Goal: Information Seeking & Learning: Check status

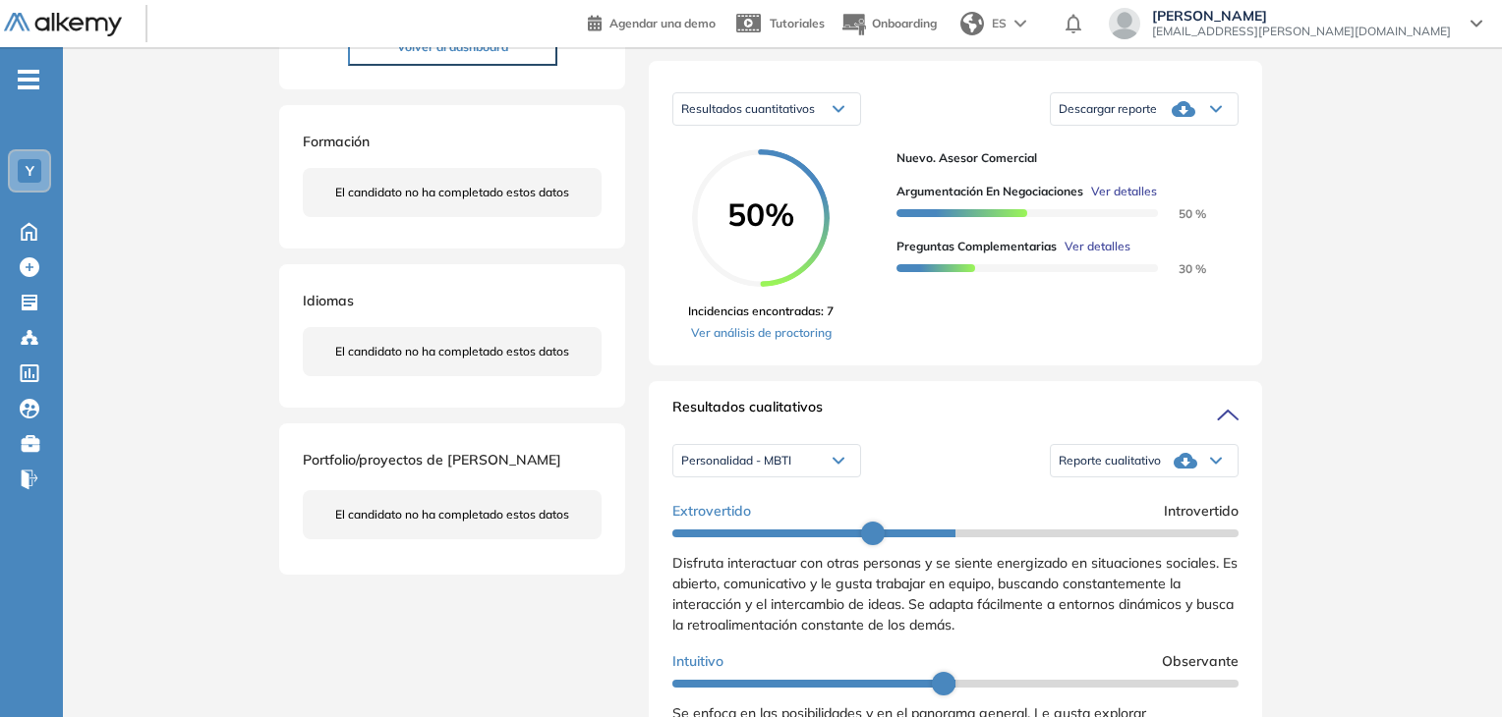
scroll to position [393, 0]
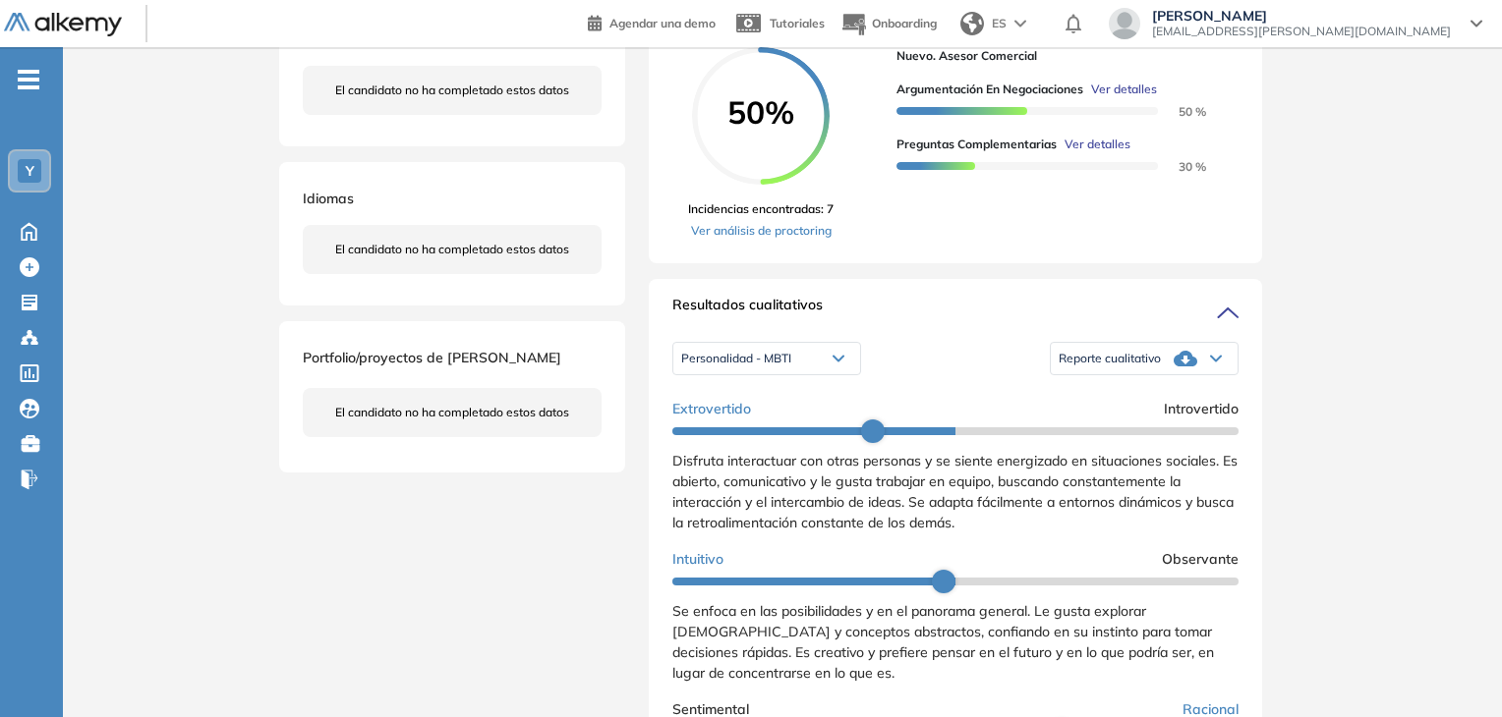
click at [775, 367] on span "Personalidad - MBTI" at bounding box center [736, 359] width 110 height 16
click at [834, 436] on li "Perfil de Habilidades Comerciales" at bounding box center [767, 427] width 170 height 20
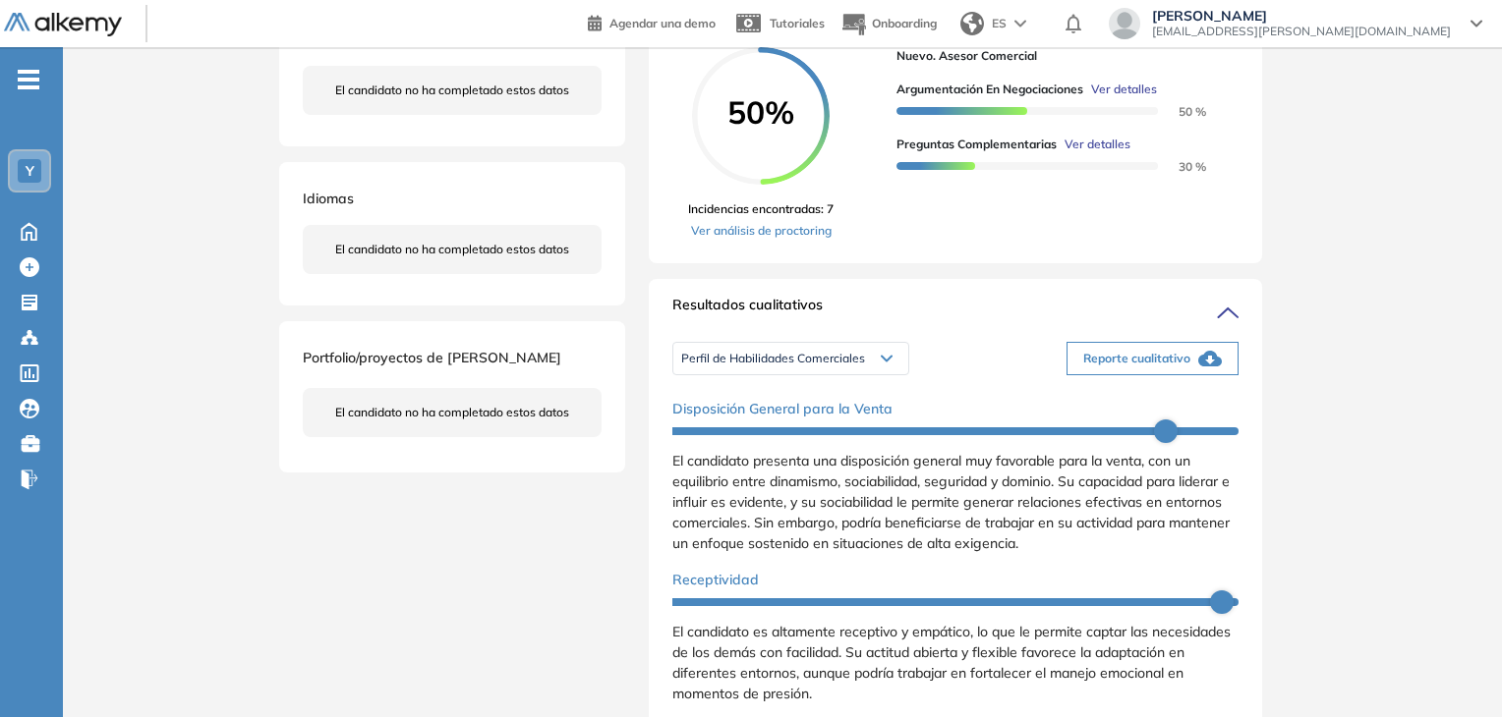
click at [833, 367] on span "Perfil de Habilidades Comerciales" at bounding box center [773, 359] width 184 height 16
click at [776, 401] on li "Personalidad - MBTI" at bounding box center [733, 391] width 102 height 20
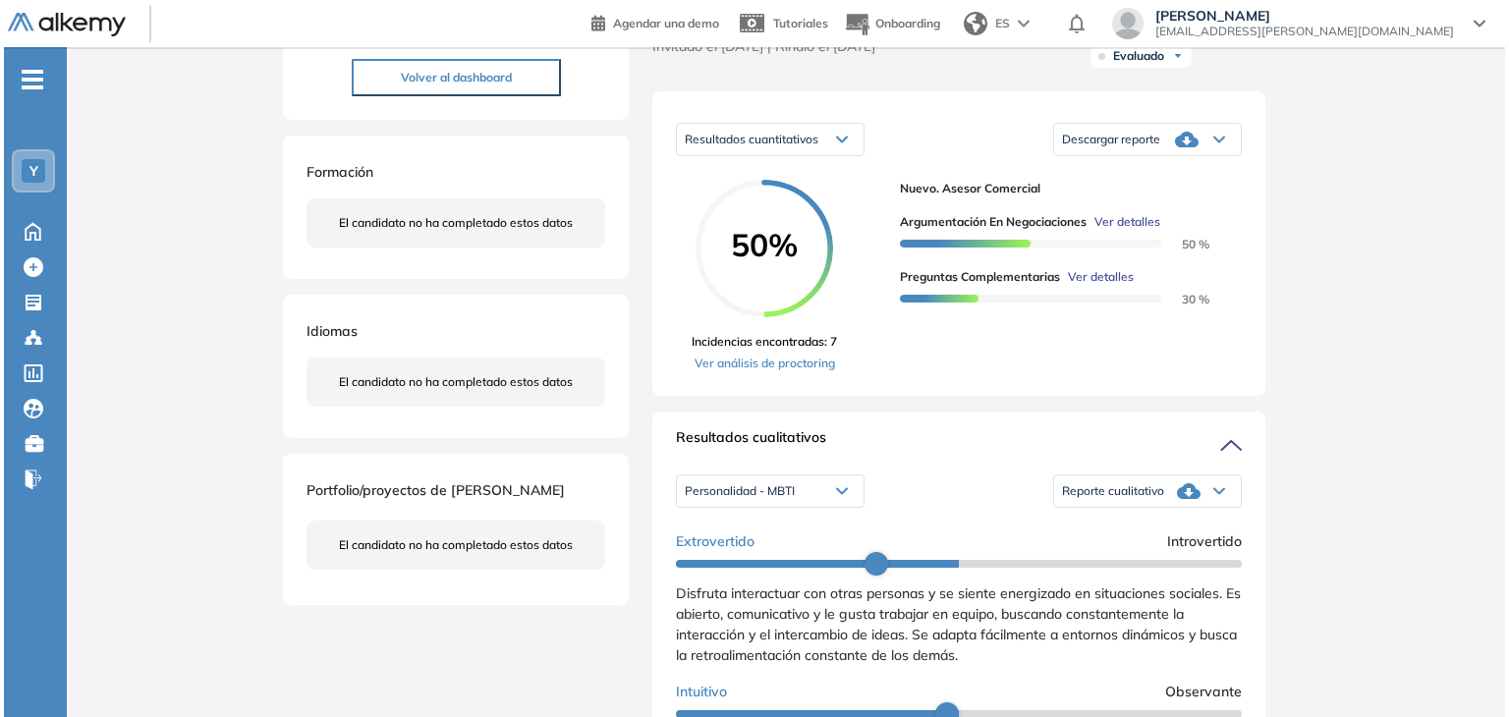
scroll to position [279, 0]
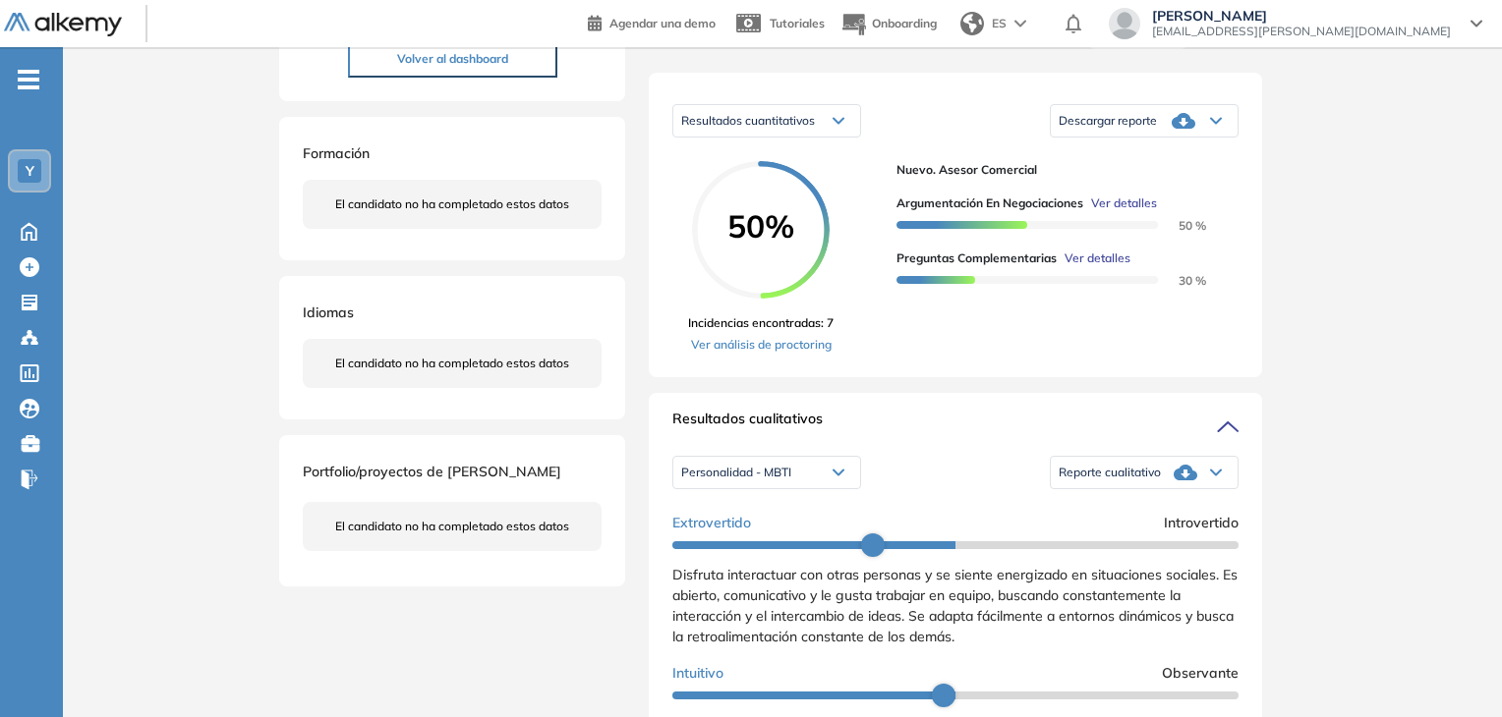
click at [1102, 267] on span "Ver detalles" at bounding box center [1097, 259] width 66 height 18
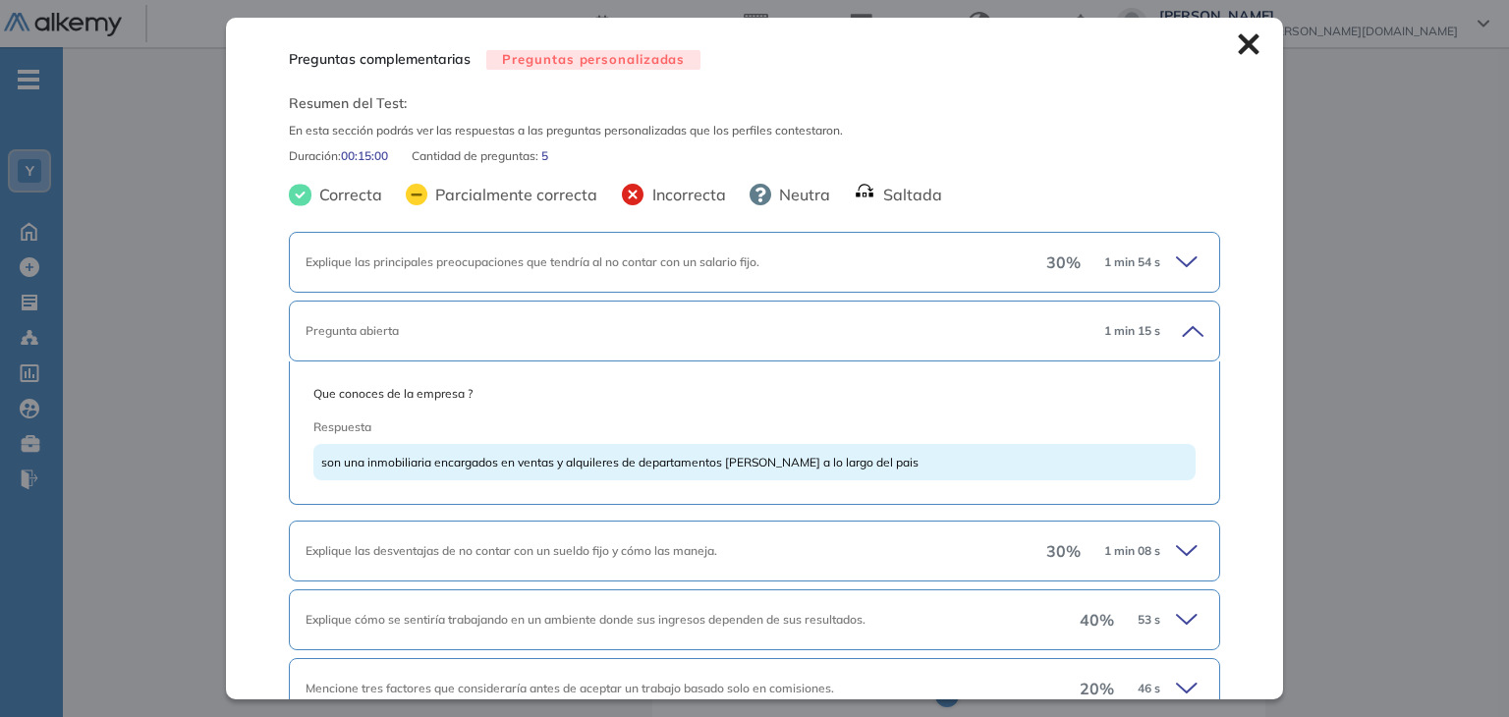
scroll to position [98, 0]
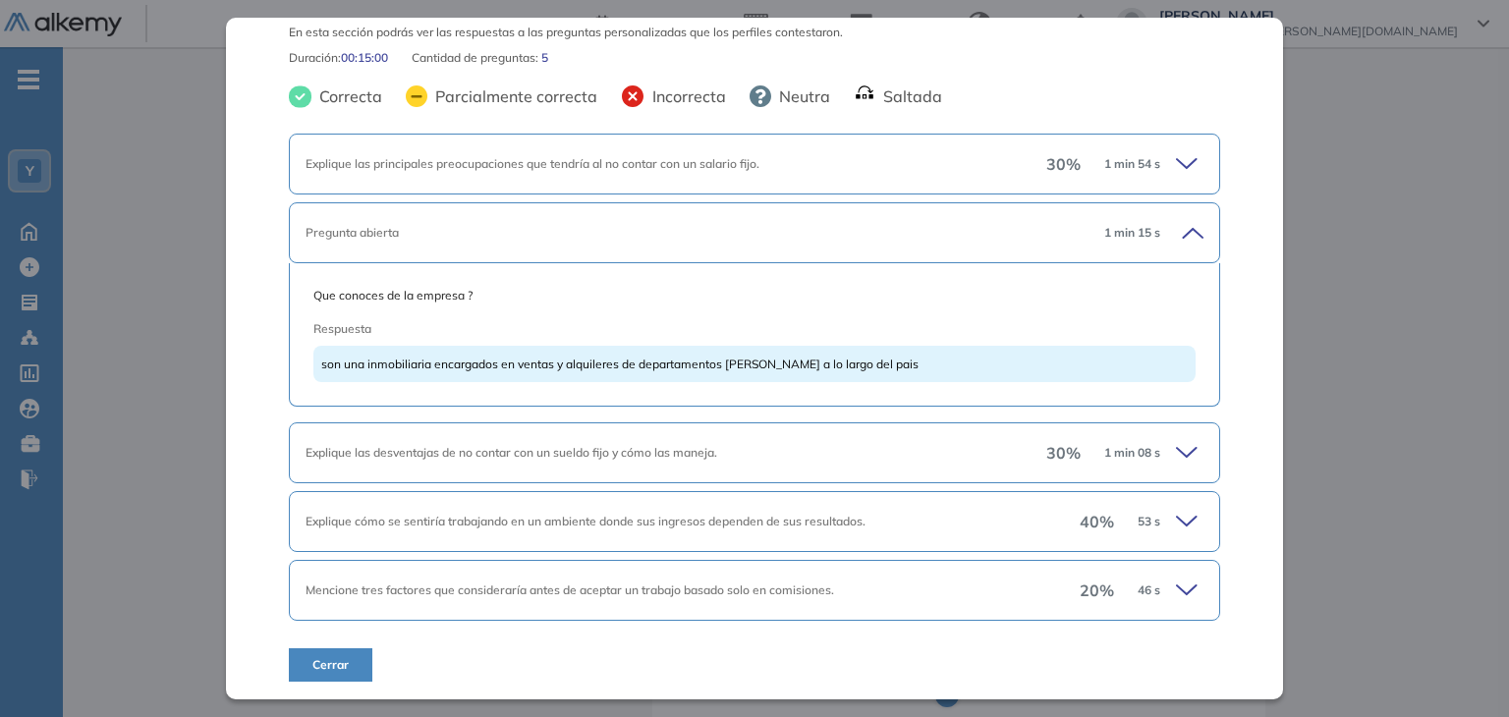
click at [1176, 452] on icon at bounding box center [1190, 453] width 28 height 28
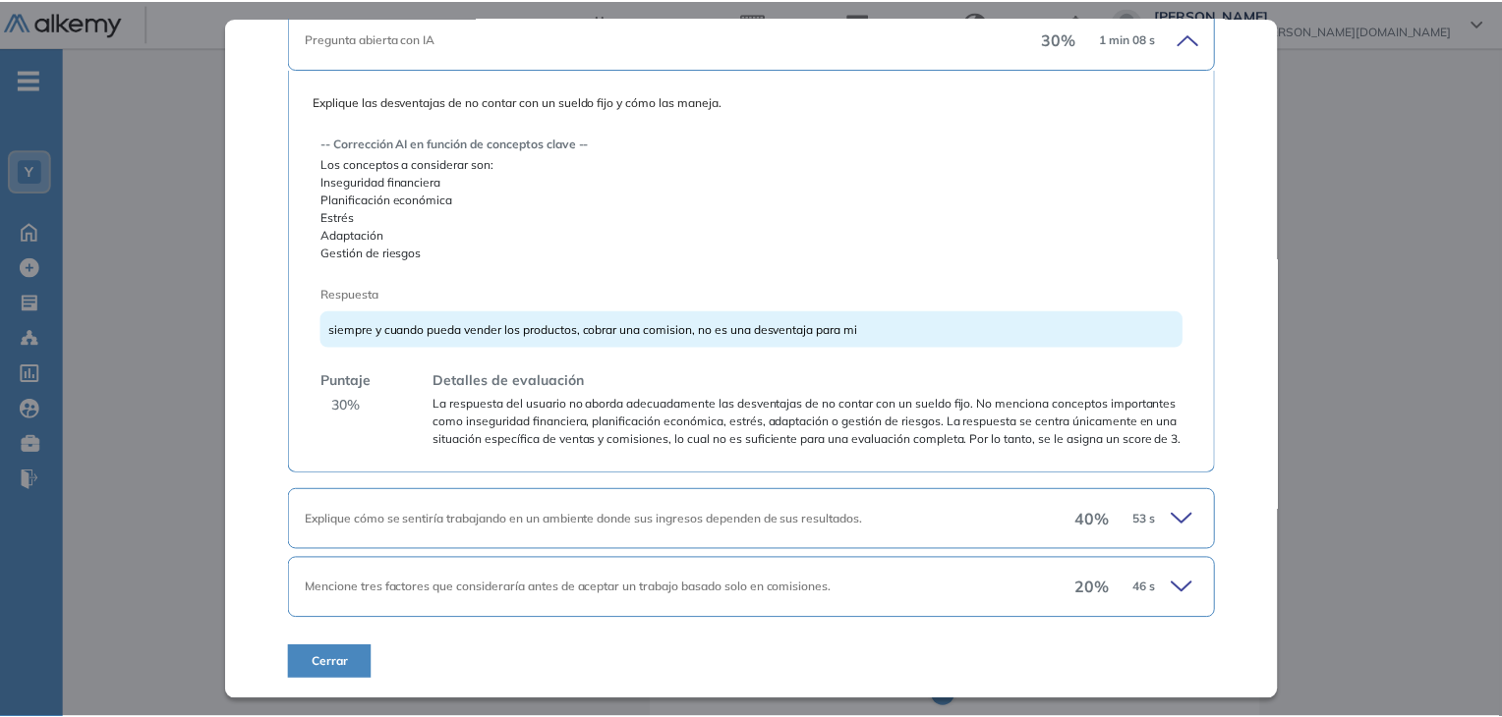
scroll to position [528, 0]
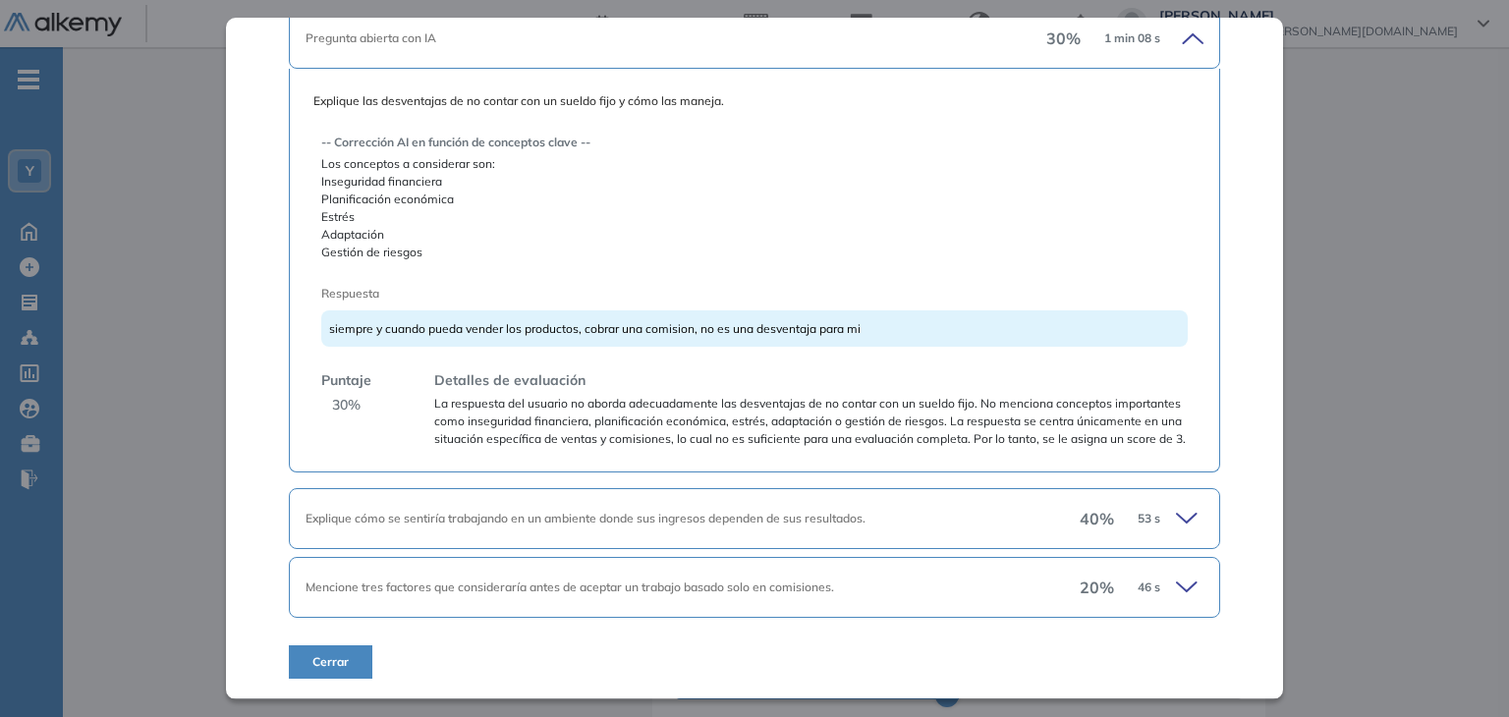
click at [342, 662] on span "Cerrar" at bounding box center [331, 663] width 36 height 18
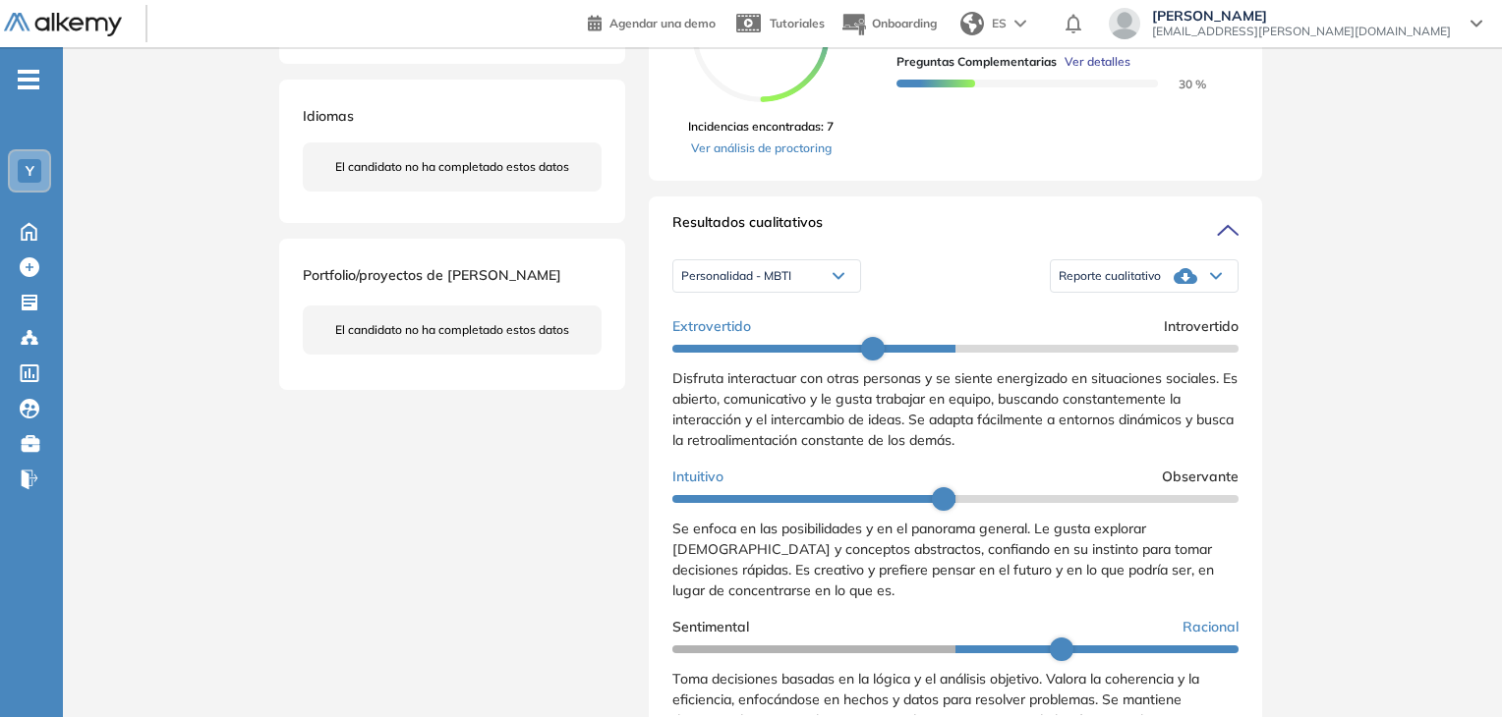
scroll to position [476, 0]
click at [841, 280] on icon at bounding box center [838, 276] width 12 height 8
click at [963, 277] on div "Personalidad - MBTI Personalidad - MBTI Perfil de Habilidades Comerciales Repor…" at bounding box center [955, 276] width 566 height 49
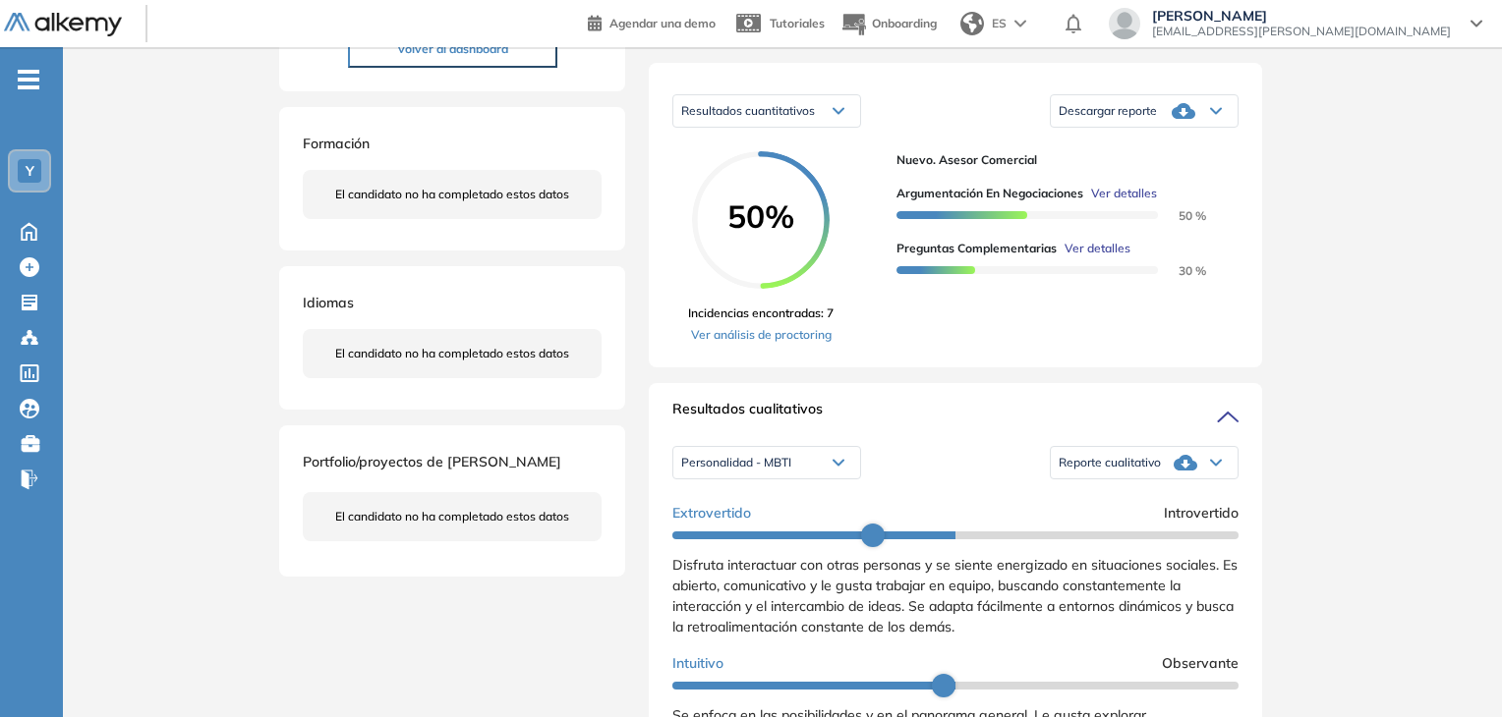
scroll to position [491, 0]
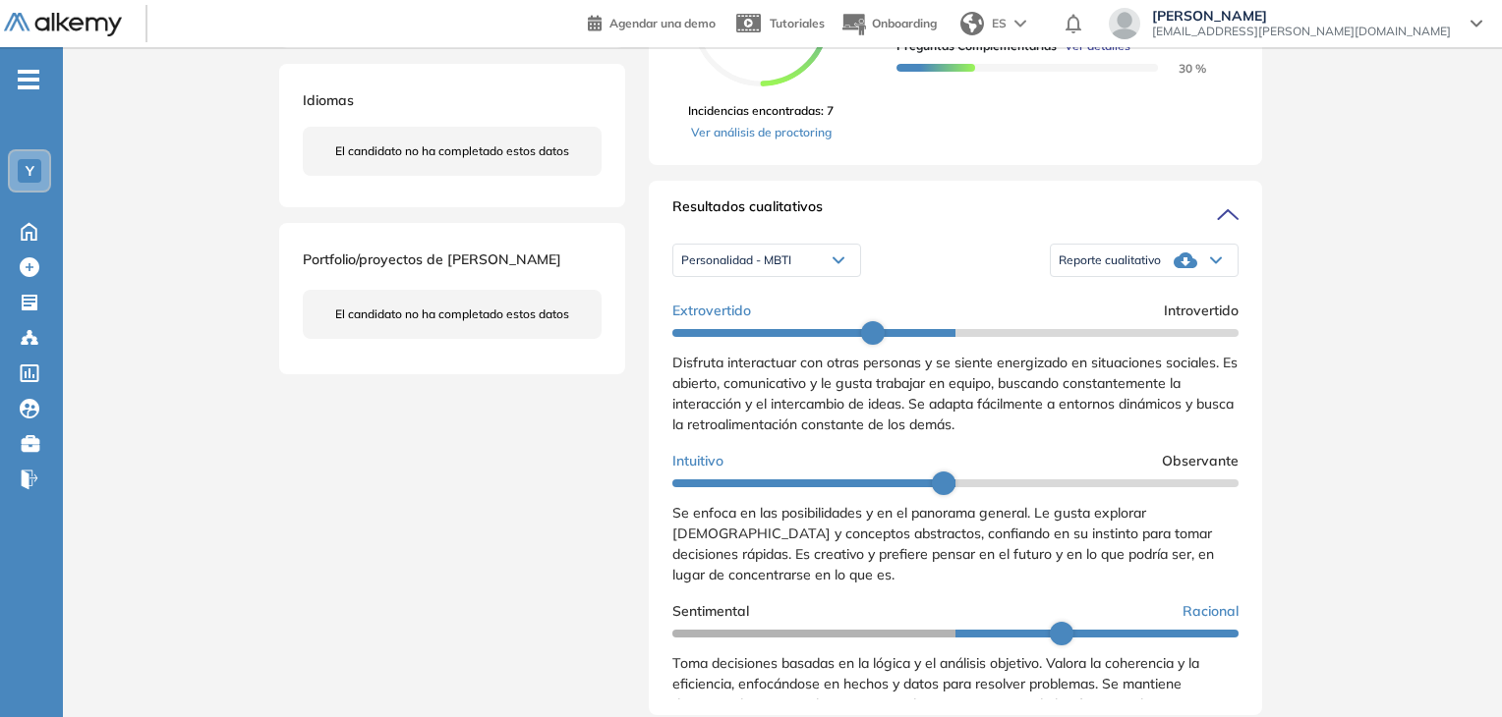
click at [1345, 208] on div "Inicio Alkymetrics Evaluaciones Dashboard Candidato Duración : 00:00:00 Cantida…" at bounding box center [782, 467] width 1439 height 1823
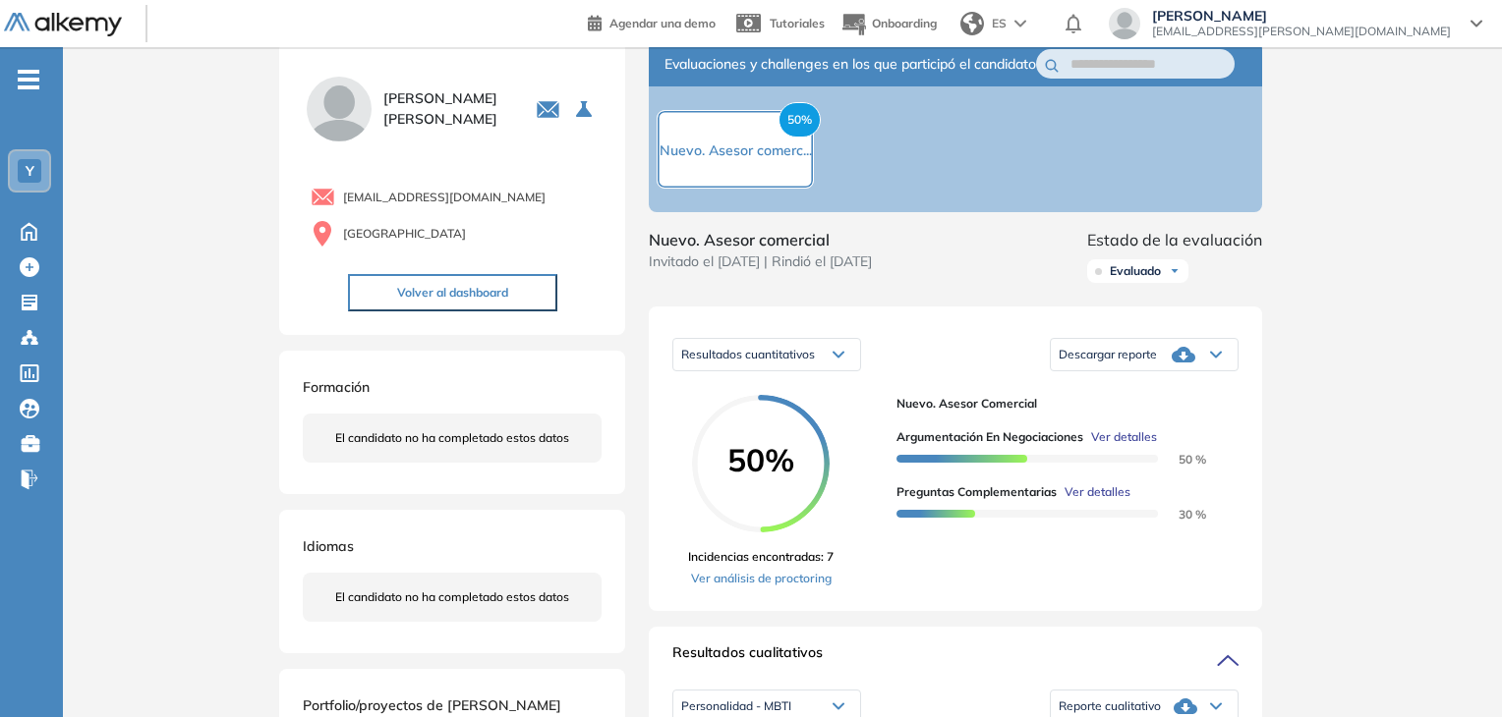
scroll to position [0, 0]
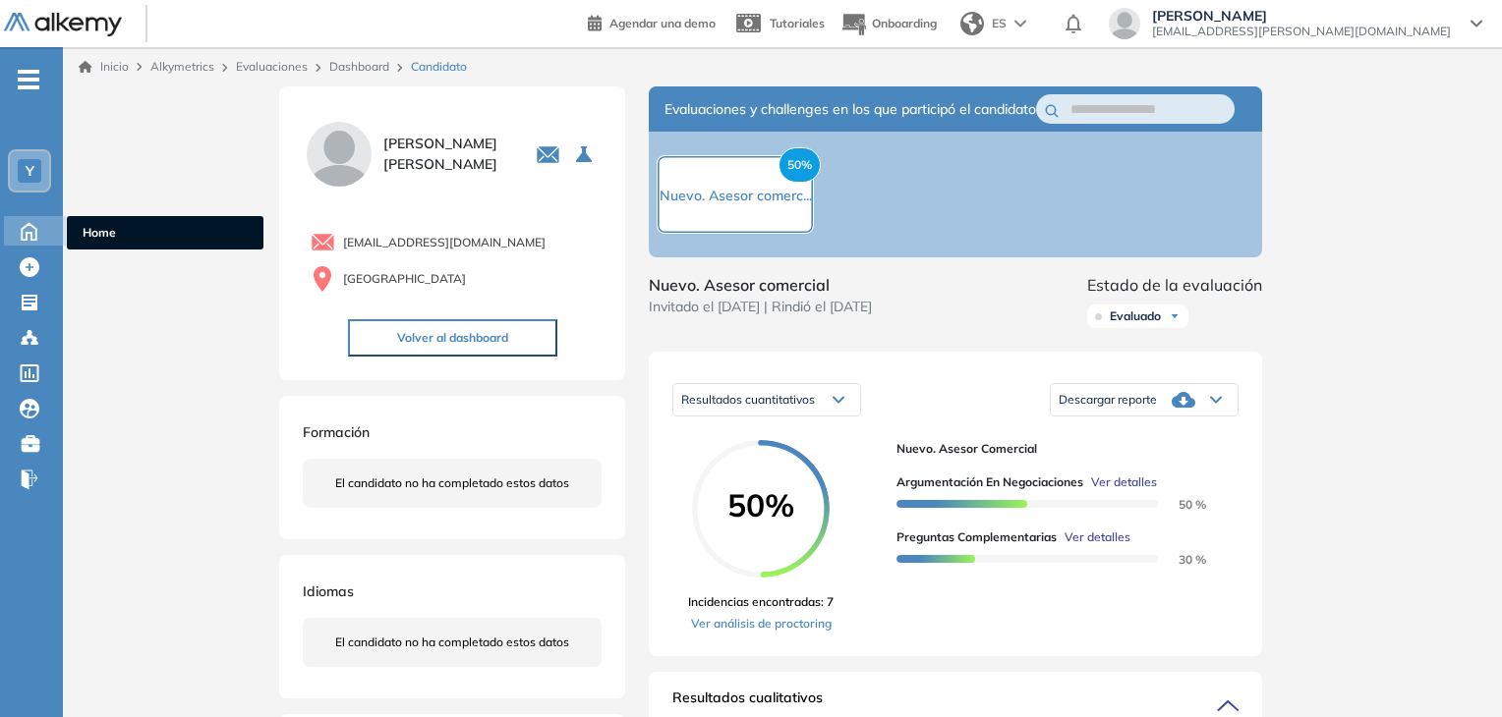
click at [42, 235] on icon at bounding box center [29, 230] width 34 height 24
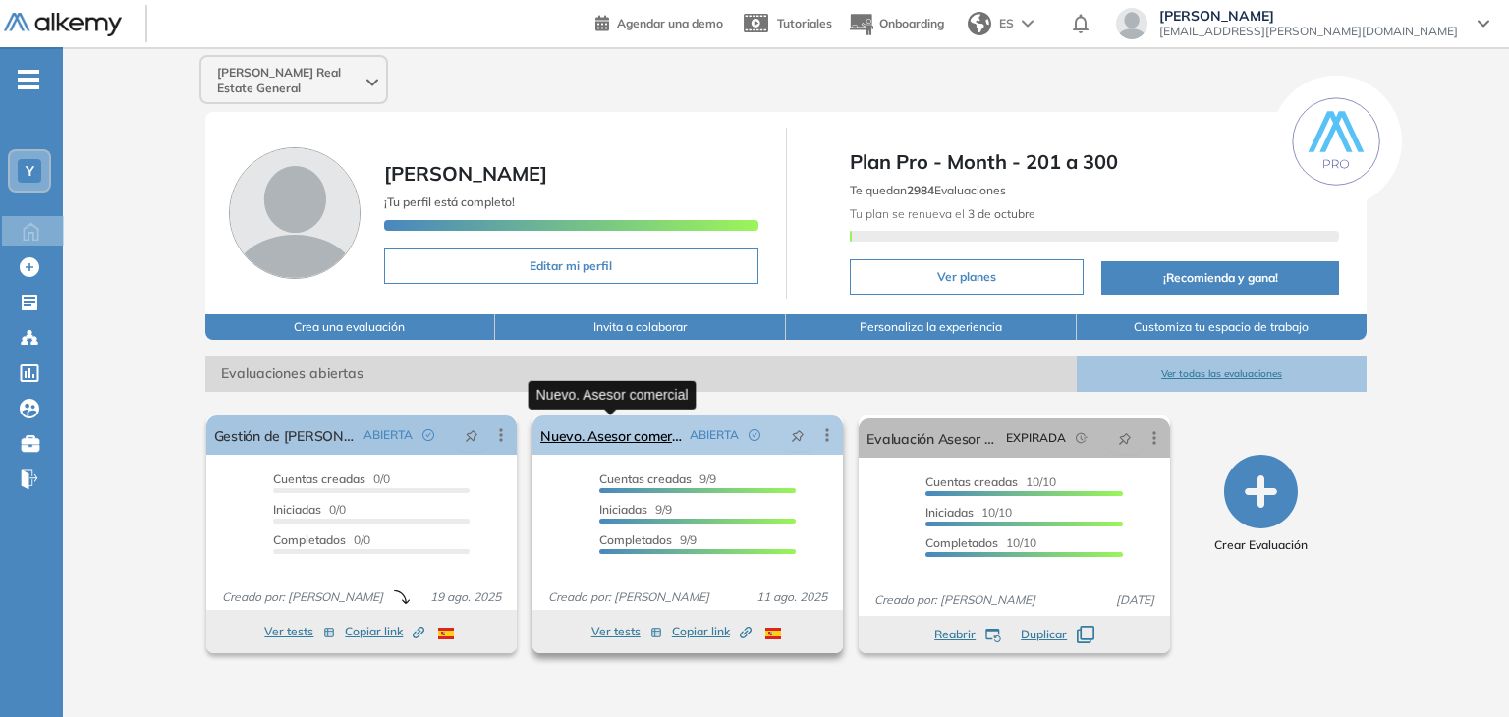
click at [614, 434] on link "Nuevo. Asesor comercial" at bounding box center [612, 435] width 142 height 39
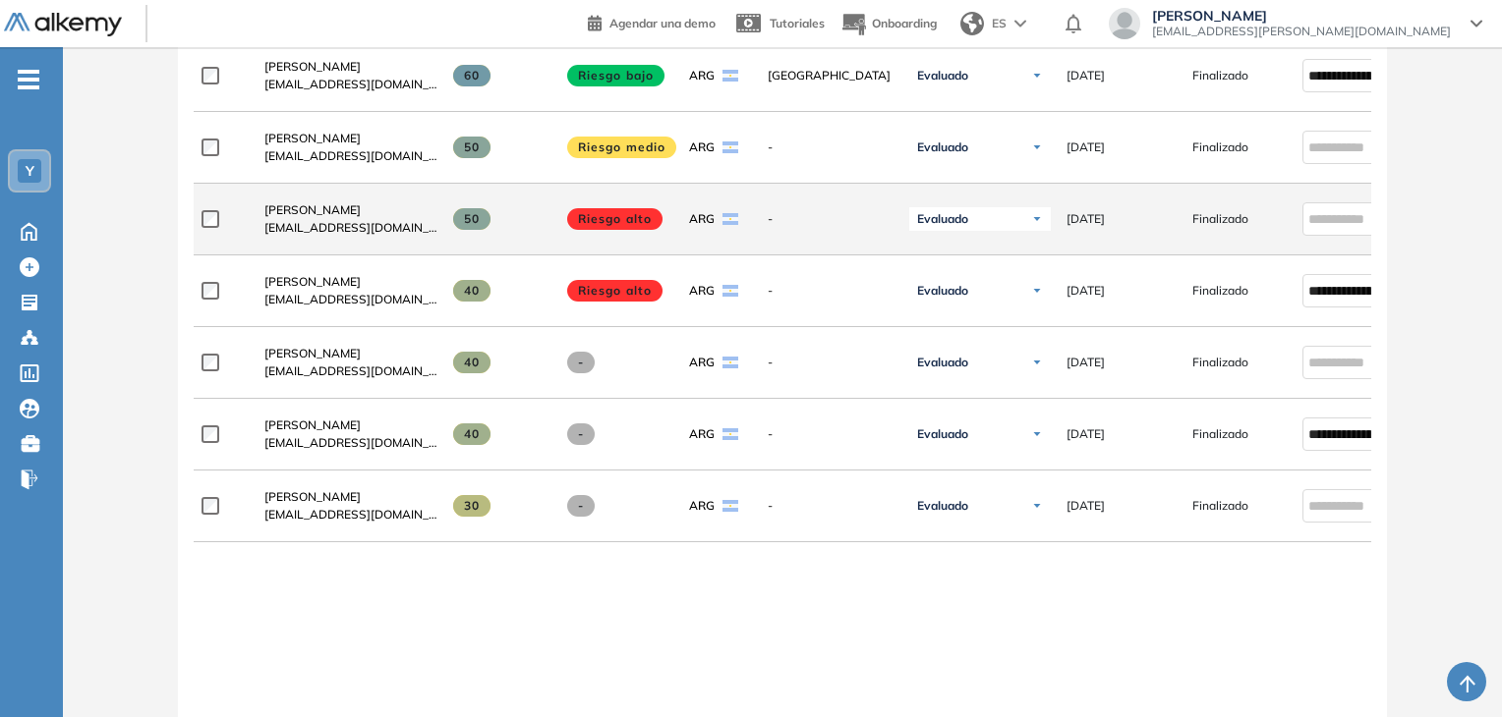
scroll to position [884, 0]
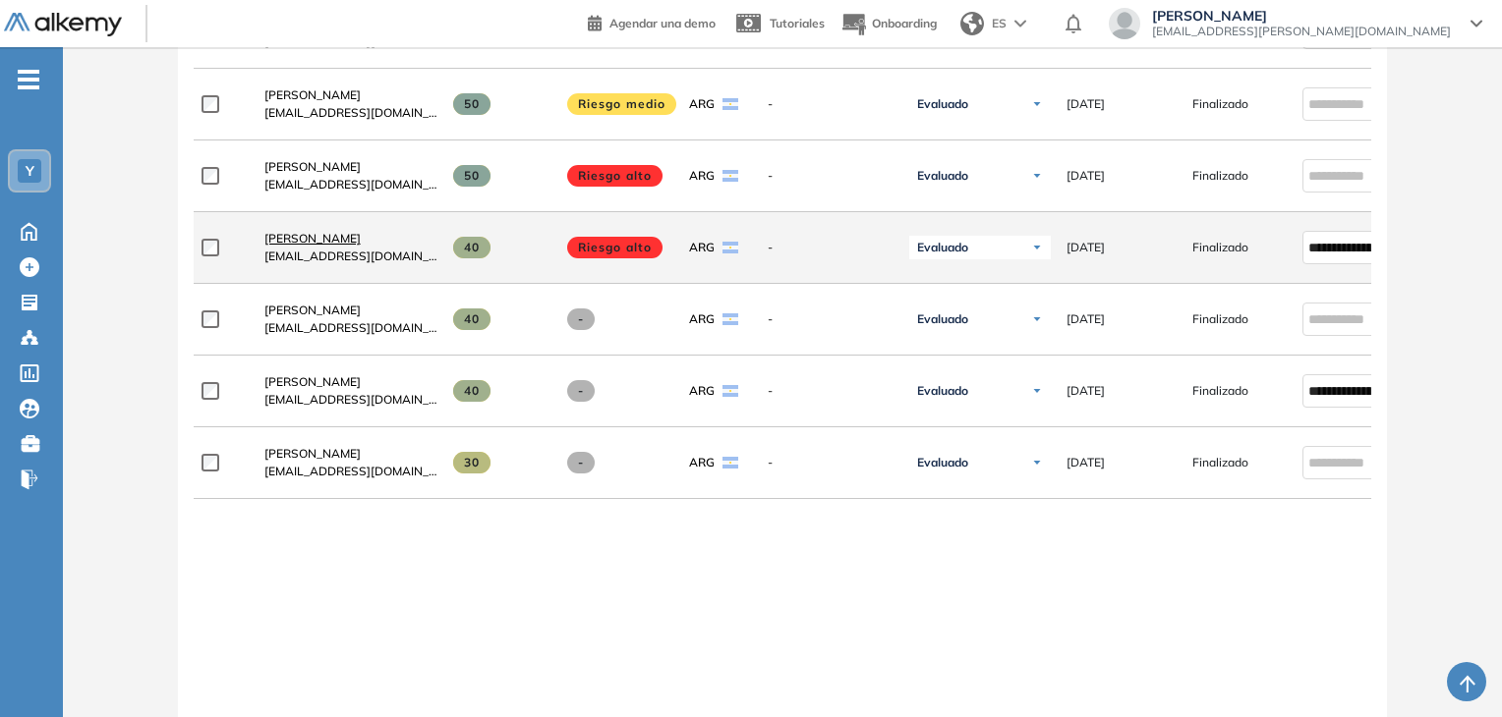
click at [322, 245] on span "[PERSON_NAME]" at bounding box center [312, 238] width 96 height 15
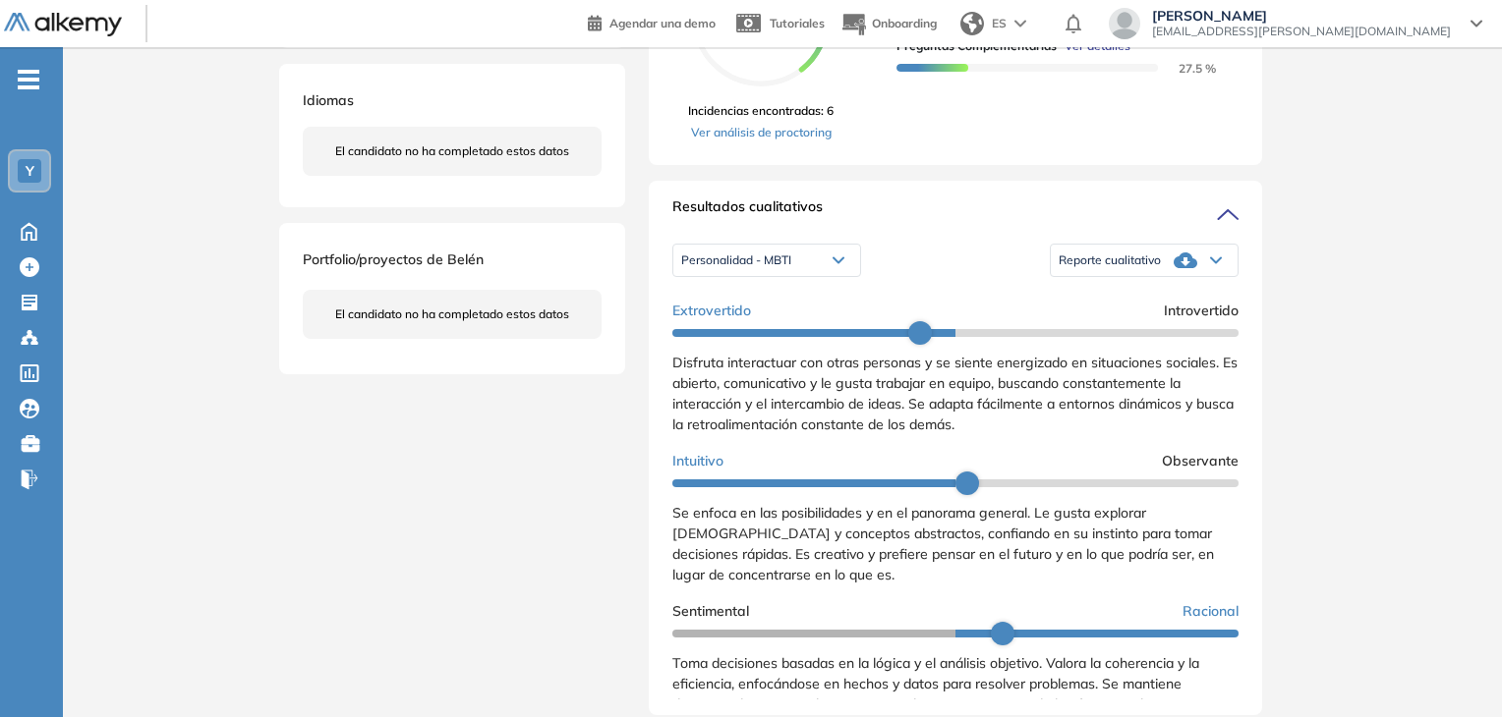
click at [1163, 280] on div "Reporte cualitativo" at bounding box center [1144, 260] width 187 height 39
click at [1142, 303] on li "Reporte con Afinidad AI" at bounding box center [1119, 293] width 120 height 20
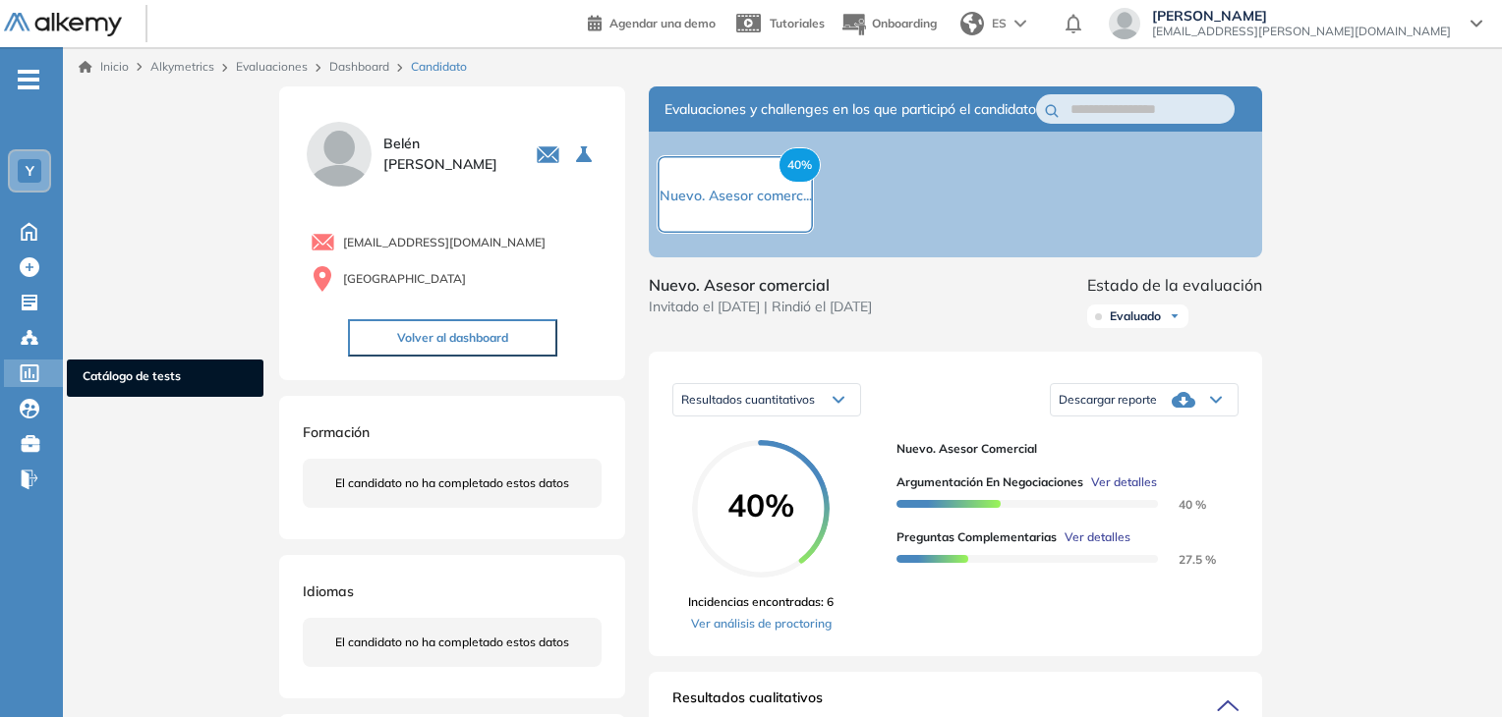
click at [33, 376] on icon at bounding box center [30, 374] width 19 height 18
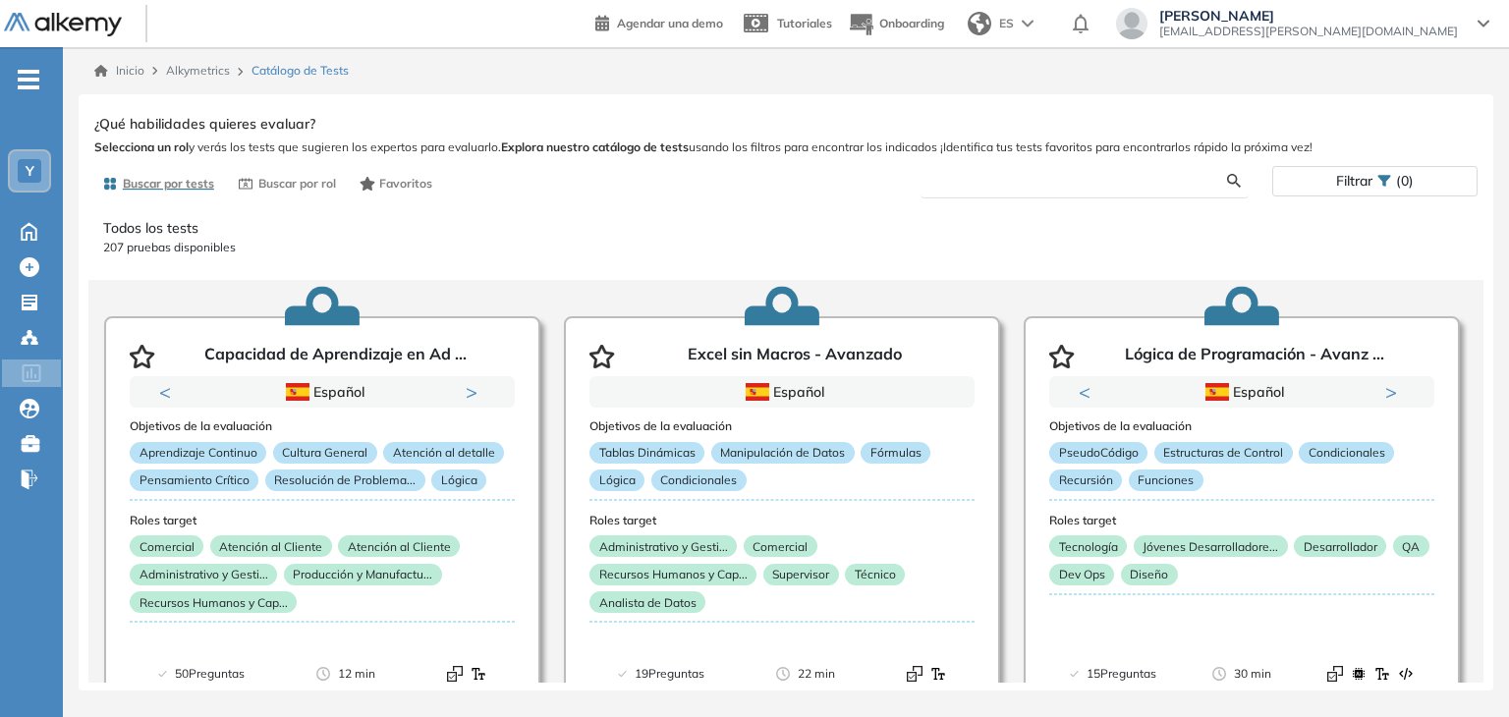
click at [1010, 181] on input "text" at bounding box center [1083, 181] width 292 height 18
type input "**********"
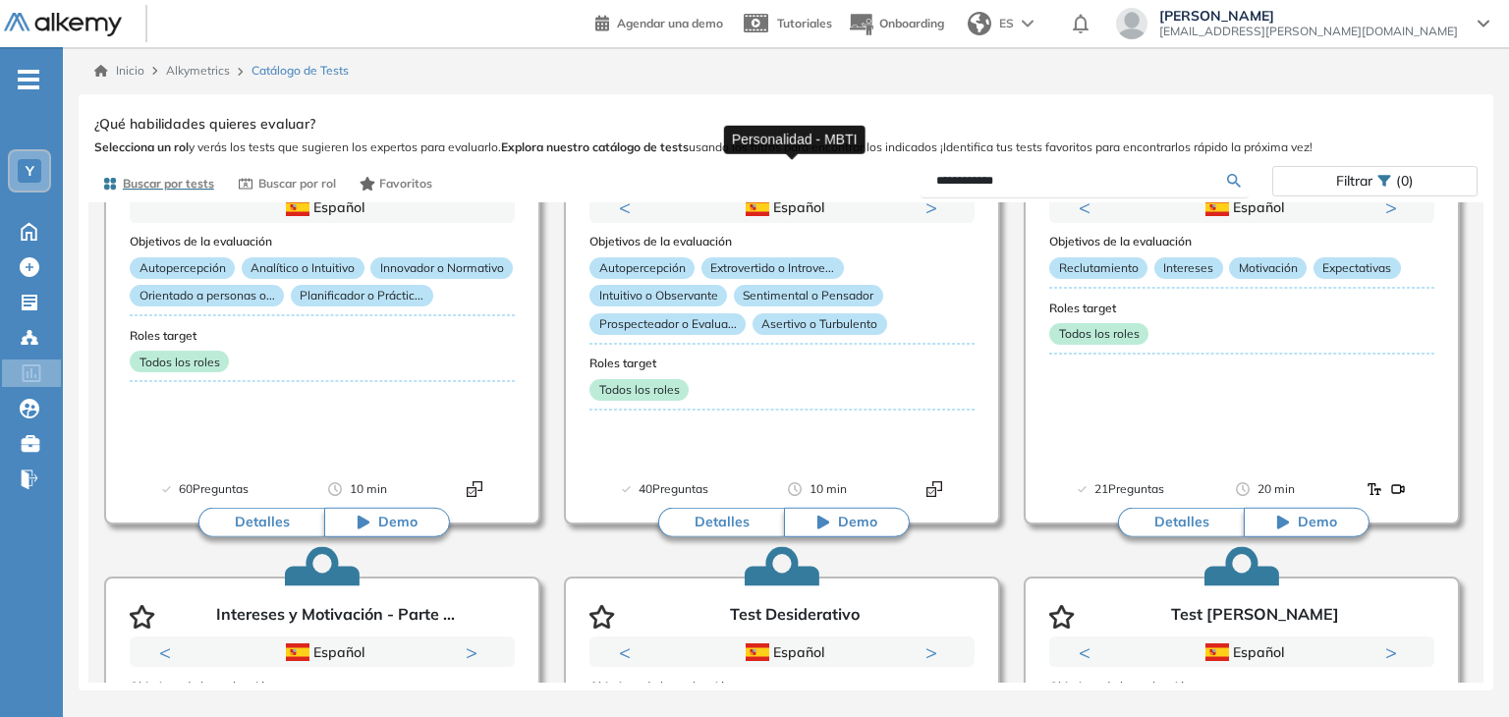
scroll to position [197, 0]
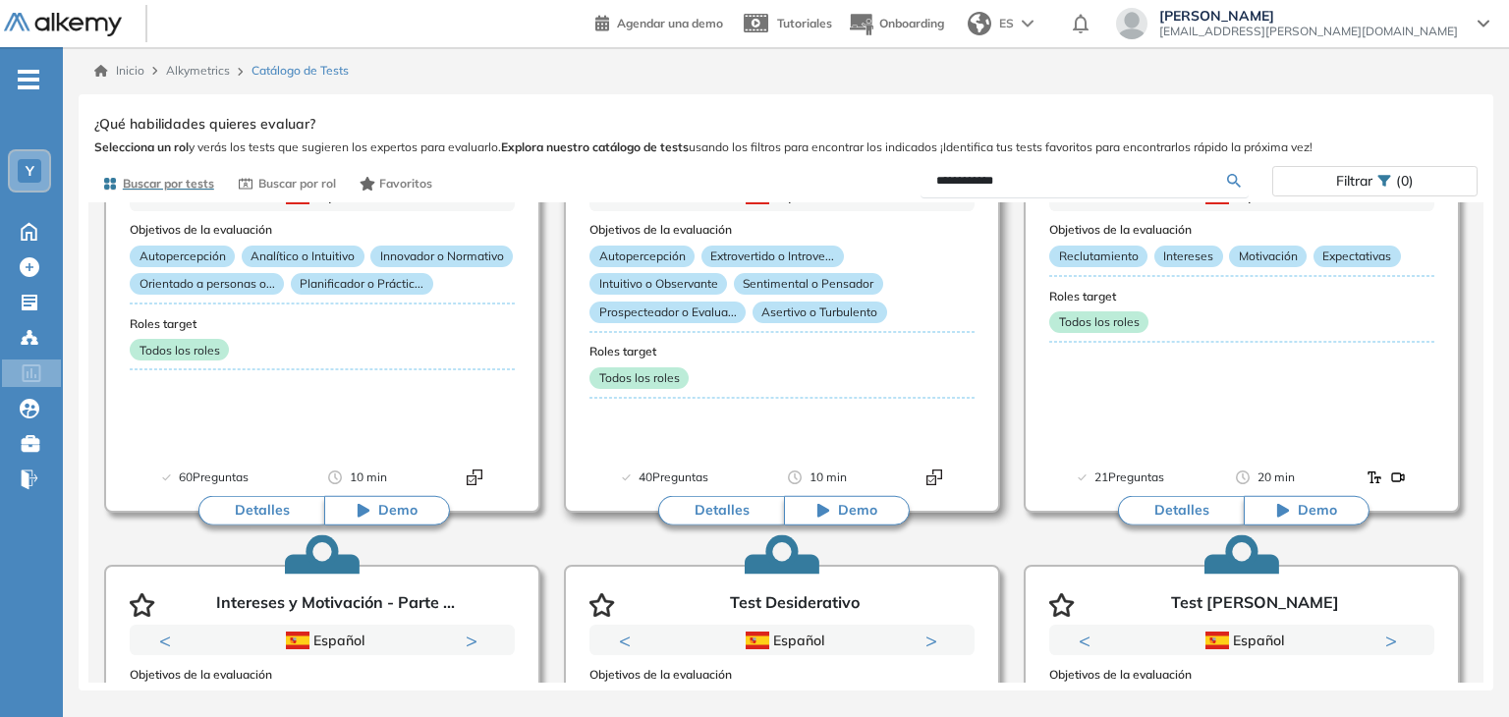
click at [719, 513] on button "Detalles" at bounding box center [721, 510] width 126 height 29
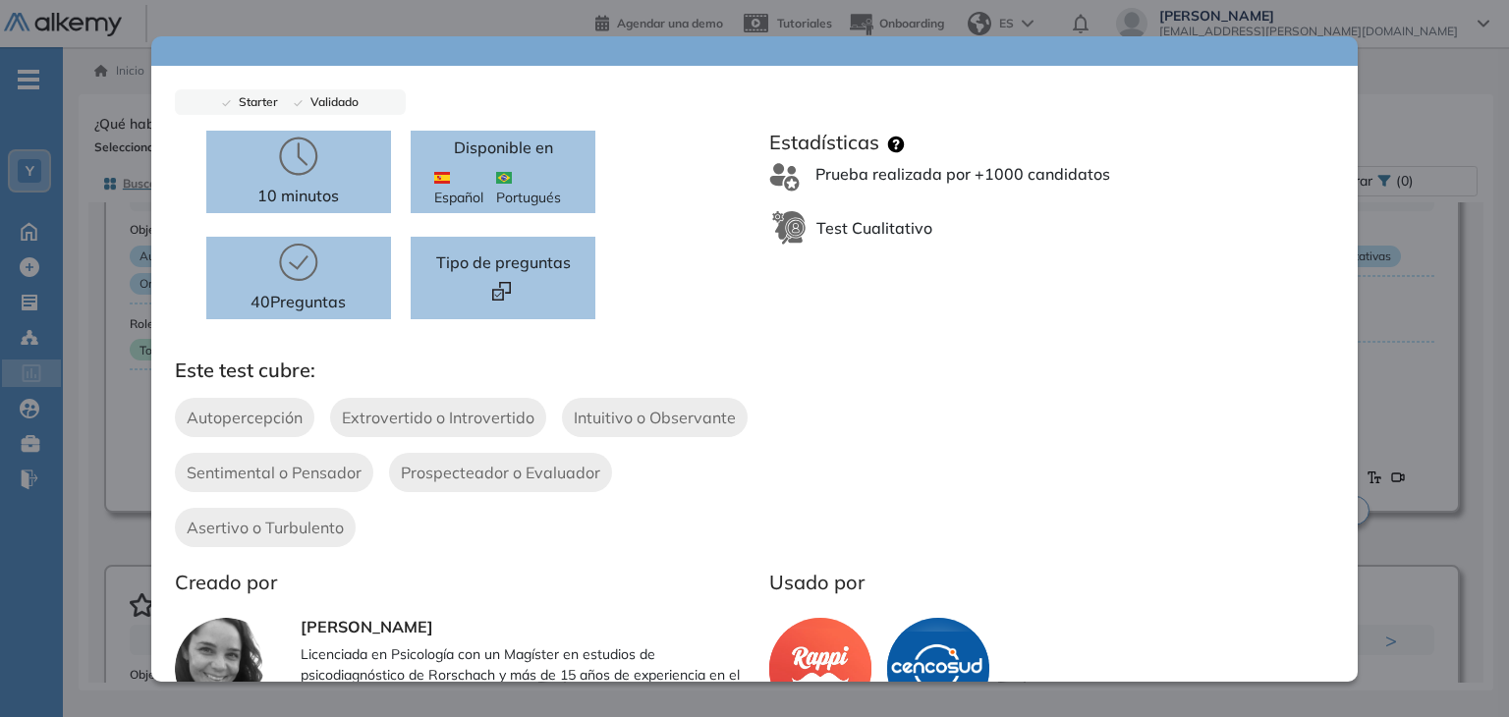
scroll to position [0, 0]
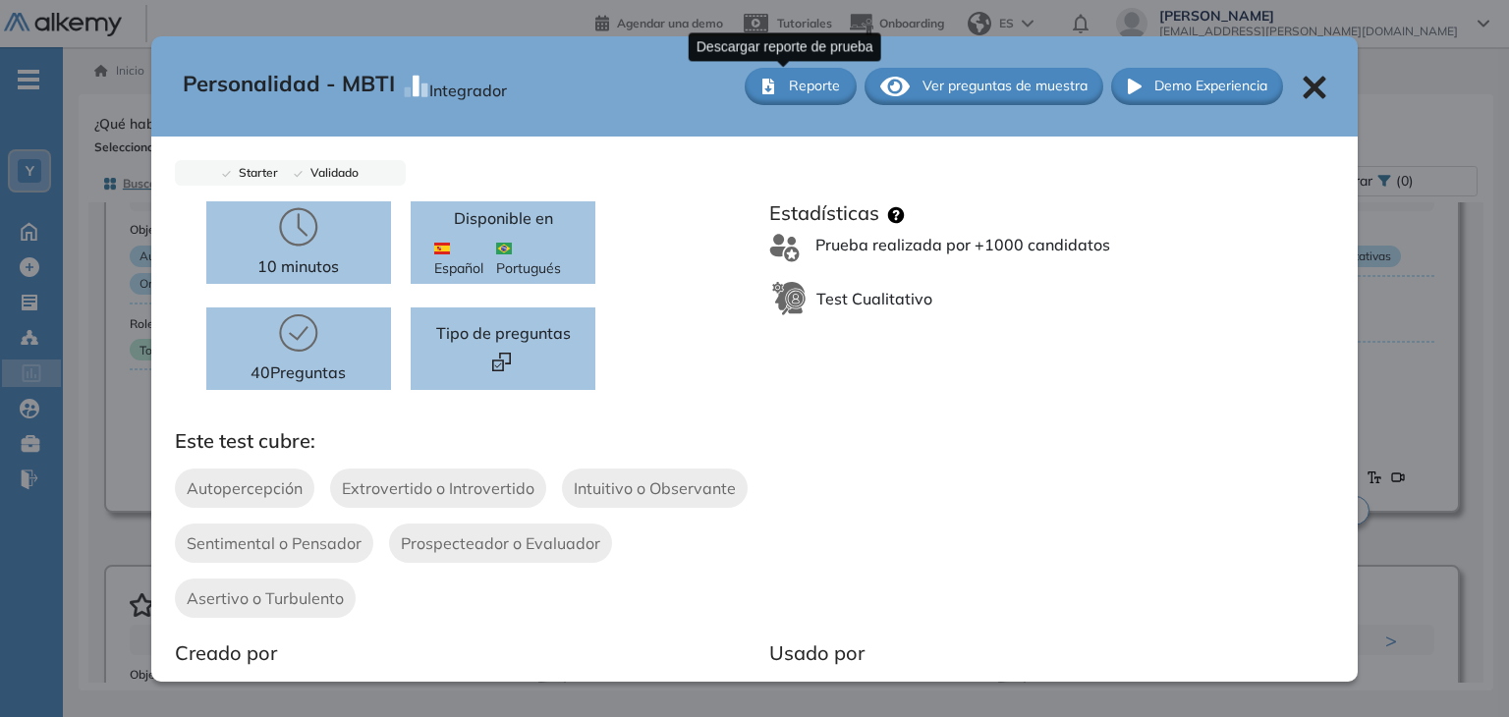
click at [789, 92] on span "Reporte" at bounding box center [814, 86] width 51 height 21
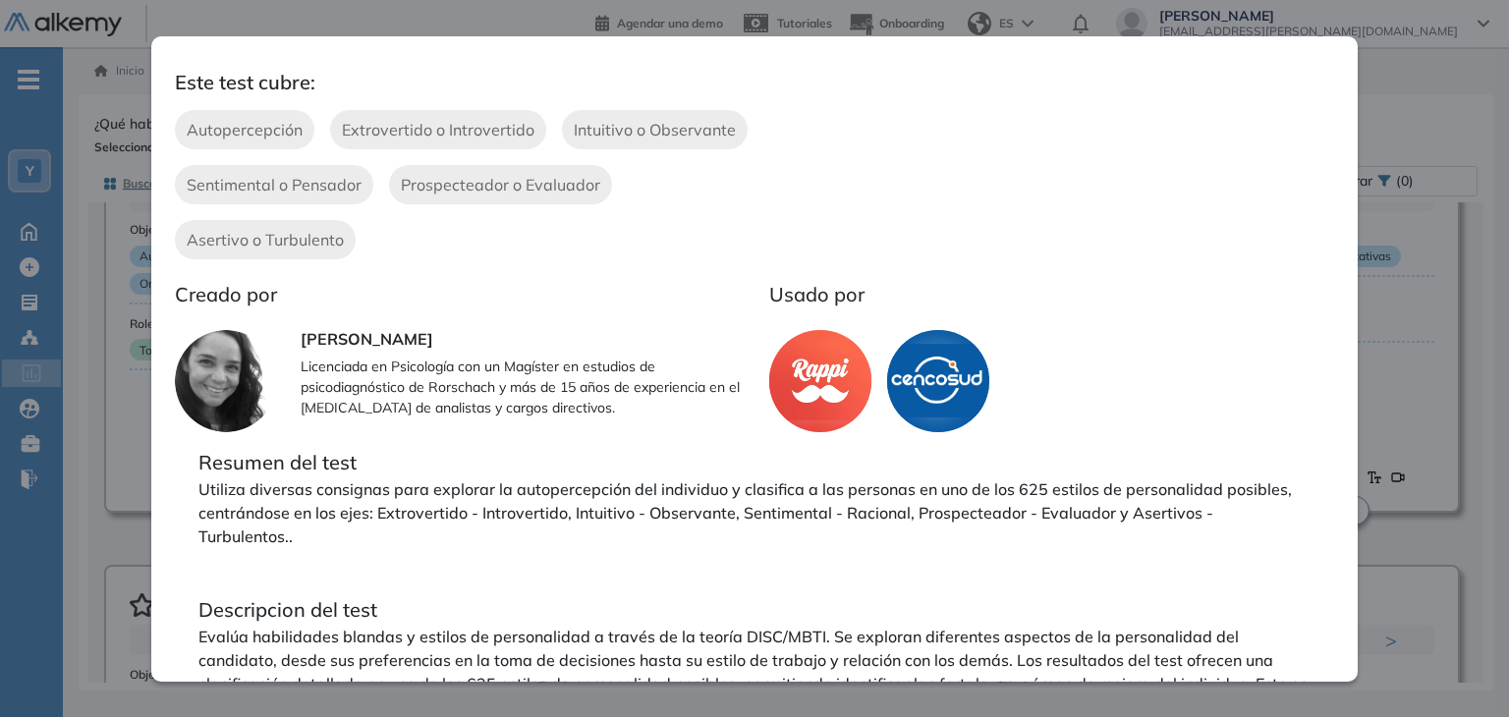
scroll to position [412, 0]
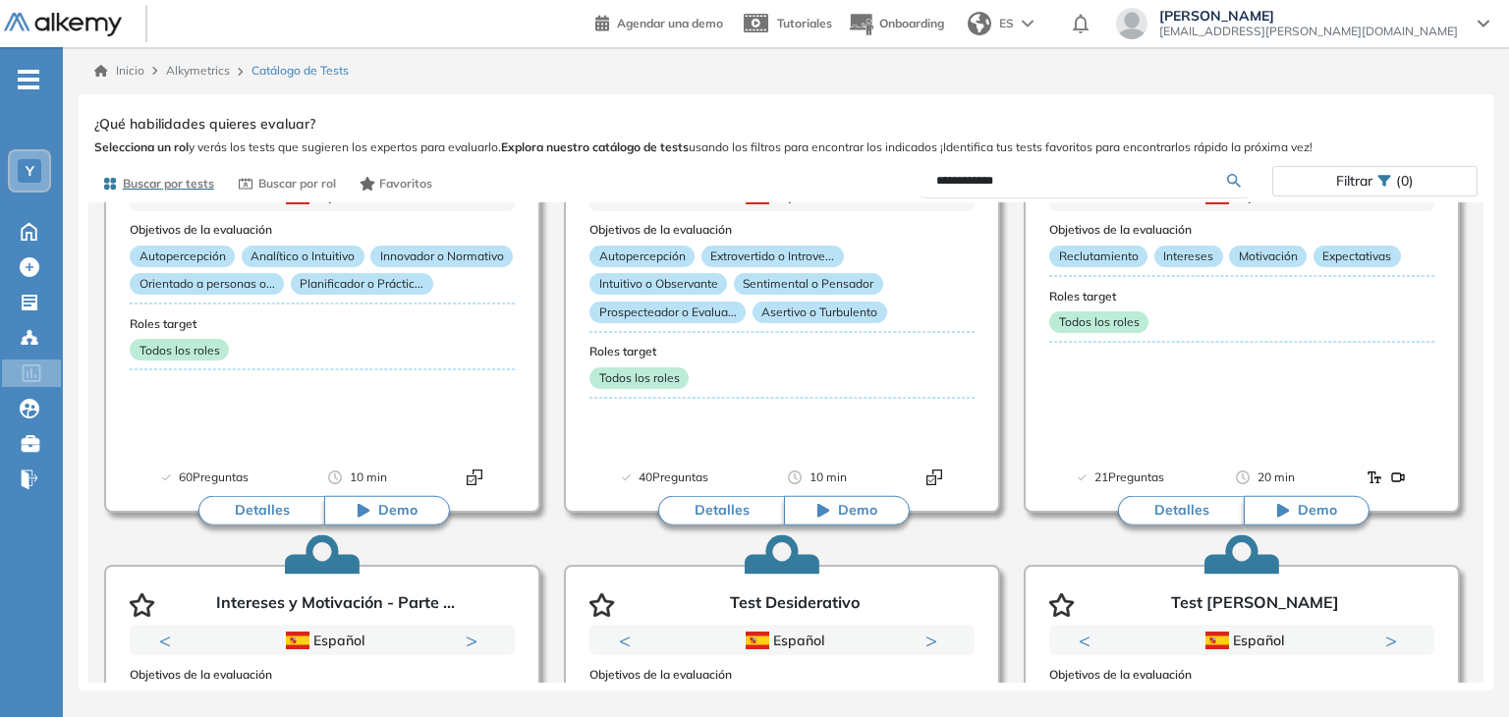
click at [106, 229] on div "Personalidad - MBTI Integrador Reporte Ver preguntas de muestra Demo Experienci…" at bounding box center [786, 396] width 1384 height 573
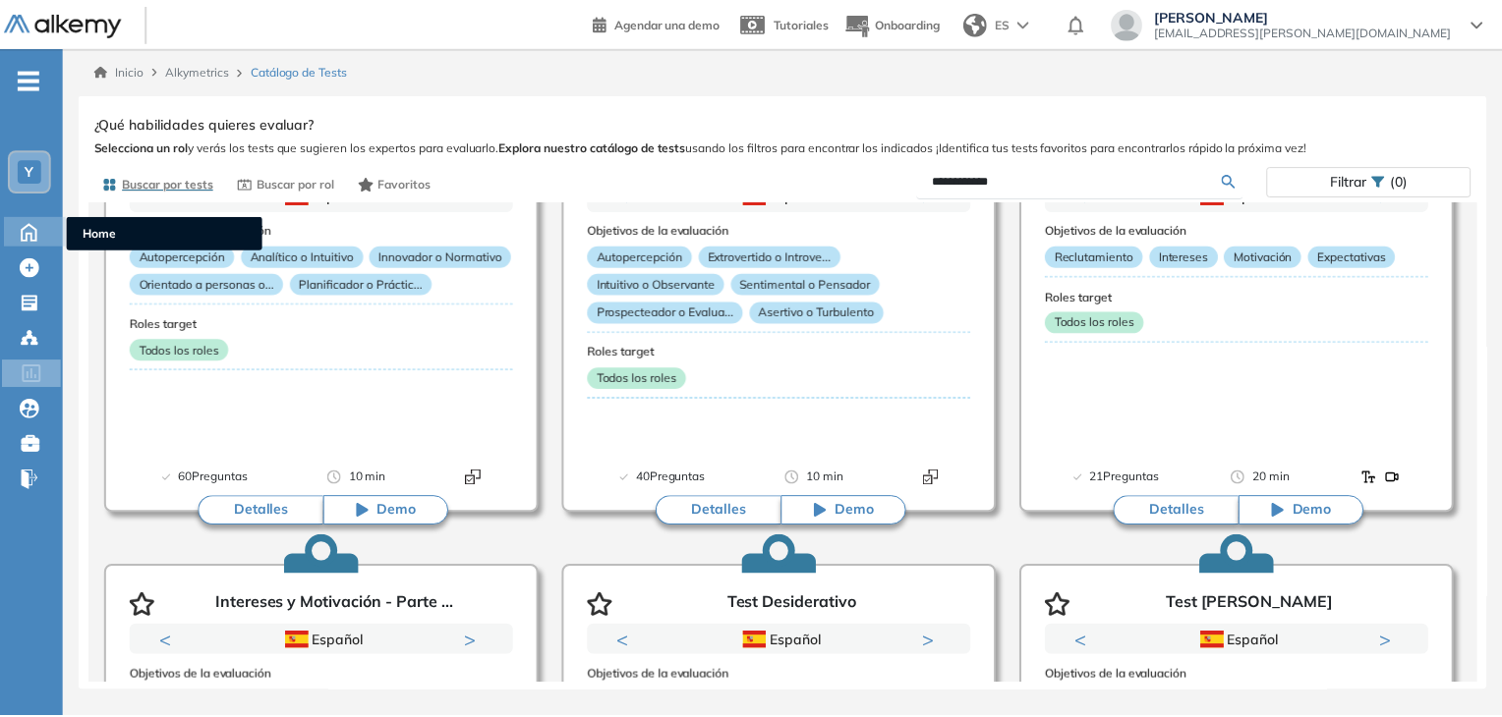
scroll to position [0, 0]
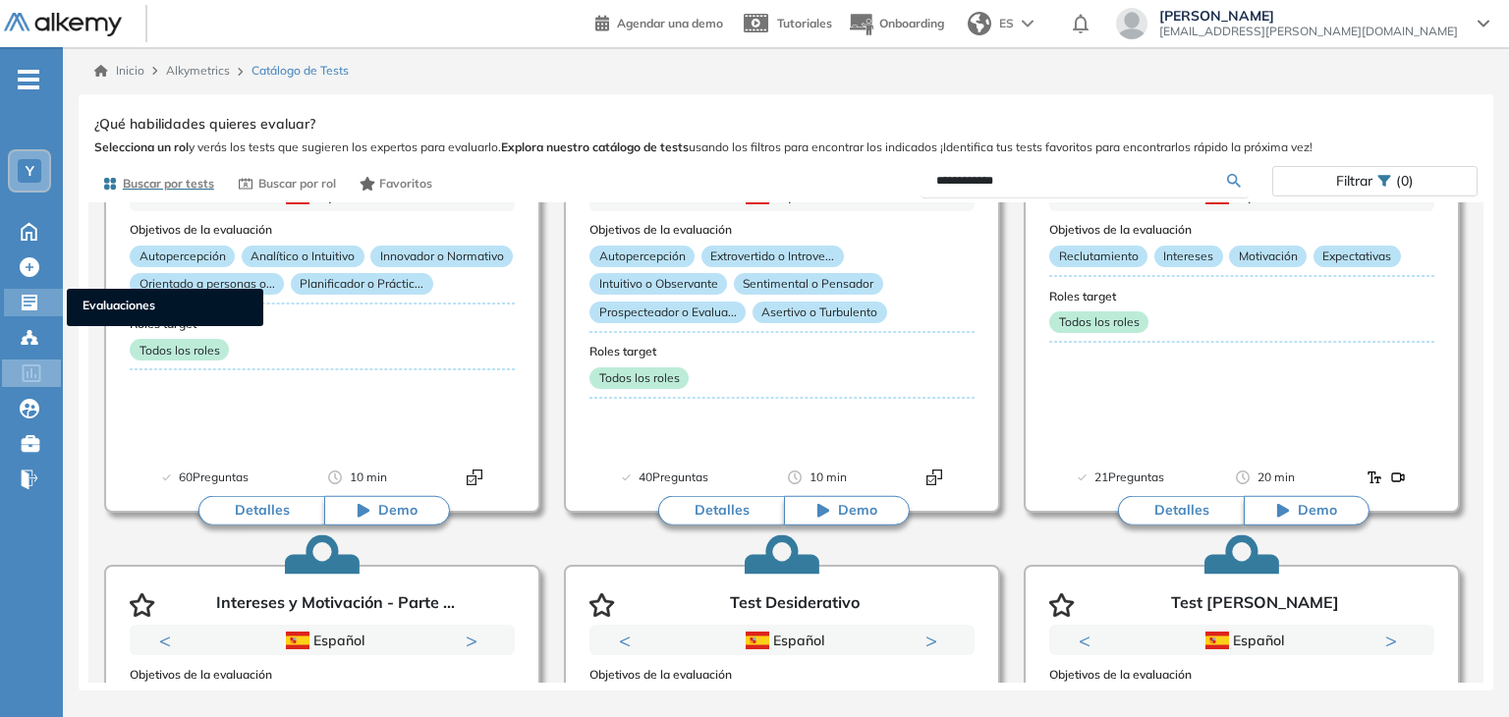
click at [35, 300] on icon at bounding box center [30, 303] width 16 height 16
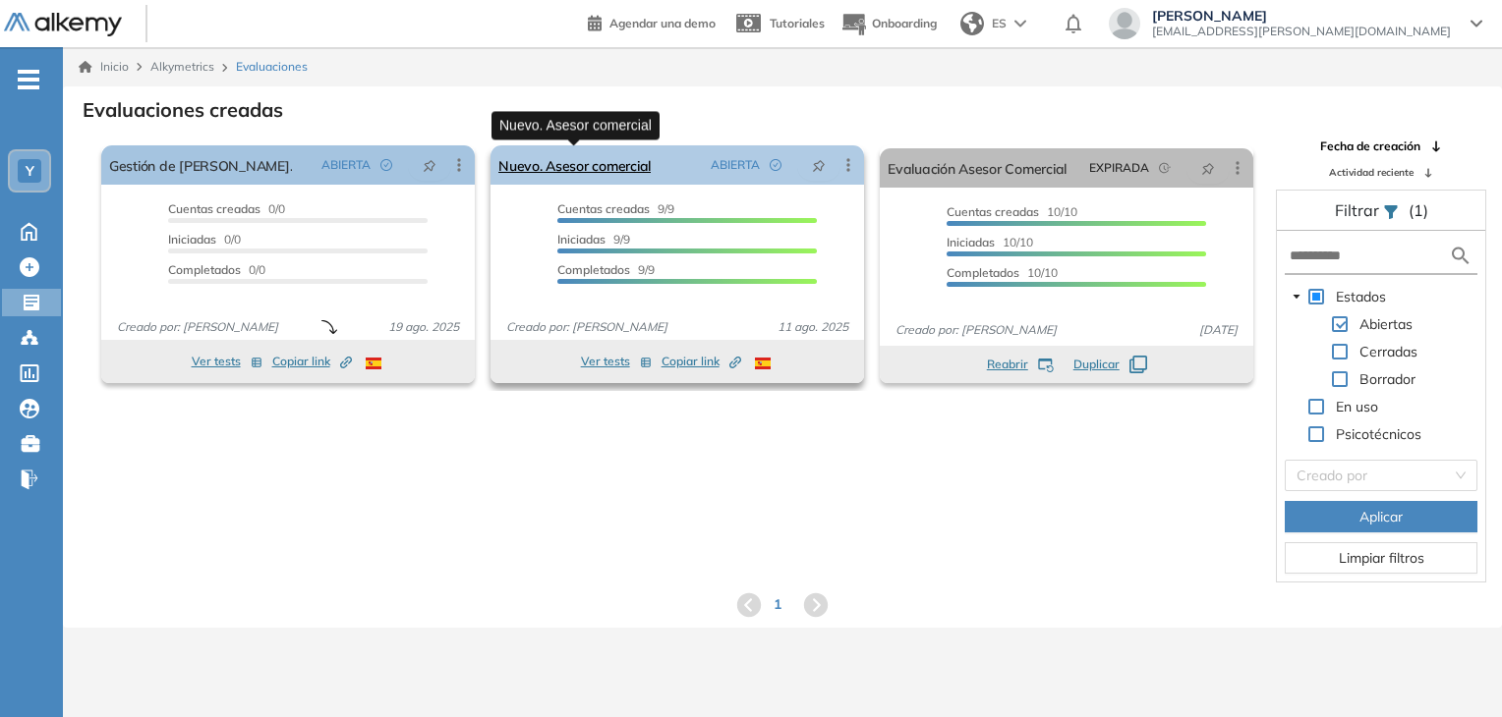
click at [580, 163] on link "Nuevo. Asesor comercial" at bounding box center [574, 164] width 152 height 39
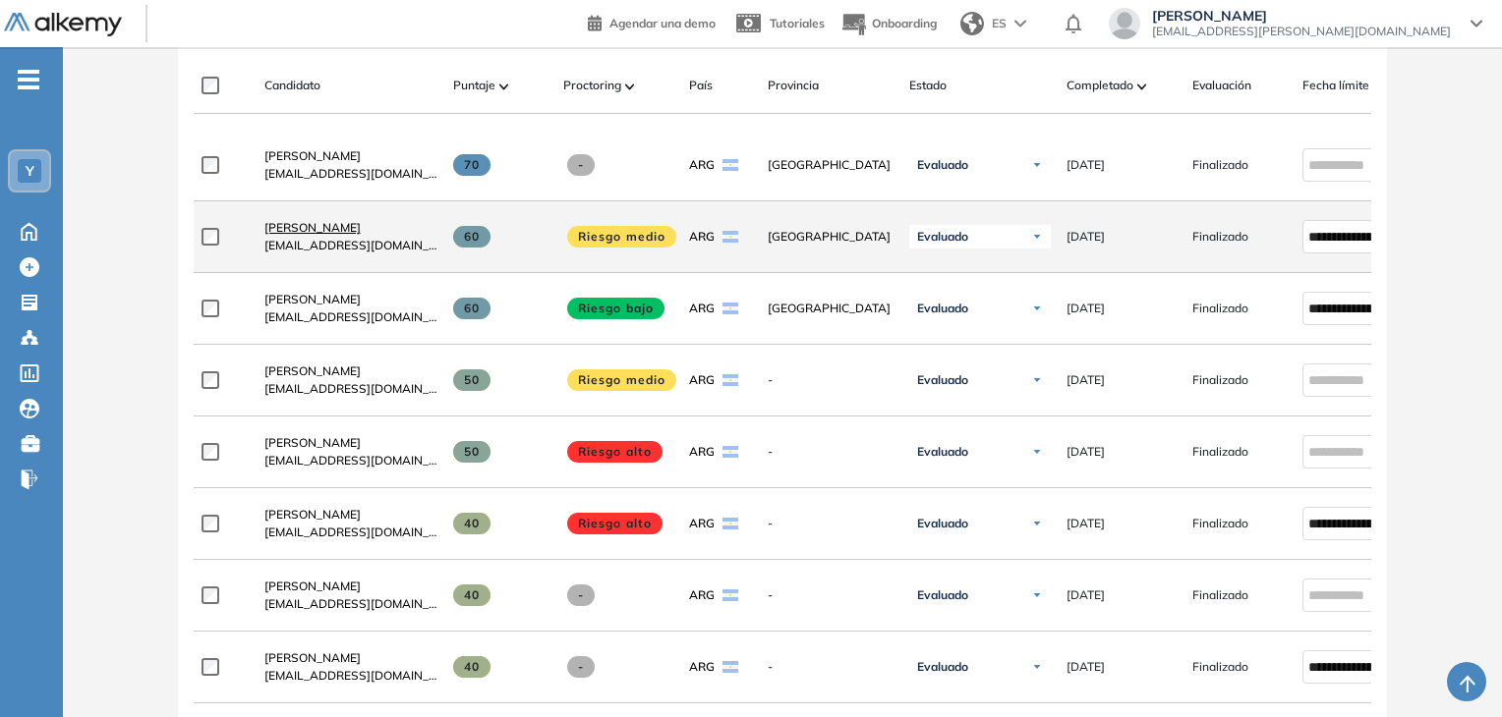
scroll to position [707, 0]
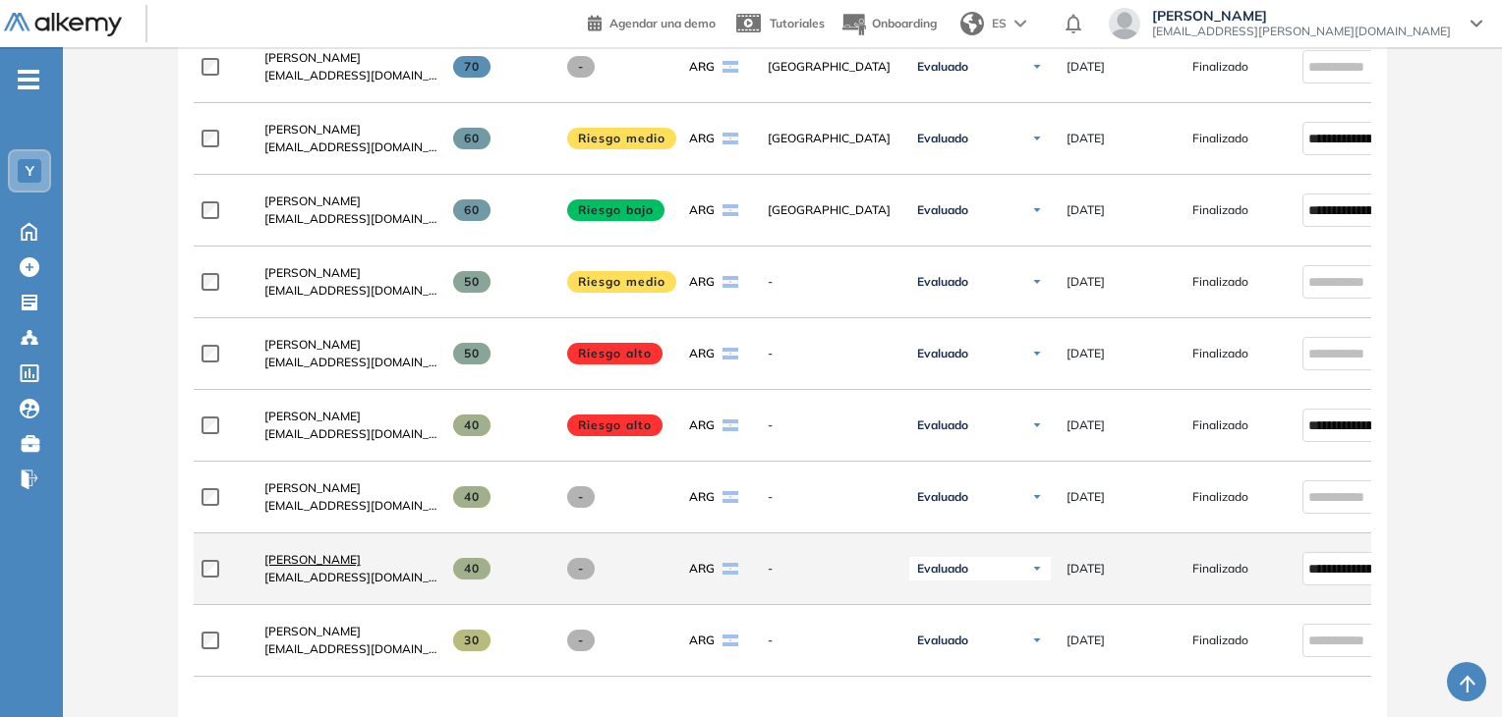
click at [328, 564] on span "[PERSON_NAME]" at bounding box center [312, 559] width 96 height 15
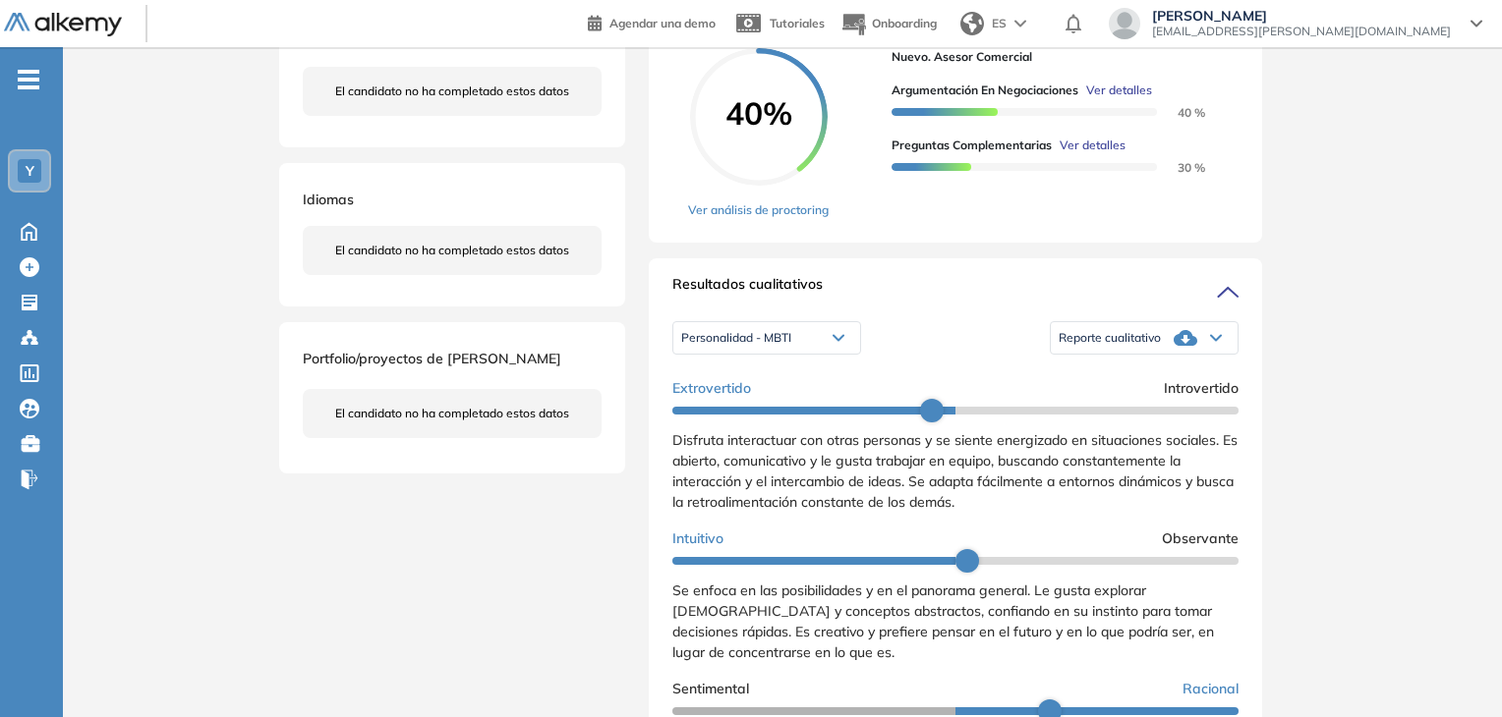
scroll to position [393, 0]
click at [1134, 345] on span "Reporte cualitativo" at bounding box center [1109, 337] width 102 height 16
click at [1140, 379] on li "Reporte con Afinidad AI" at bounding box center [1119, 370] width 120 height 20
click at [1354, 235] on div "Inicio Alkymetrics Evaluaciones Dashboard Candidato Duración : 00:00:00 Cantida…" at bounding box center [782, 507] width 1439 height 1707
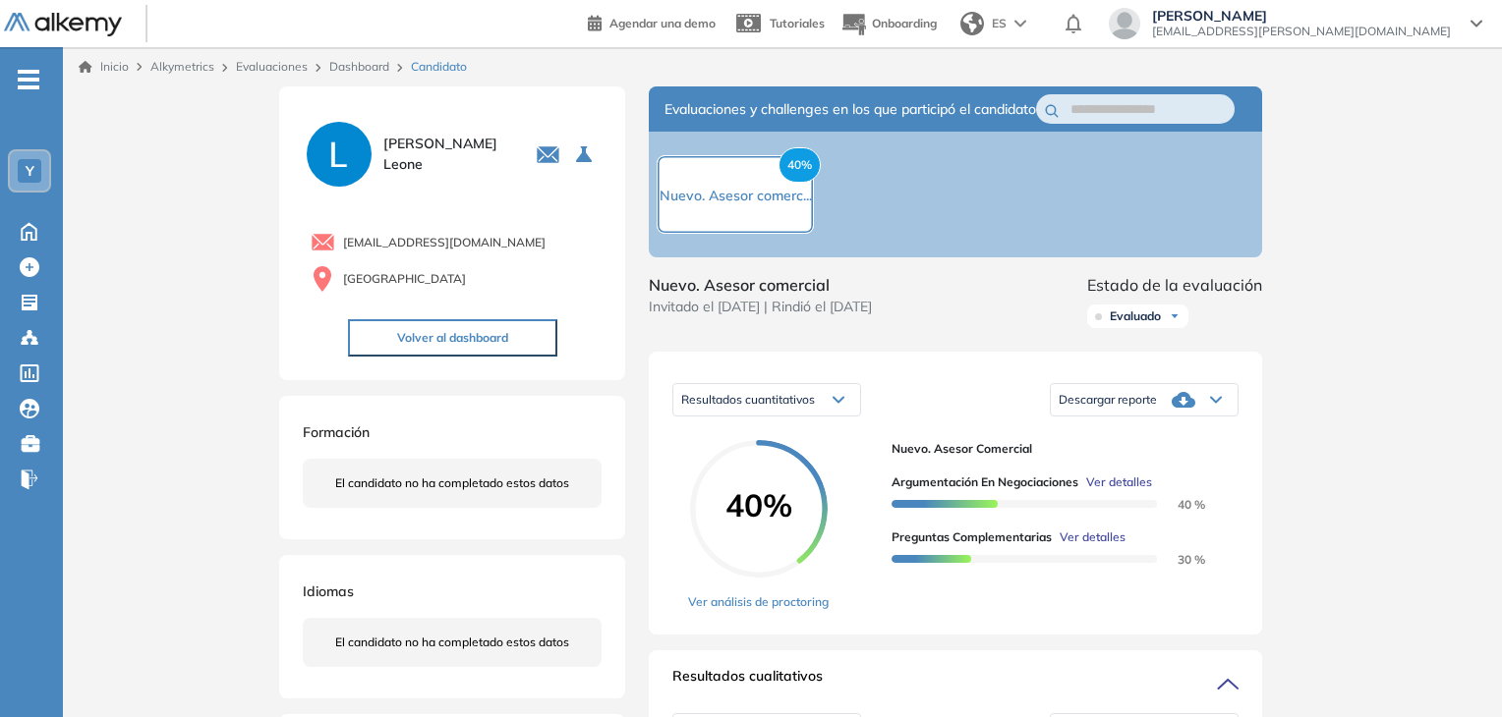
scroll to position [0, 0]
click at [35, 227] on icon at bounding box center [29, 231] width 15 height 17
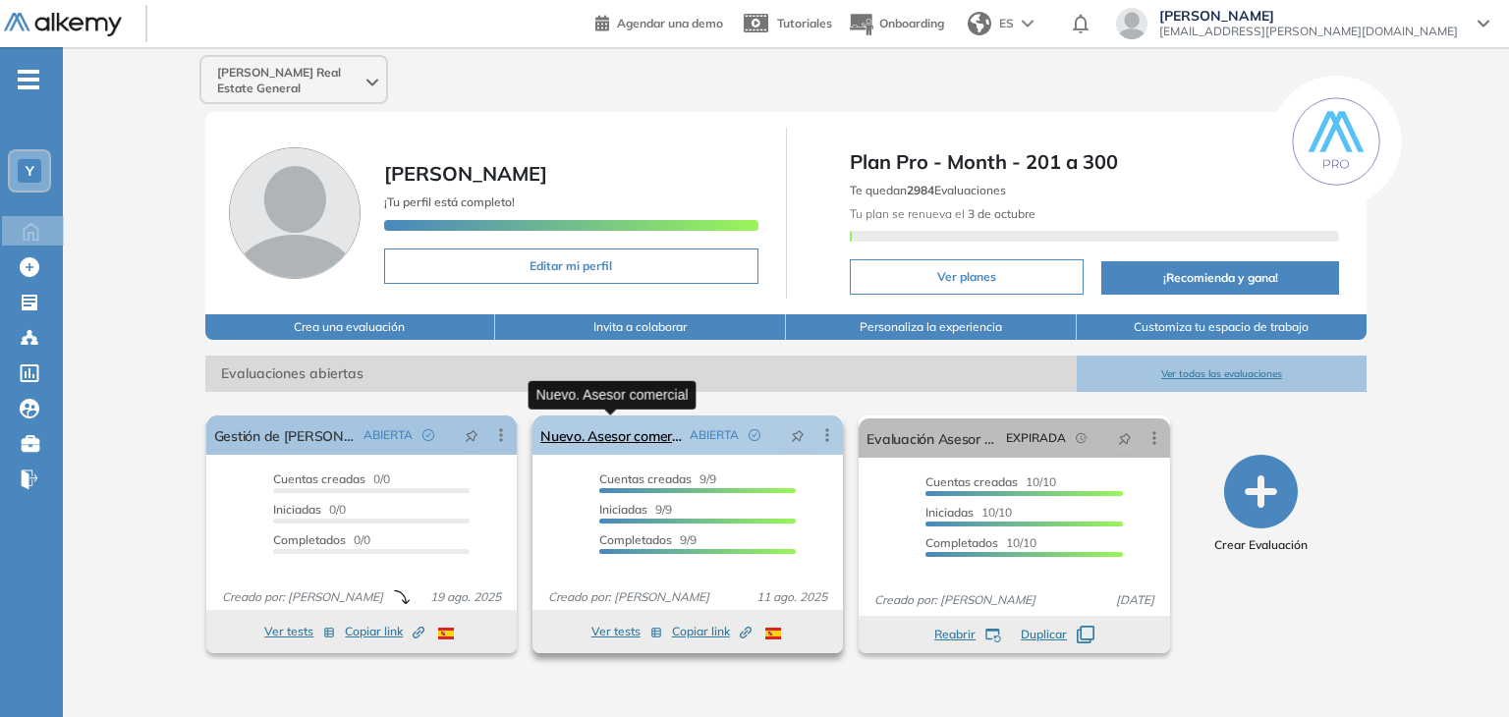
click at [655, 442] on link "Nuevo. Asesor comercial" at bounding box center [612, 435] width 142 height 39
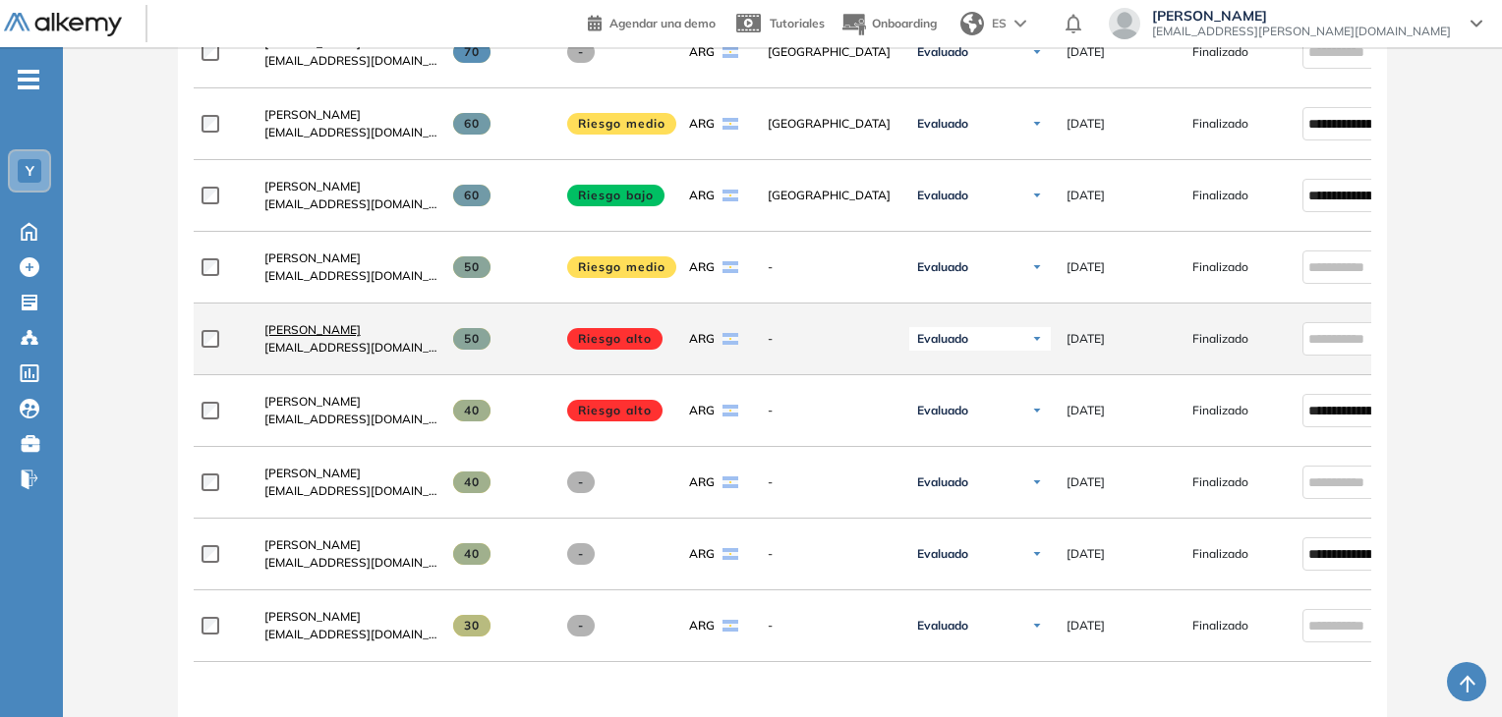
scroll to position [688, 0]
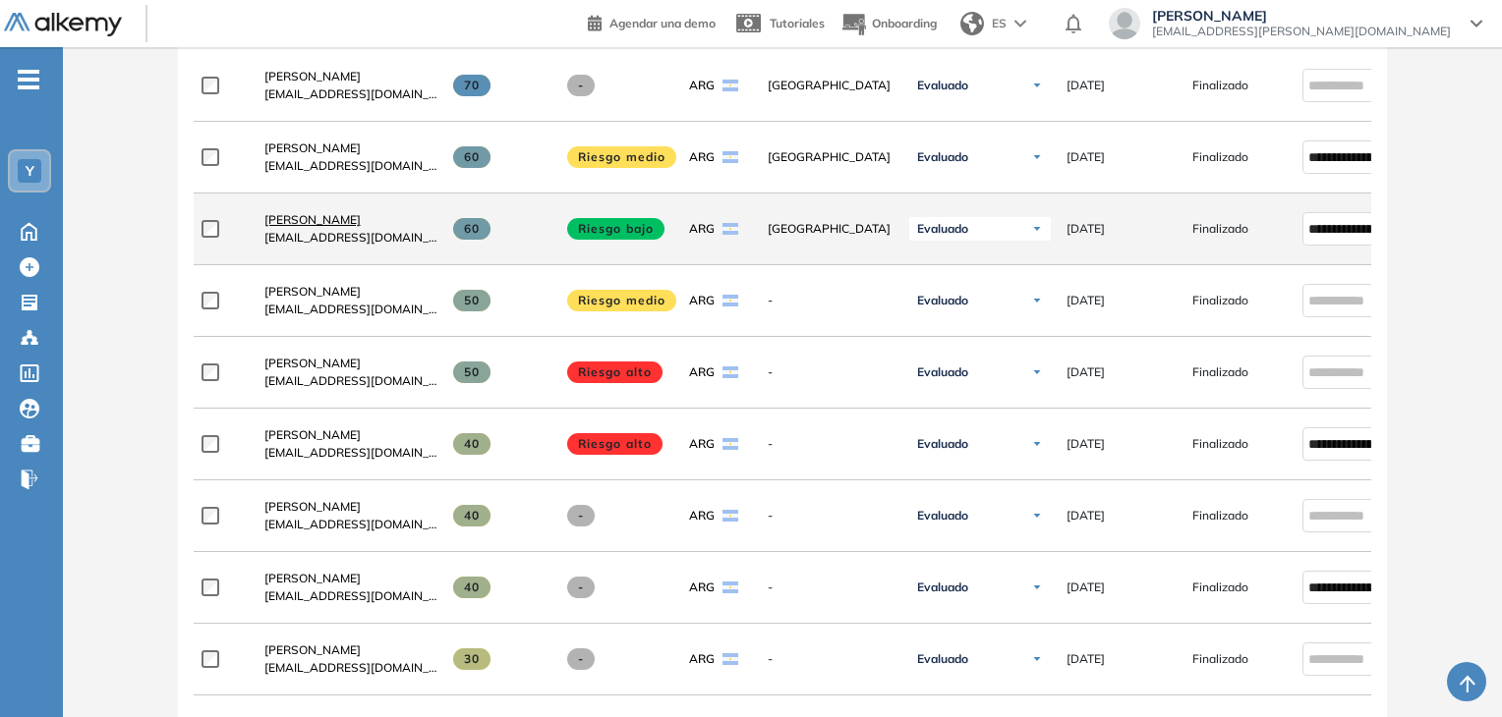
click at [308, 223] on span "[PERSON_NAME]" at bounding box center [312, 219] width 96 height 15
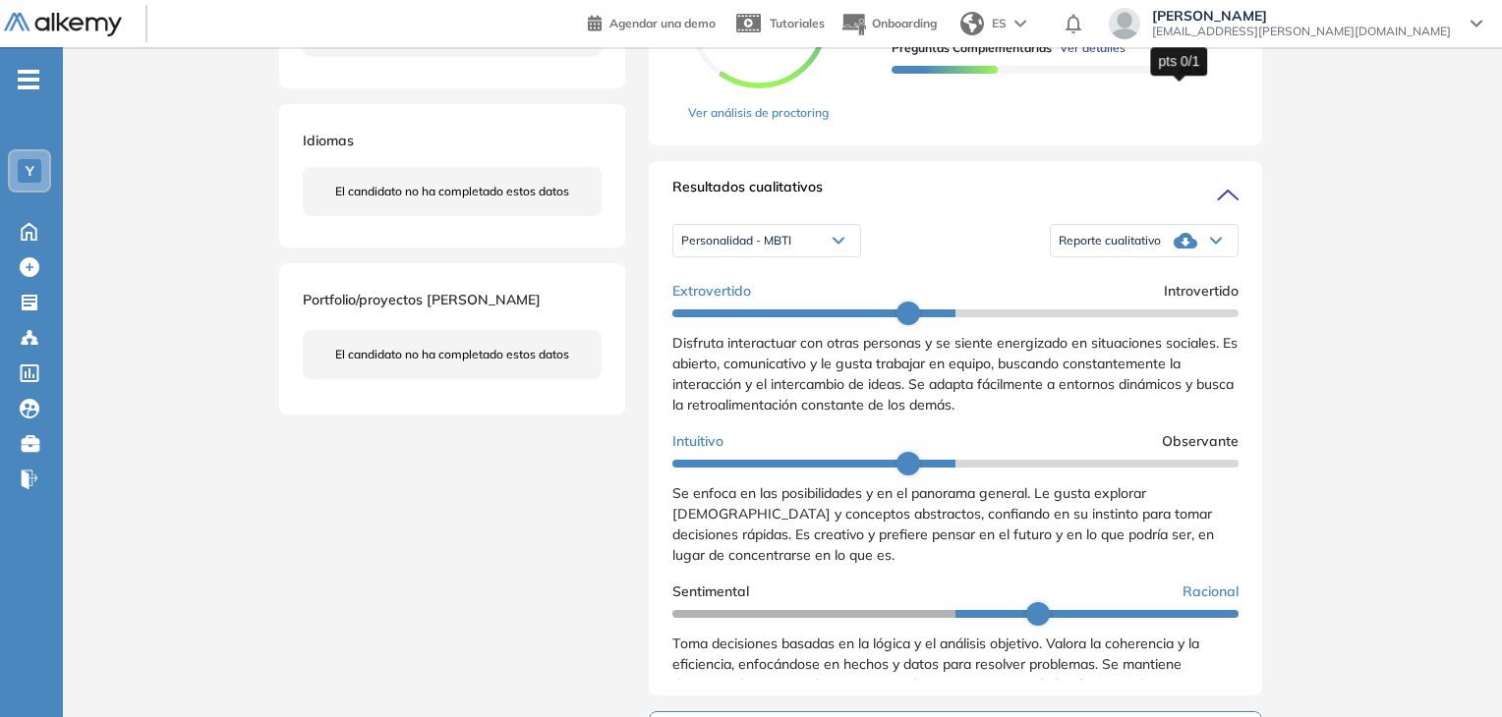
scroll to position [491, 0]
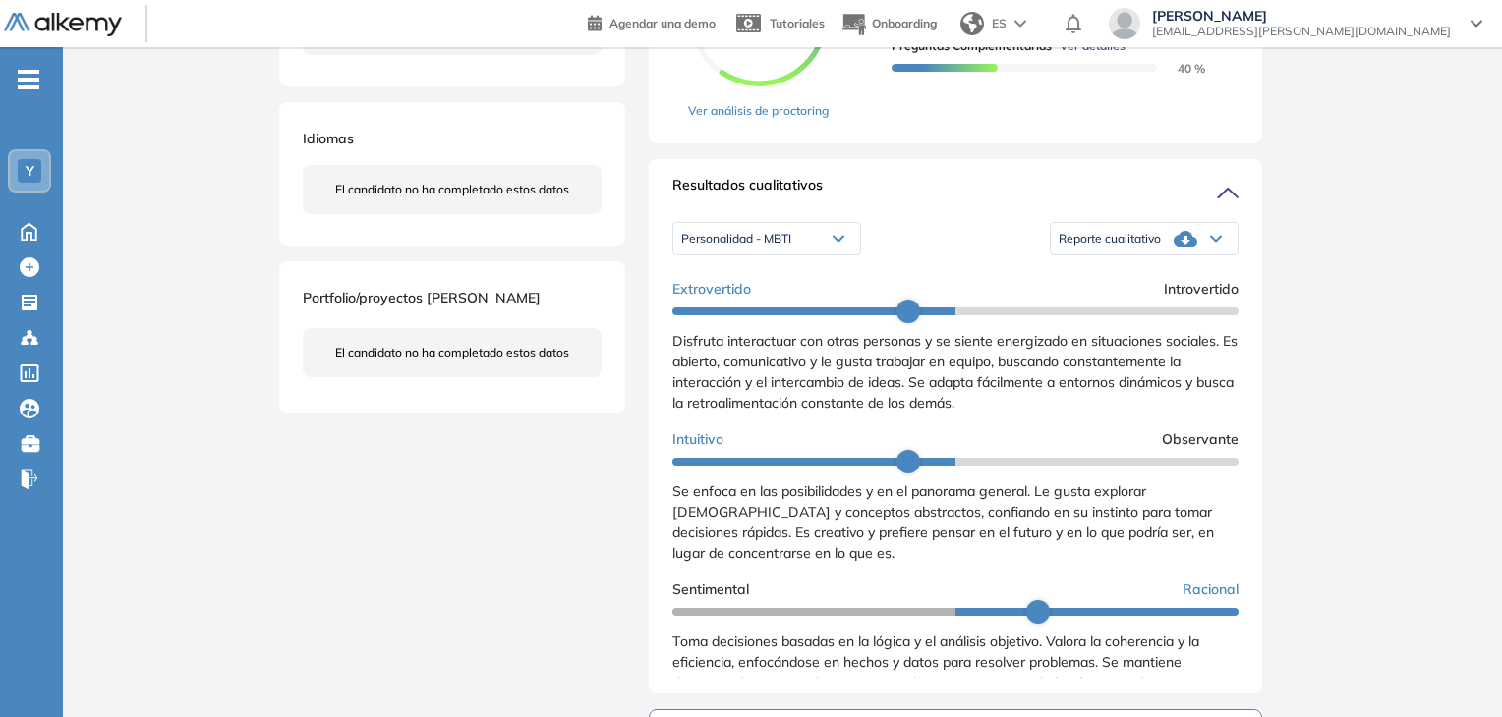
click at [1158, 258] on div "Reporte cualitativo" at bounding box center [1144, 238] width 187 height 39
click at [1136, 281] on li "Reporte con Afinidad AI" at bounding box center [1119, 271] width 120 height 20
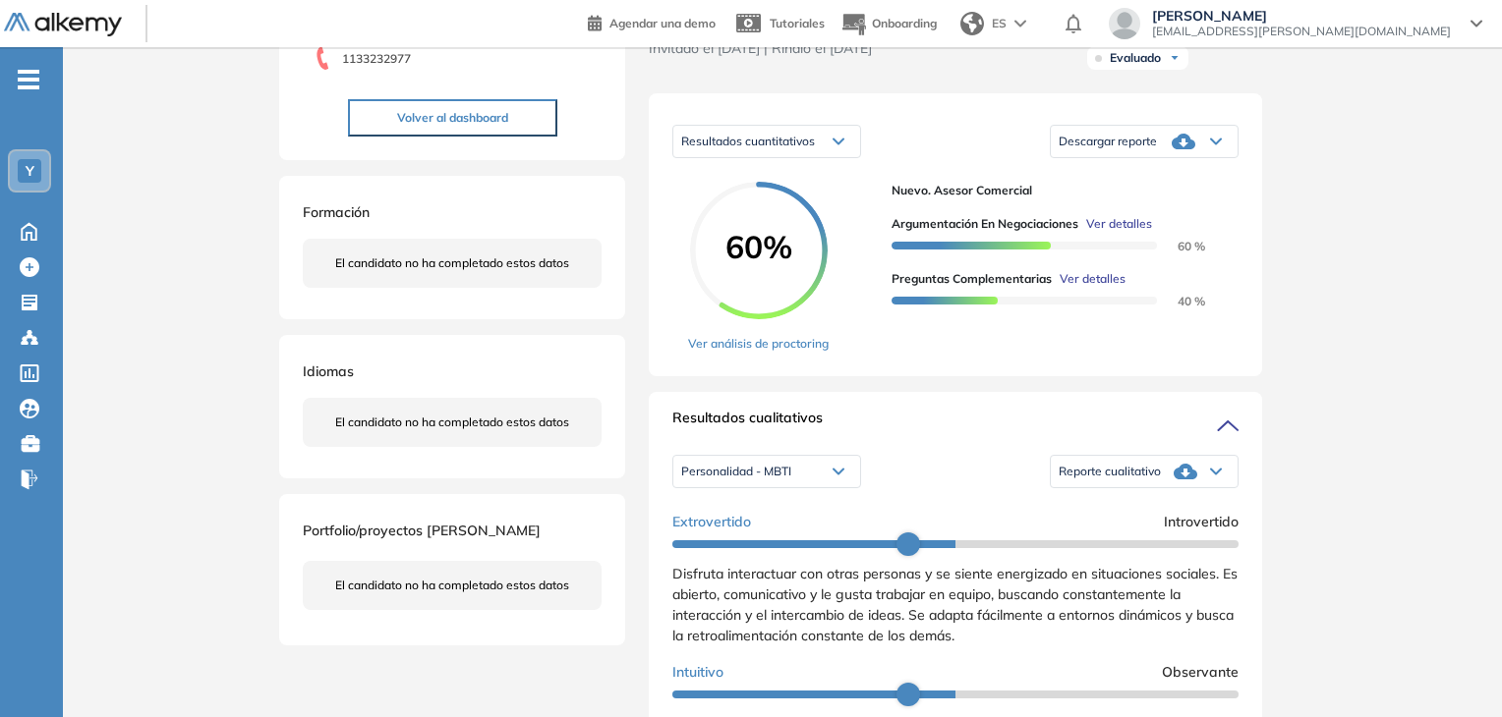
scroll to position [98, 0]
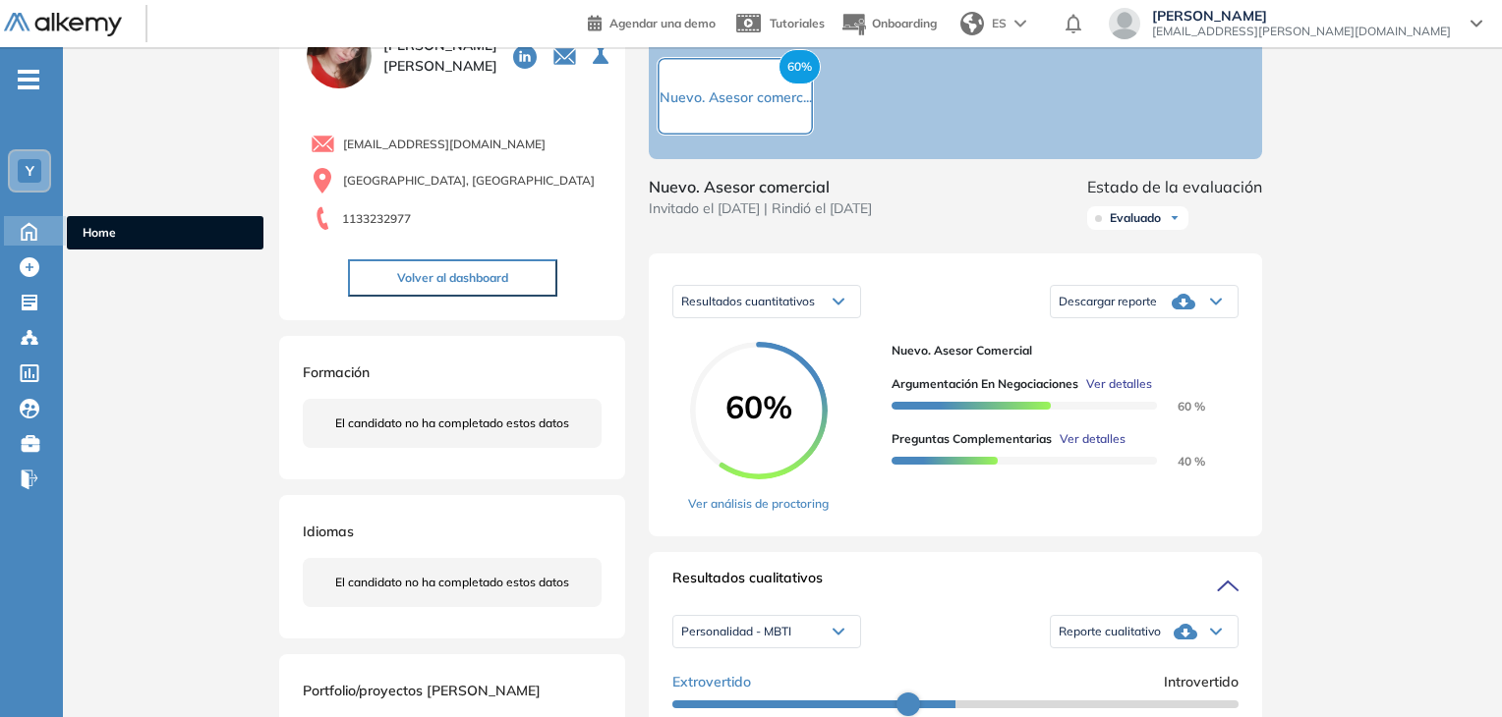
click at [35, 230] on icon at bounding box center [29, 230] width 34 height 24
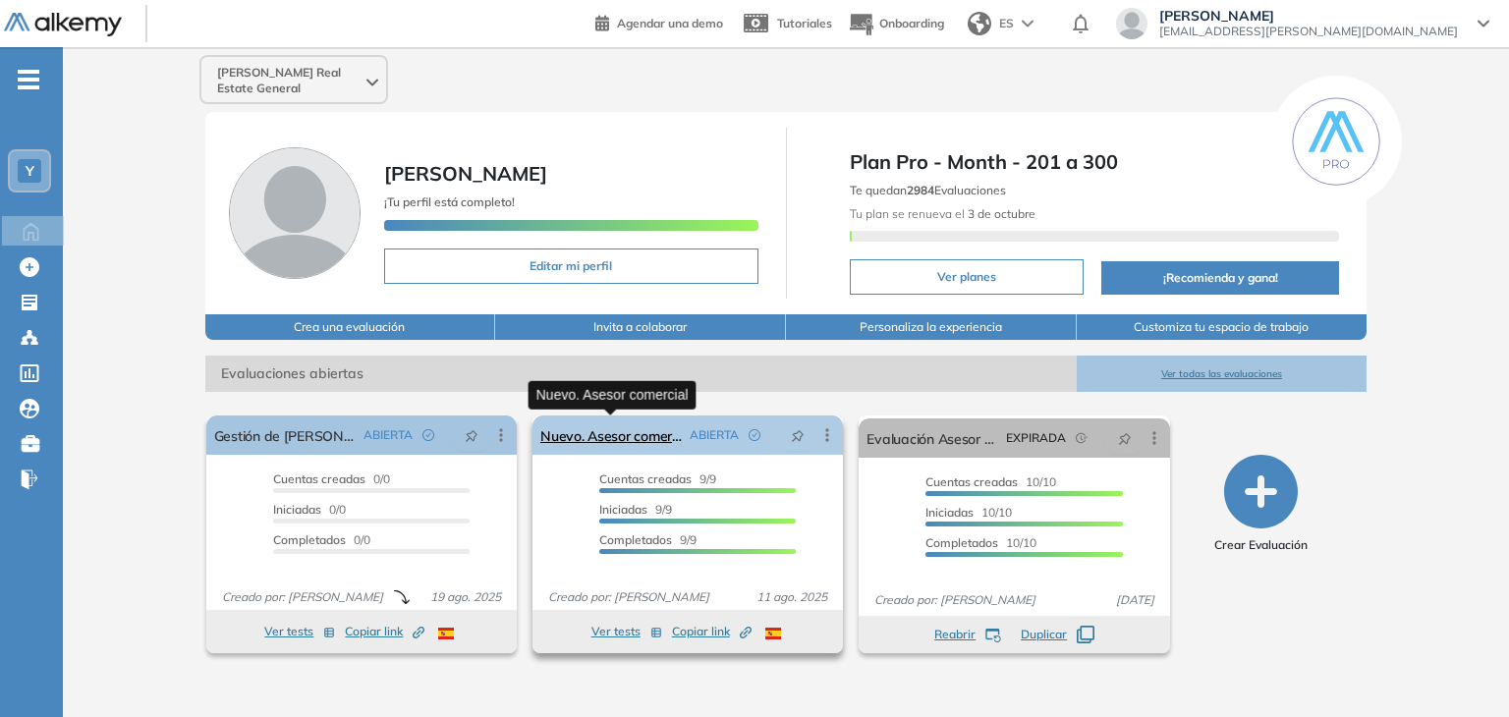
click at [607, 441] on link "Nuevo. Asesor comercial" at bounding box center [612, 435] width 142 height 39
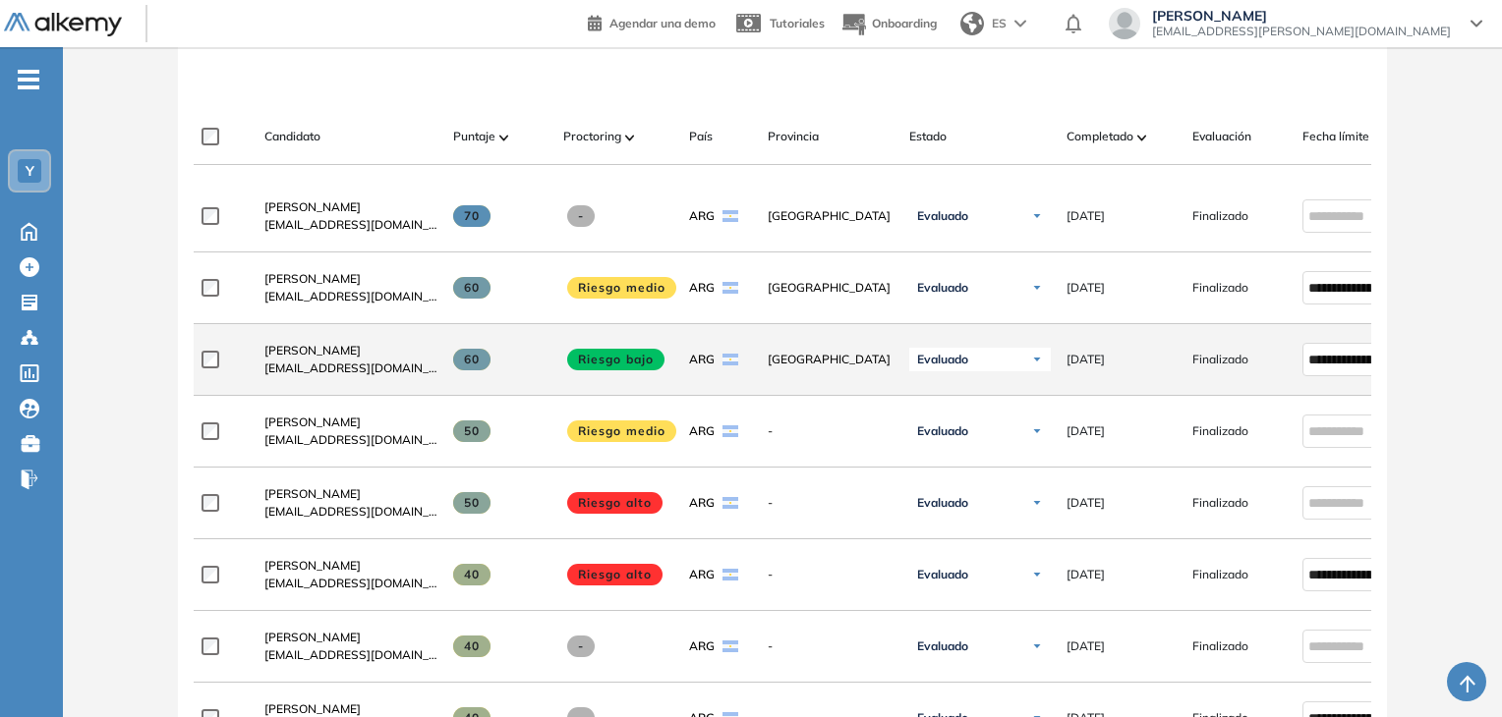
scroll to position [590, 0]
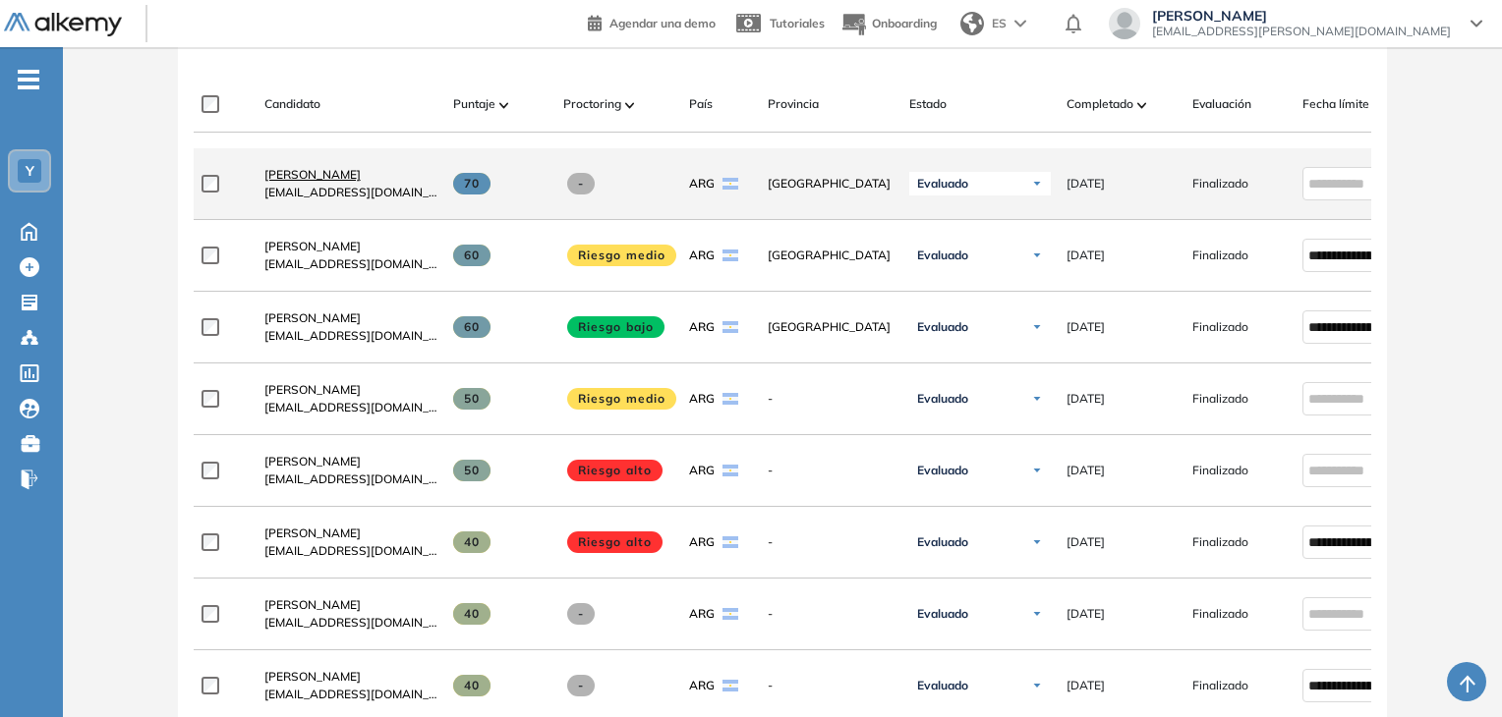
click at [358, 182] on span "[PERSON_NAME]" at bounding box center [312, 174] width 96 height 15
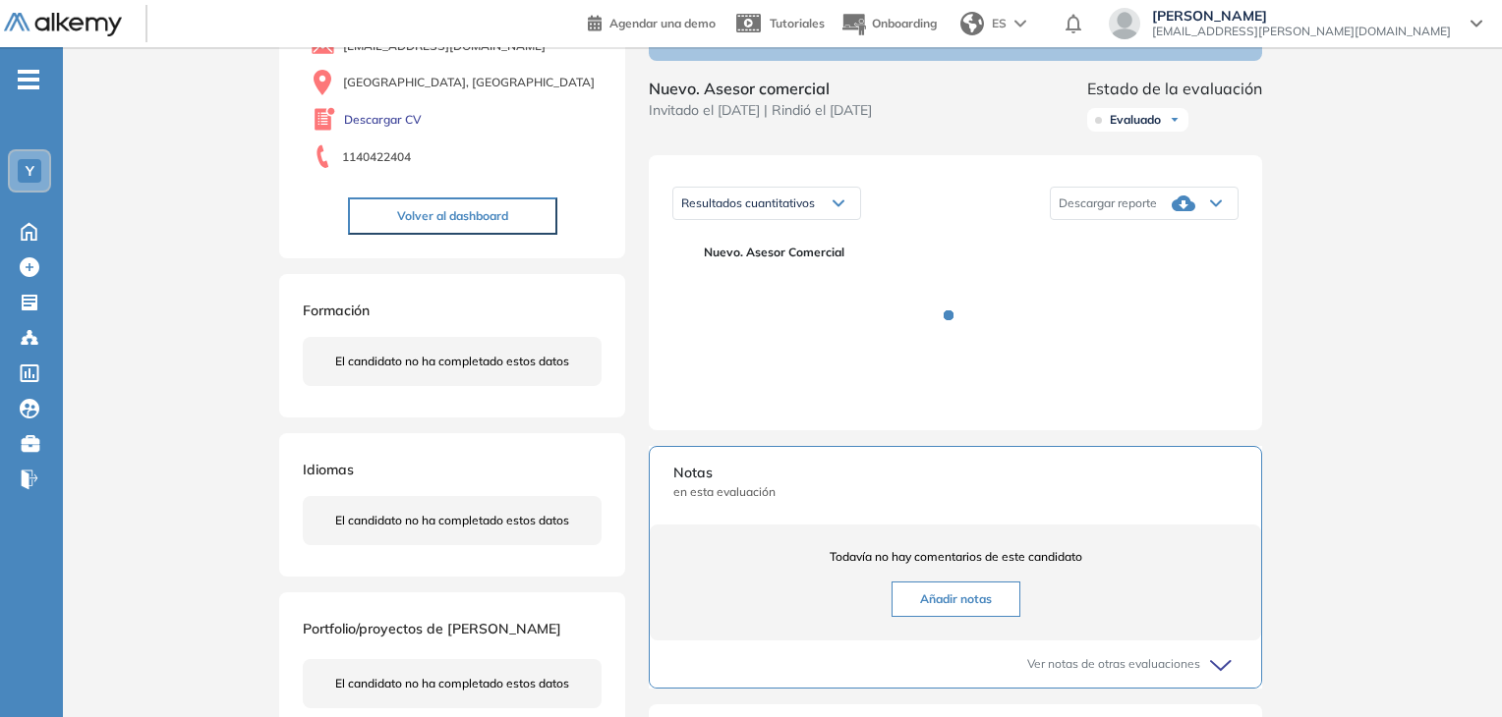
scroll to position [295, 0]
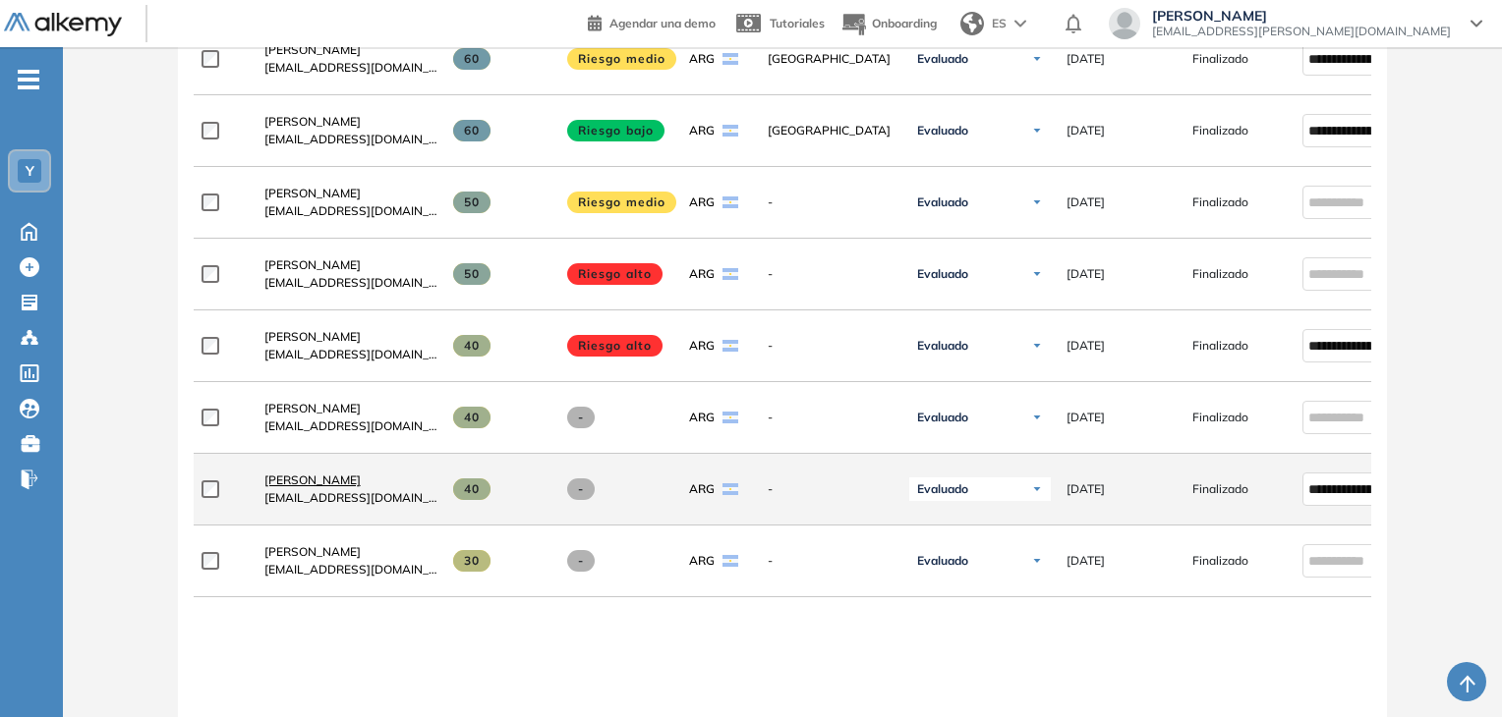
scroll to position [688, 0]
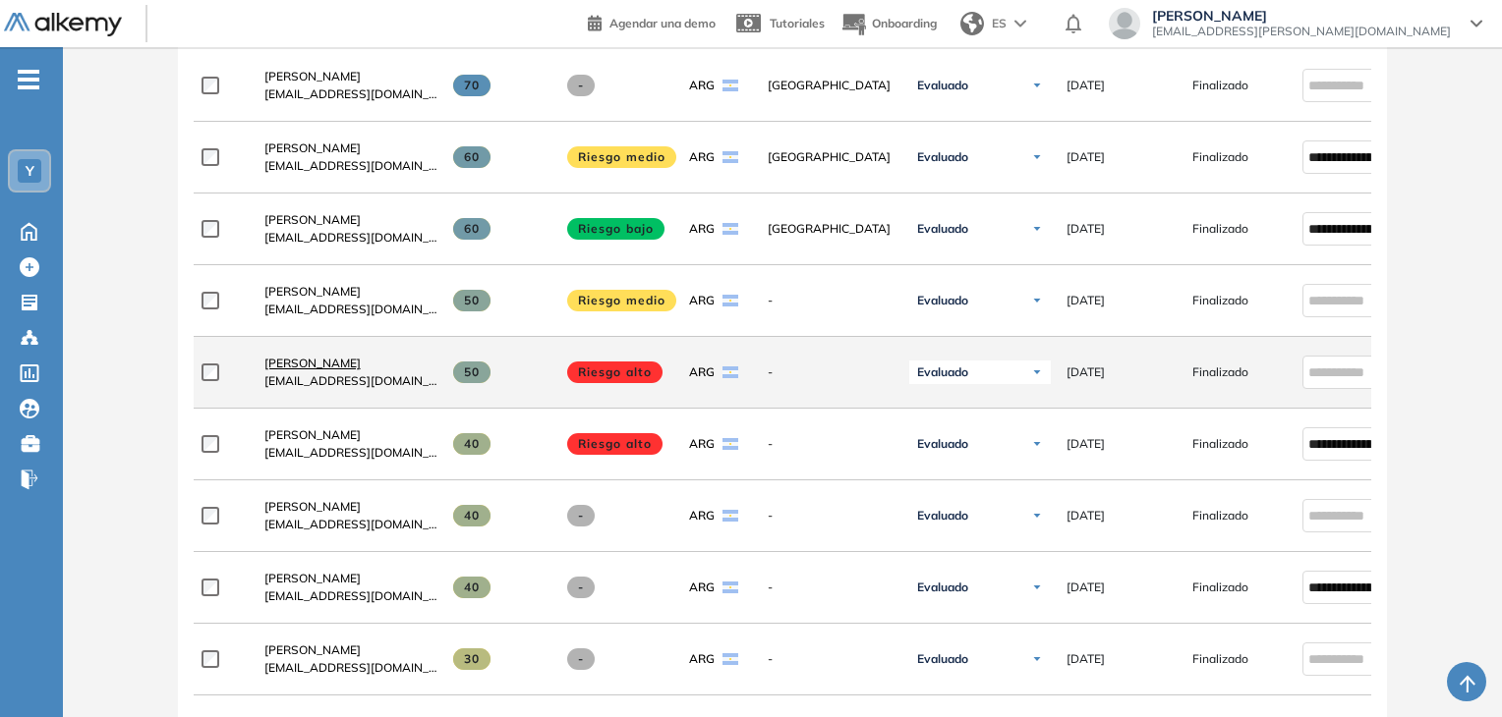
click at [304, 370] on span "[PERSON_NAME]" at bounding box center [312, 363] width 96 height 15
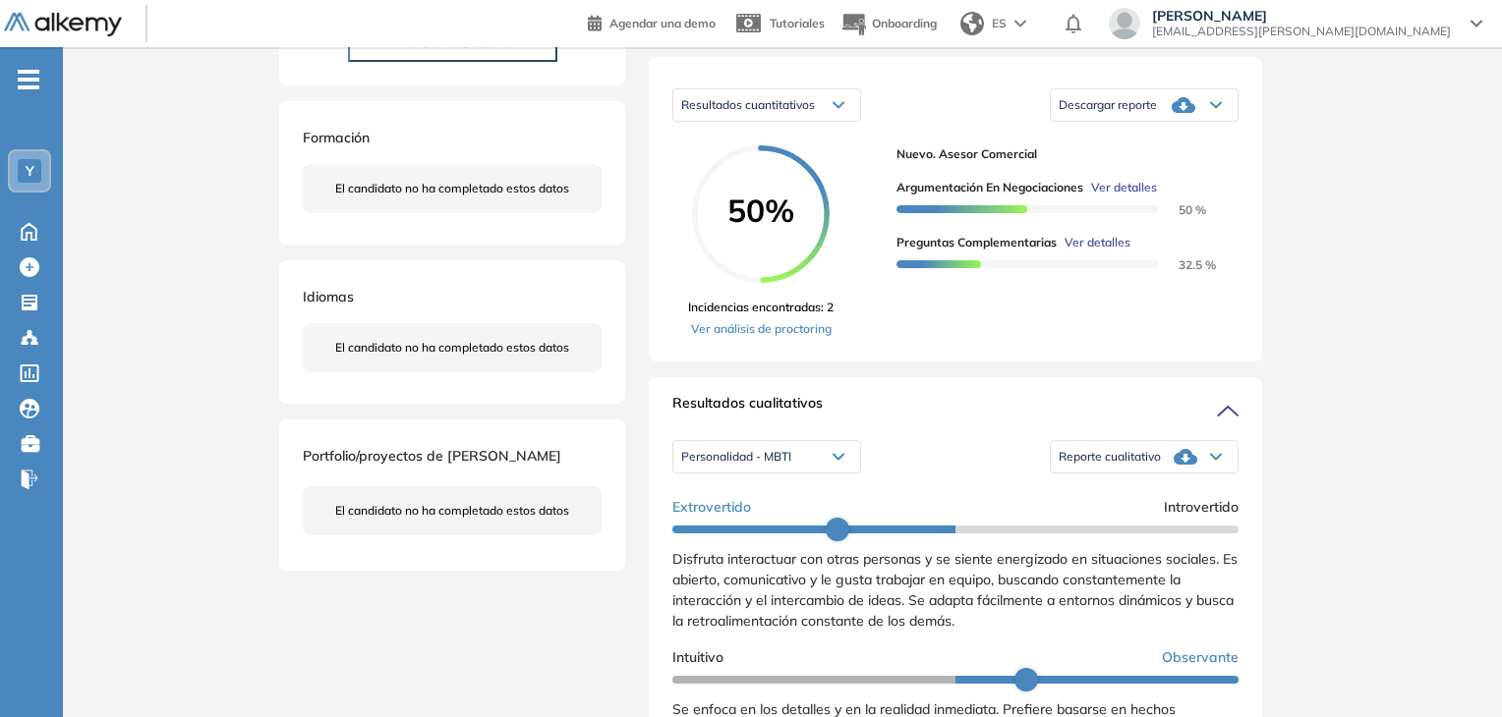
click at [1131, 468] on div "Reporte cualitativo" at bounding box center [1144, 456] width 187 height 39
click at [1133, 499] on li "Reporte con Afinidad AI" at bounding box center [1119, 490] width 120 height 20
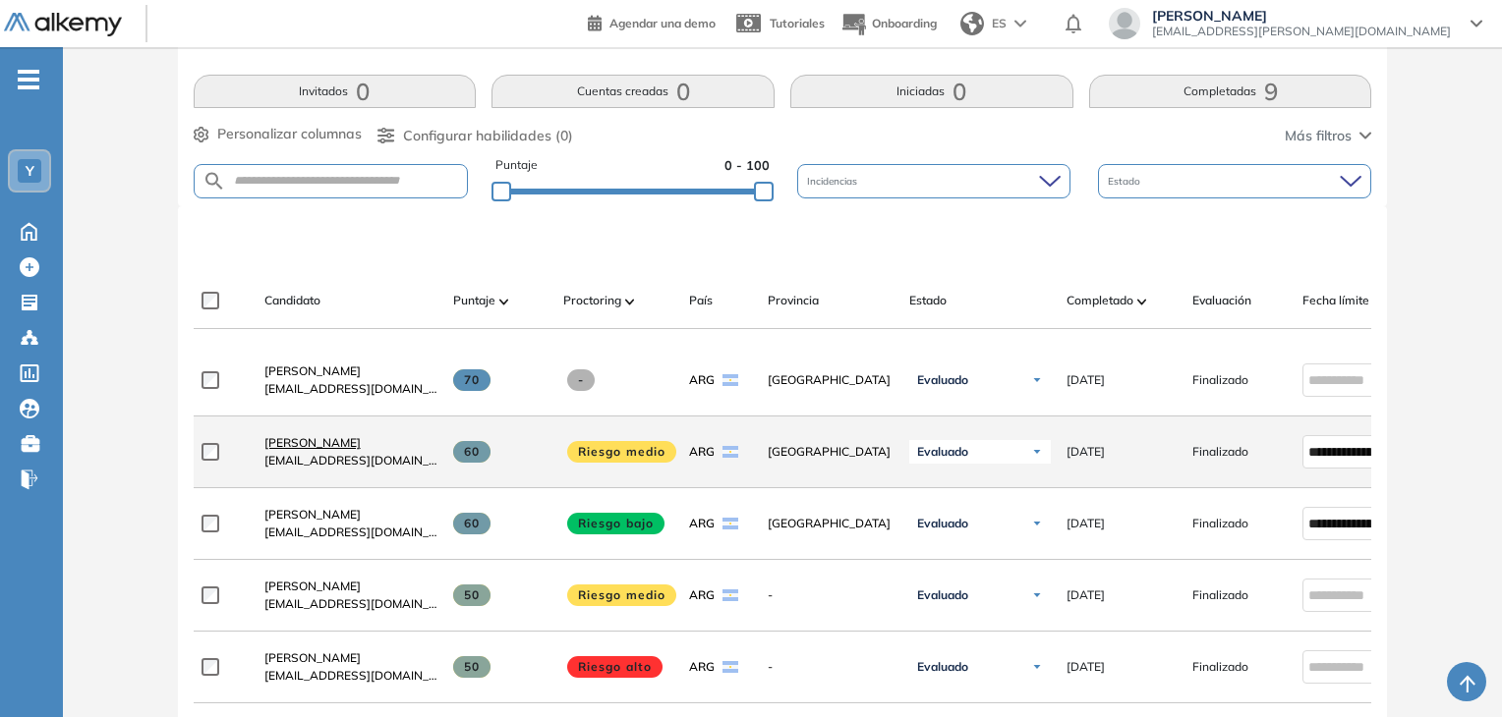
scroll to position [491, 0]
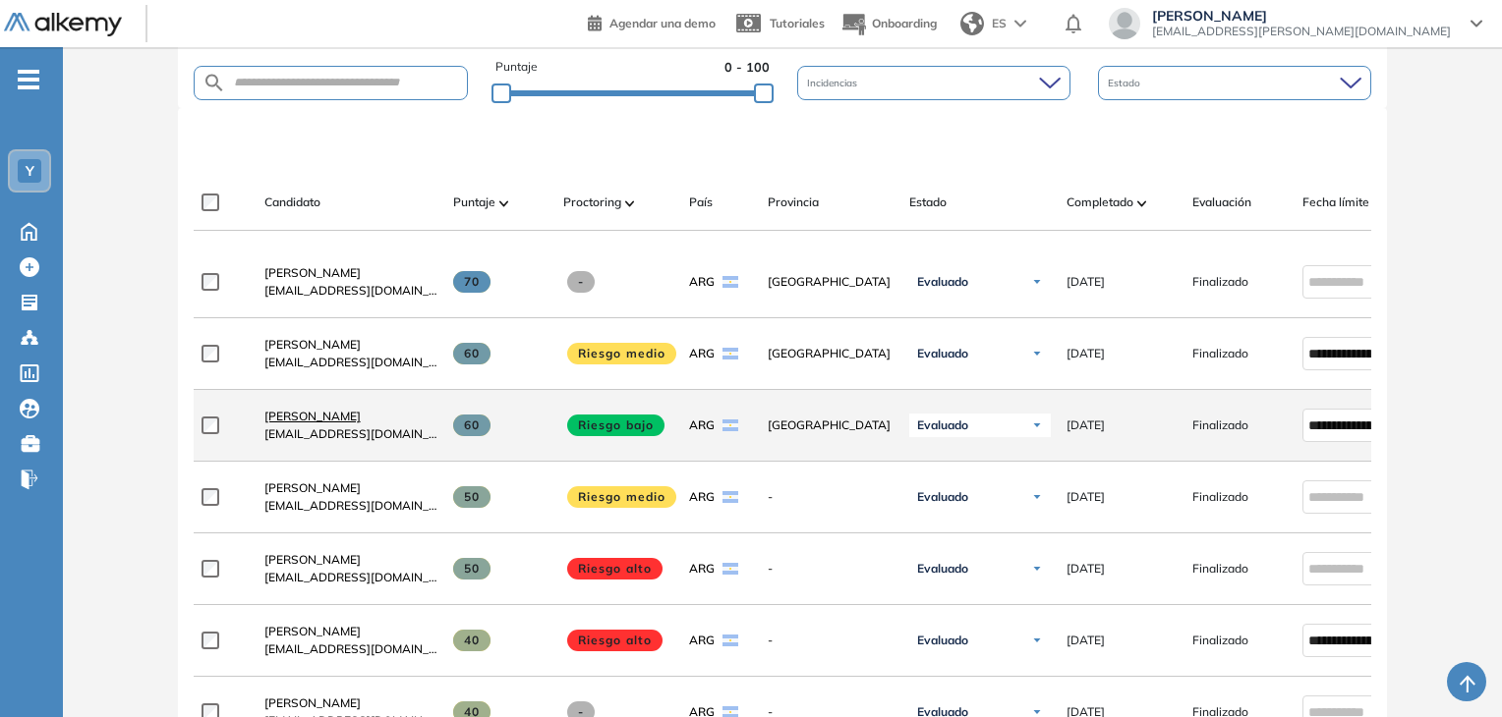
click at [315, 422] on span "[PERSON_NAME]" at bounding box center [312, 416] width 96 height 15
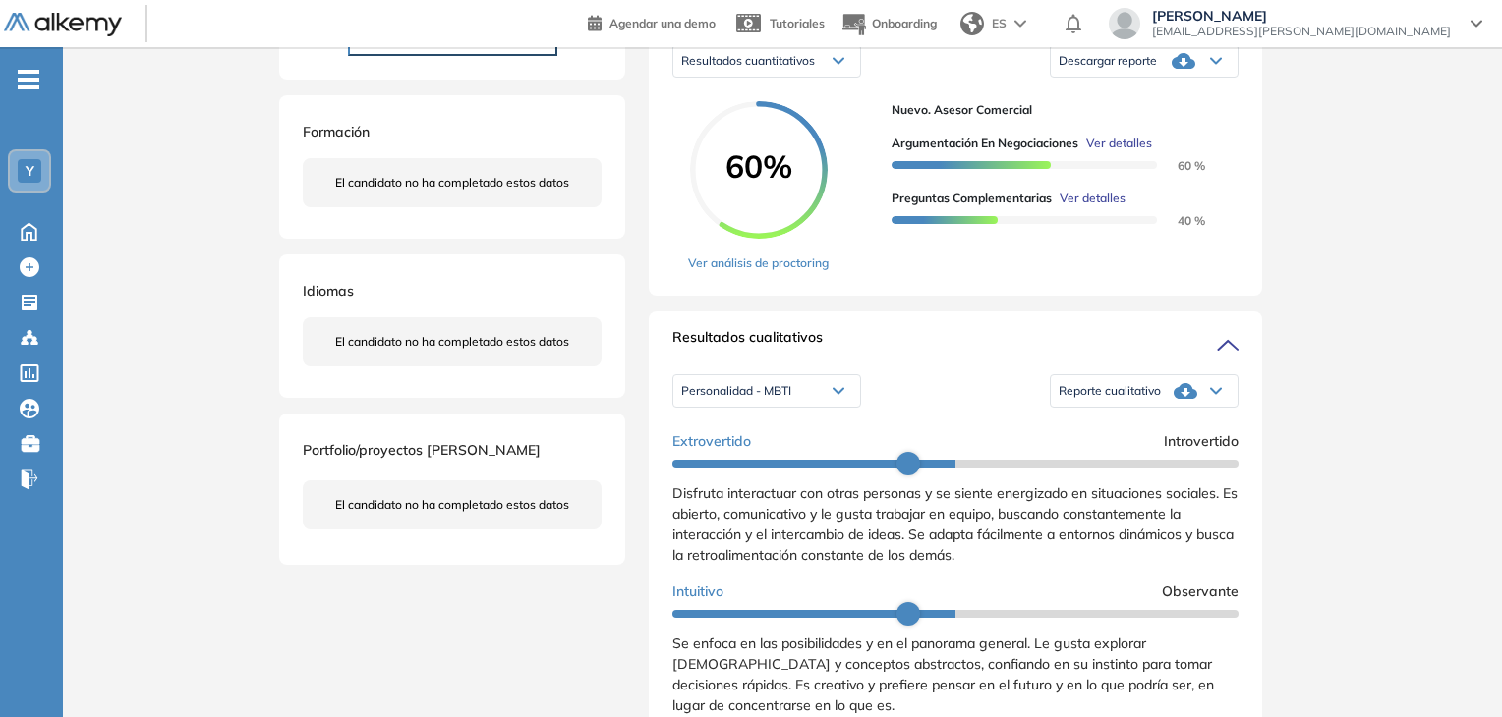
scroll to position [491, 0]
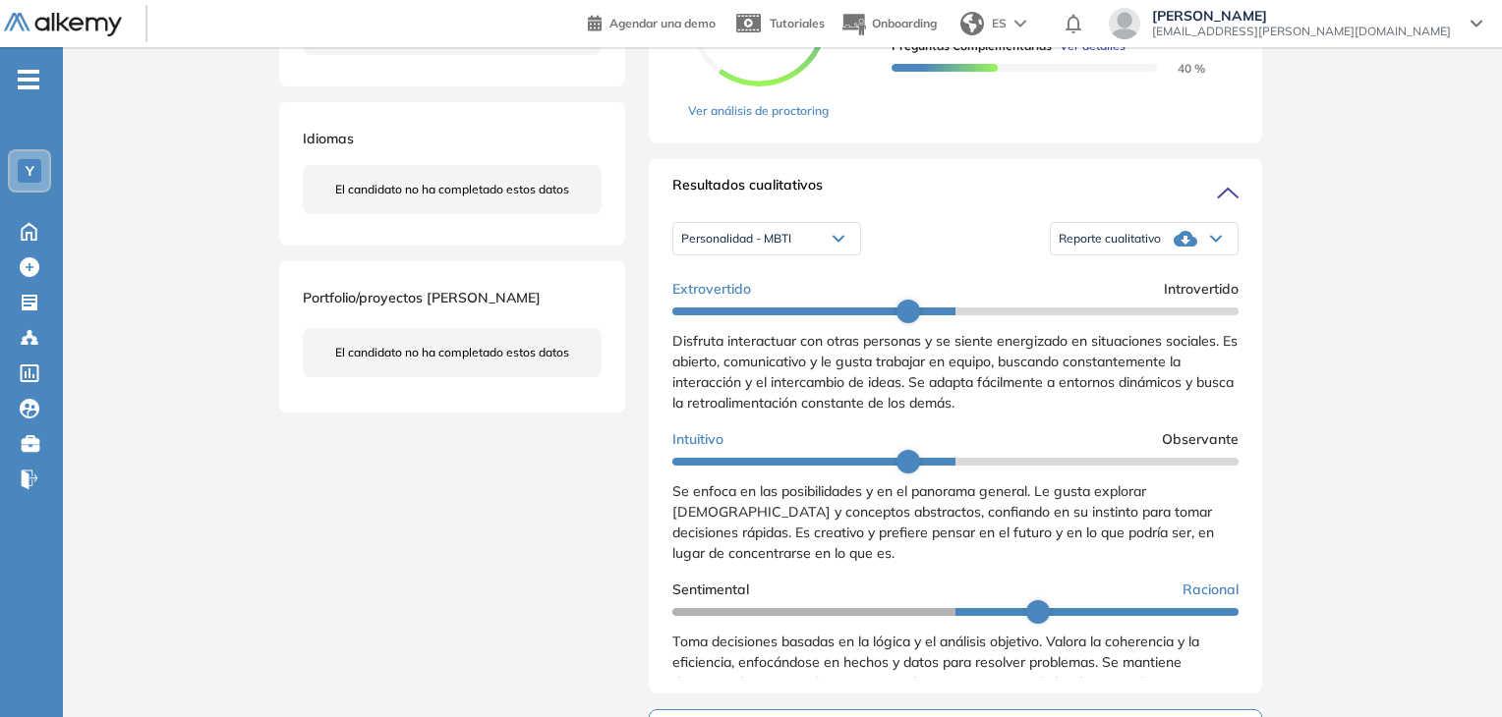
click at [1148, 247] on span "Reporte cualitativo" at bounding box center [1109, 239] width 102 height 16
click at [1167, 281] on li "Reporte con Afinidad AI" at bounding box center [1119, 271] width 120 height 20
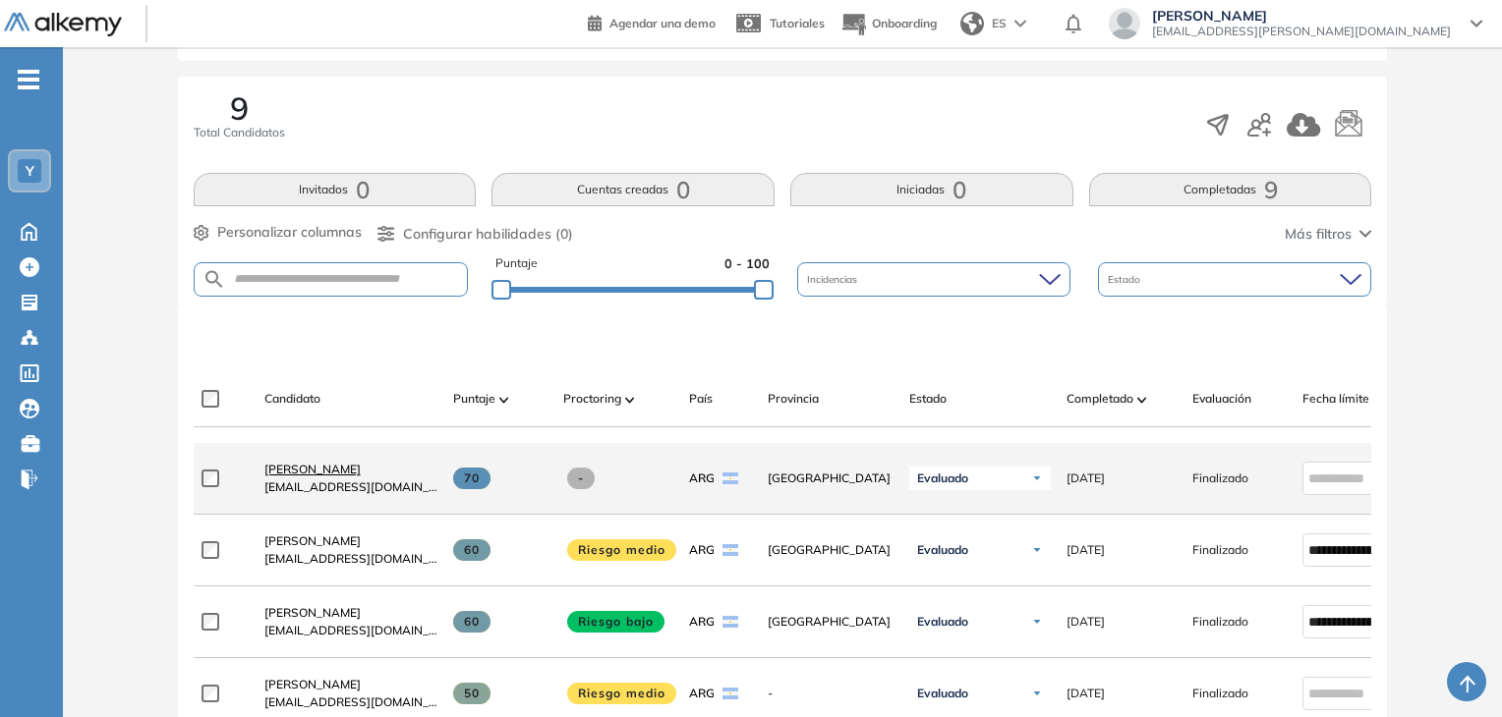
scroll to position [491, 0]
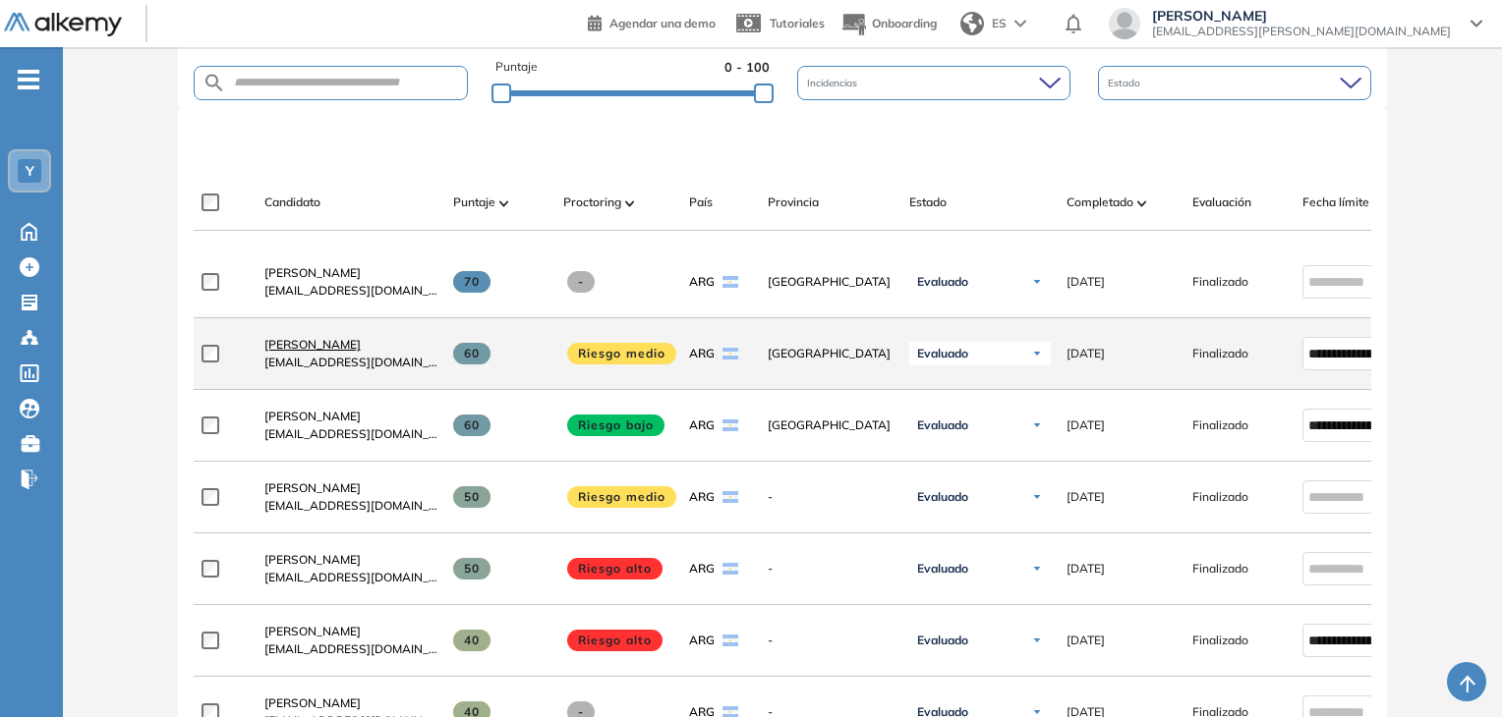
click at [337, 352] on span "[PERSON_NAME]" at bounding box center [312, 344] width 96 height 15
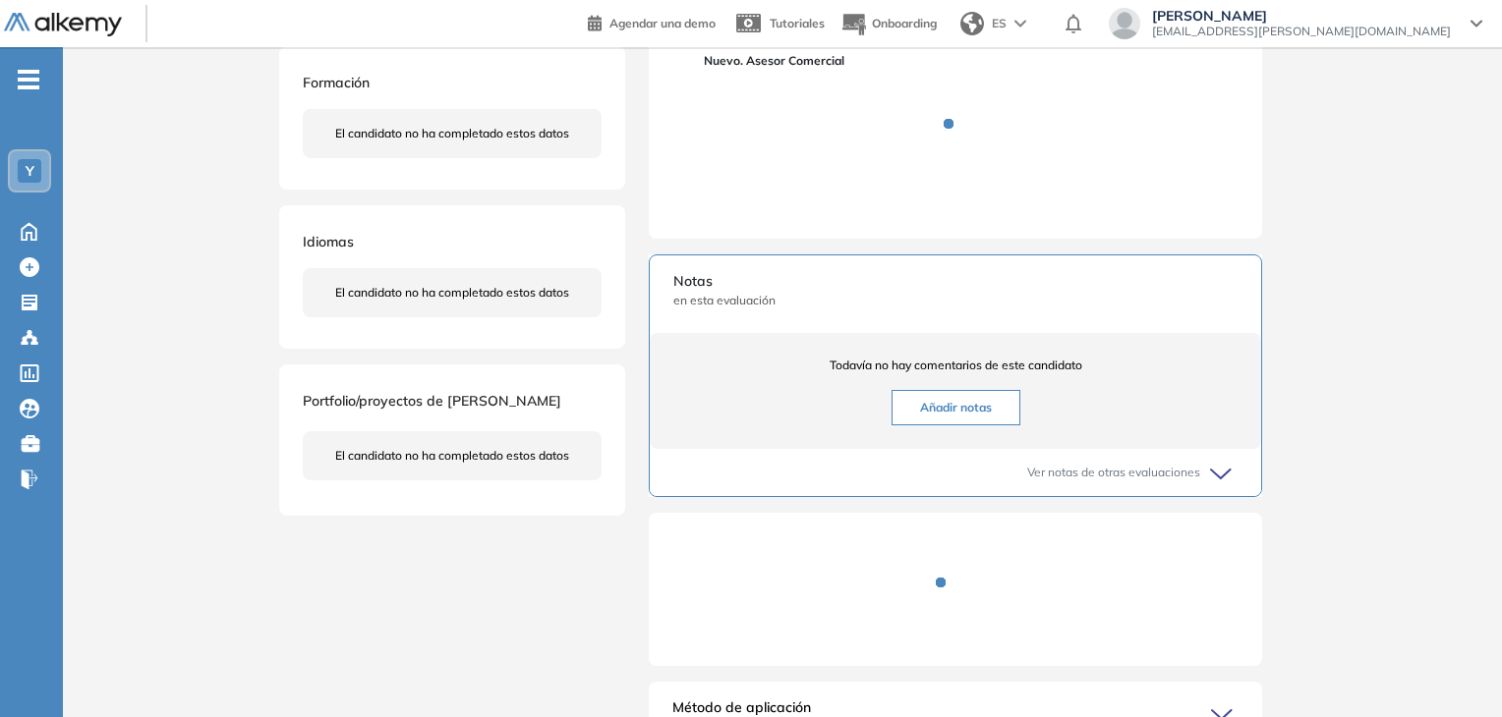
scroll to position [393, 0]
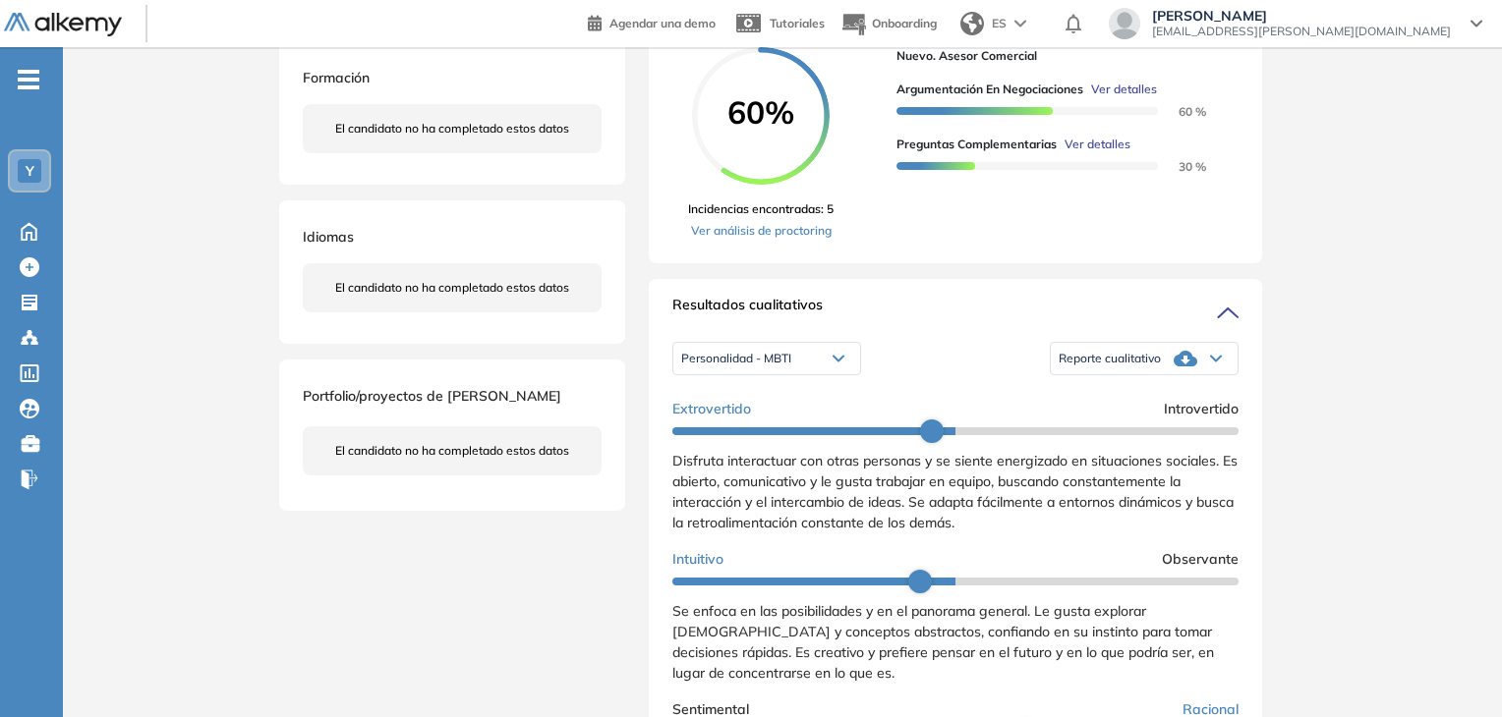
click at [1187, 367] on icon at bounding box center [1185, 359] width 24 height 16
click at [1136, 401] on li "Reporte con Afinidad AI" at bounding box center [1119, 391] width 120 height 20
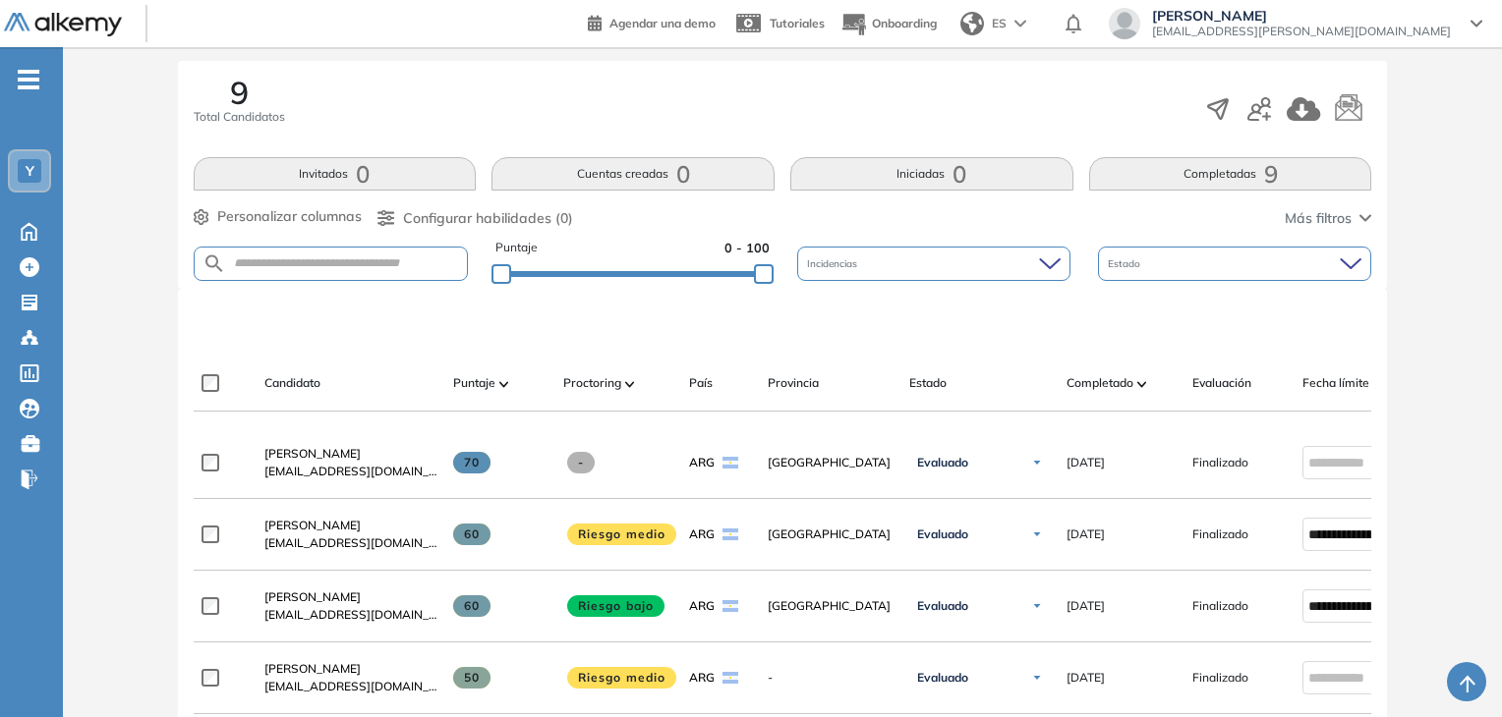
scroll to position [510, 0]
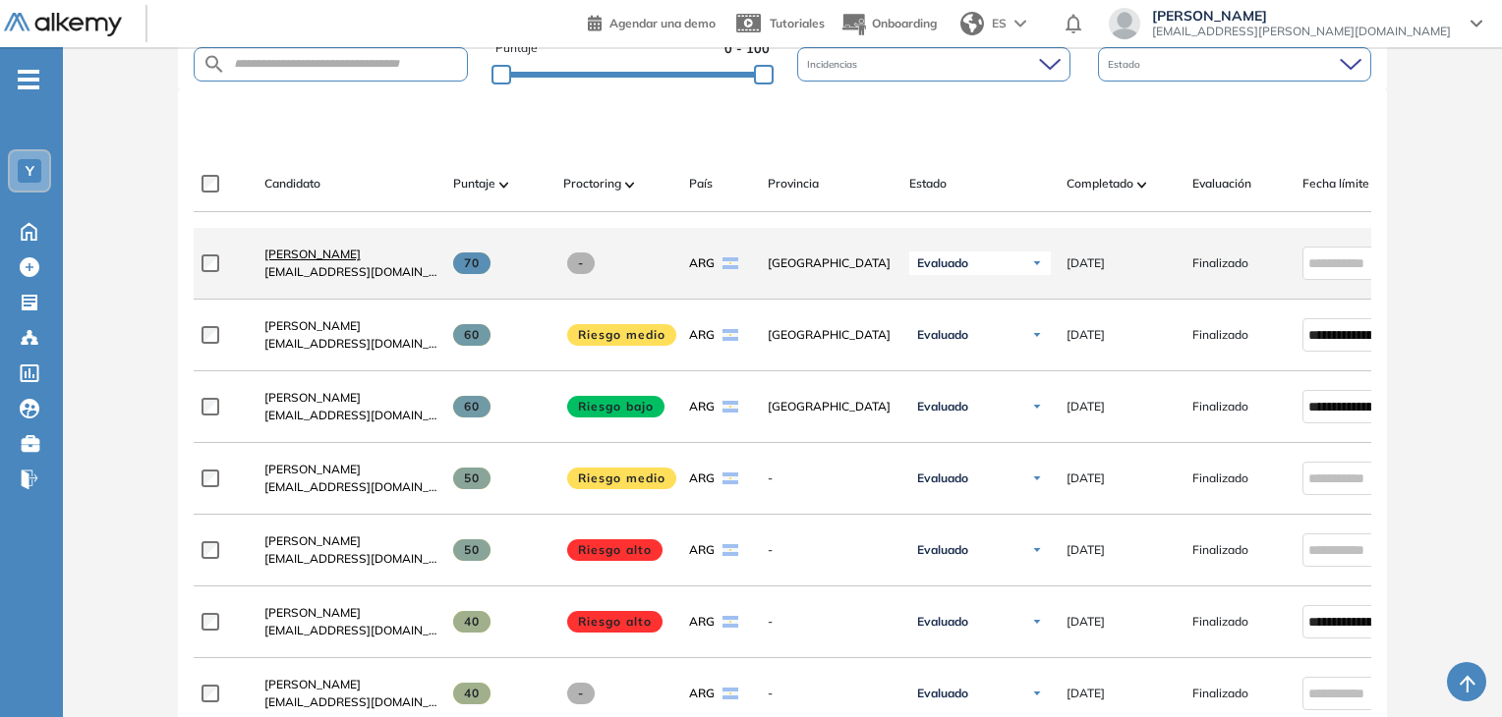
click at [330, 261] on span "[PERSON_NAME]" at bounding box center [312, 254] width 96 height 15
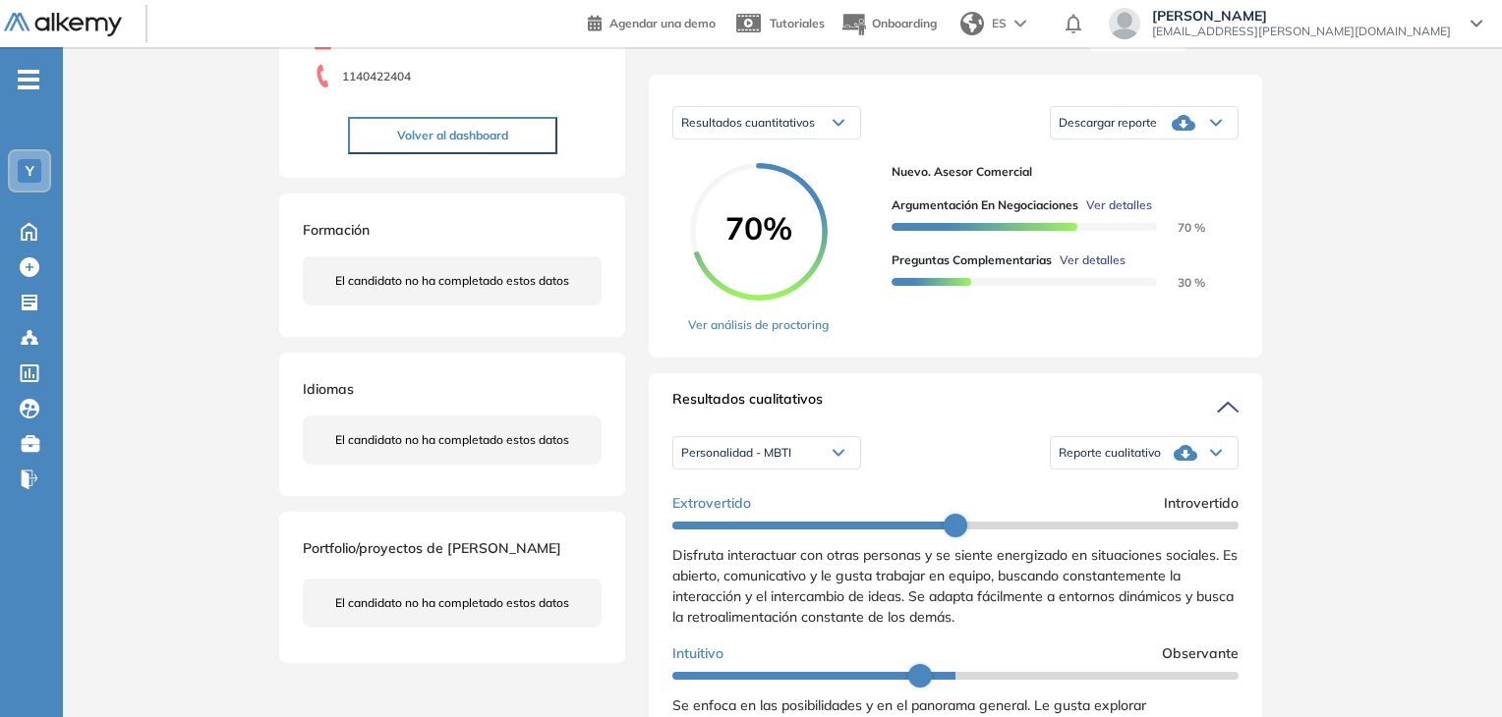
scroll to position [393, 0]
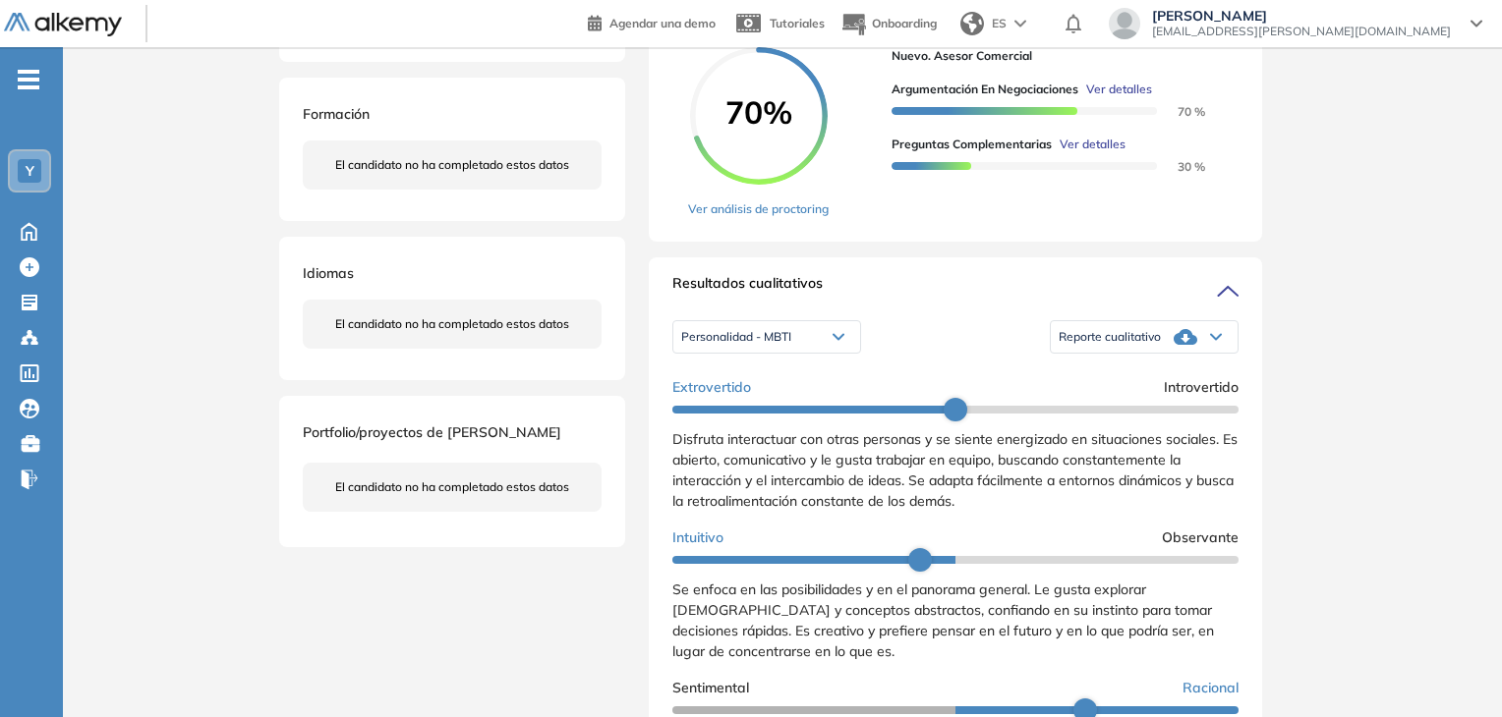
click at [1155, 357] on div "Reporte cualitativo" at bounding box center [1144, 336] width 187 height 39
click at [1131, 379] on li "Reporte con Afinidad AI" at bounding box center [1119, 370] width 120 height 20
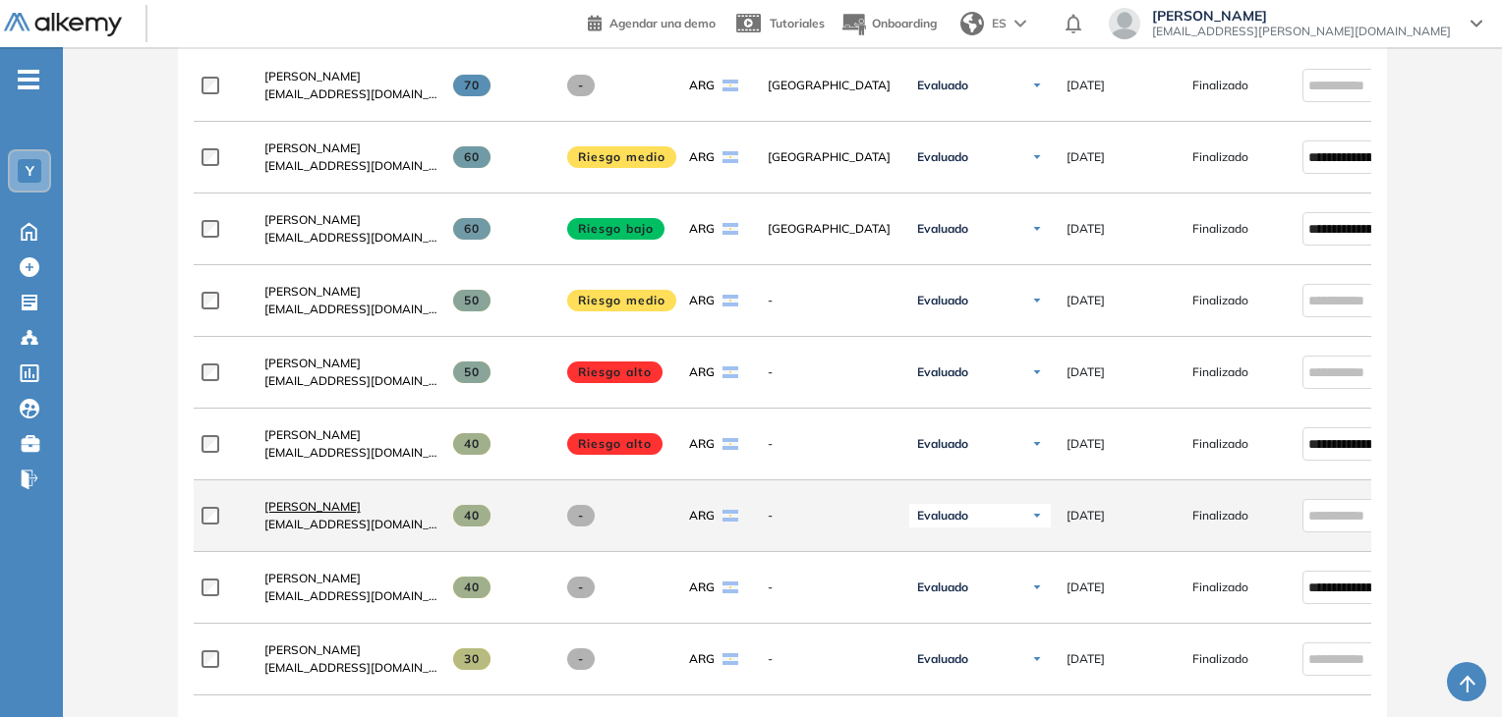
scroll to position [786, 0]
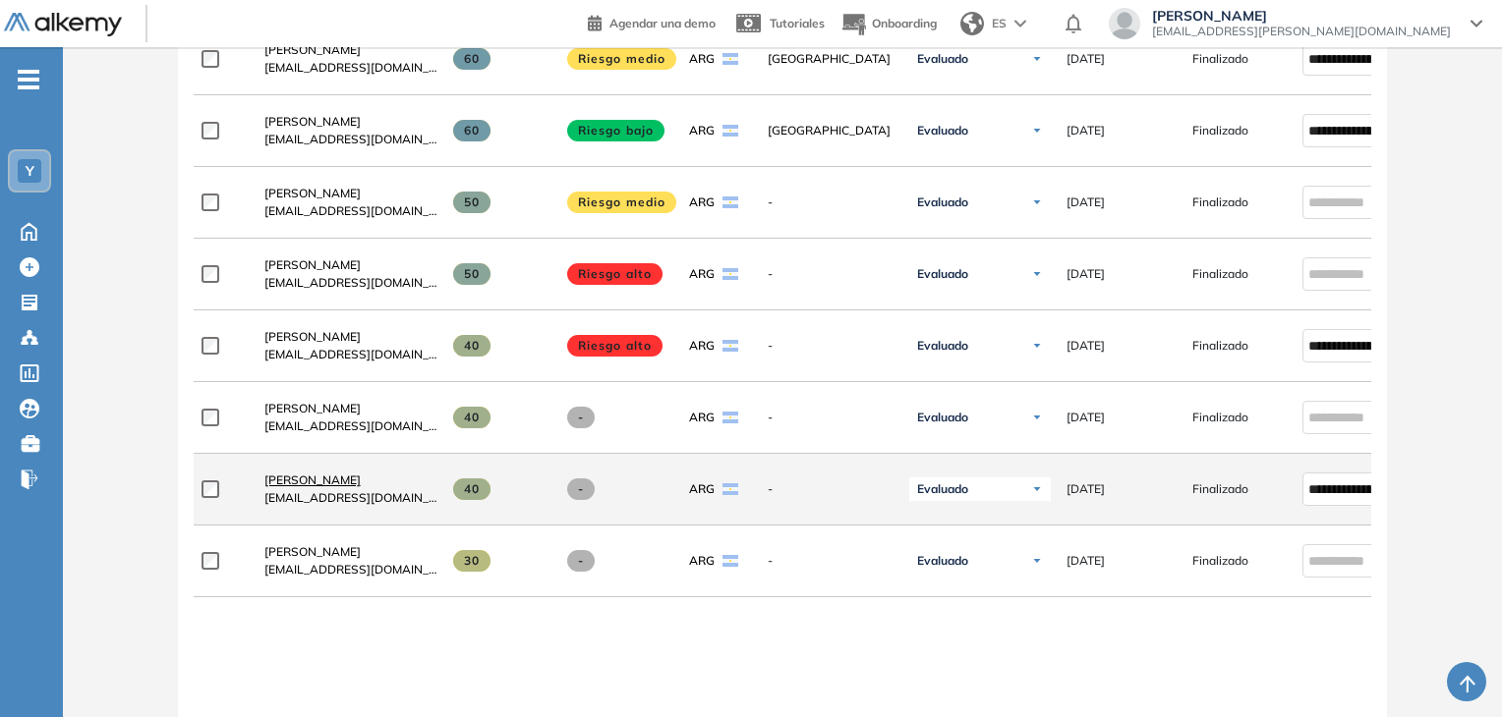
click at [310, 484] on span "[PERSON_NAME]" at bounding box center [312, 480] width 96 height 15
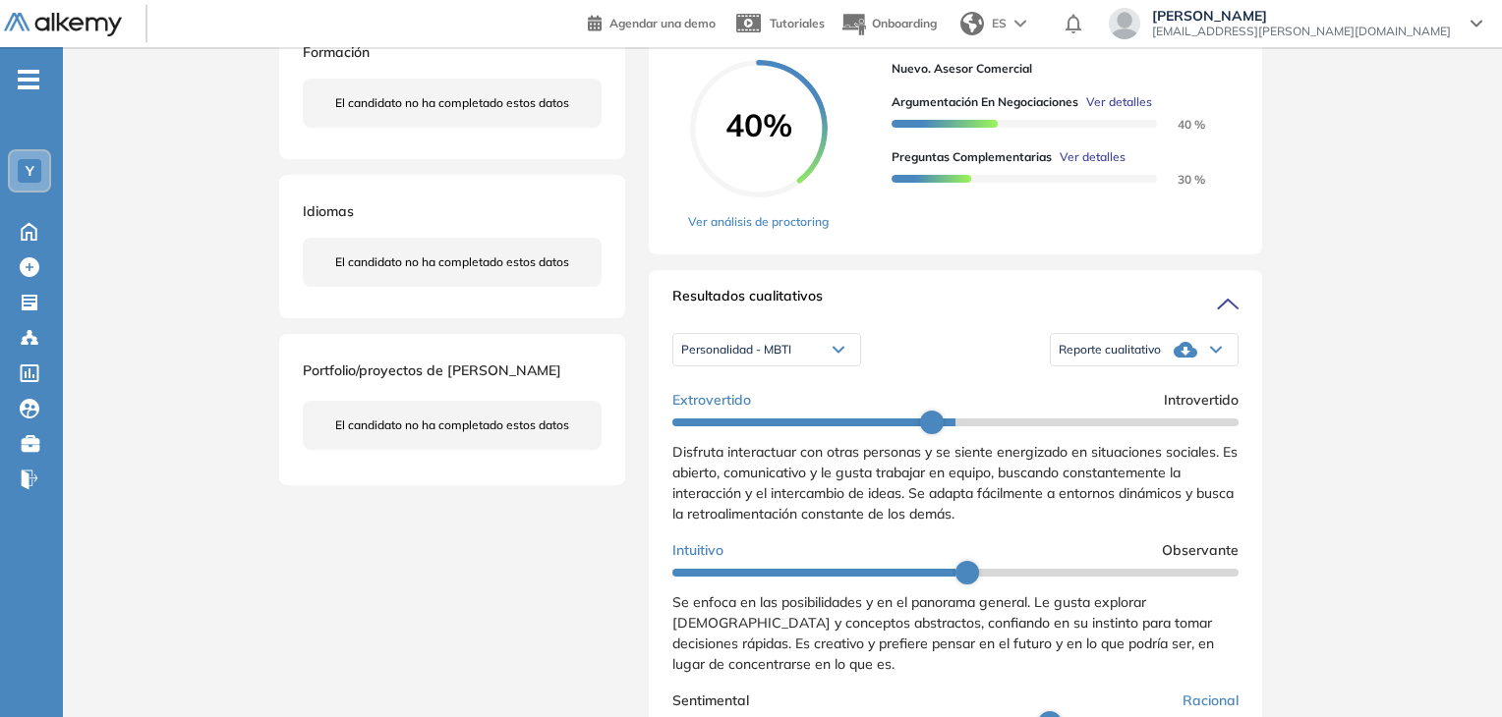
scroll to position [393, 0]
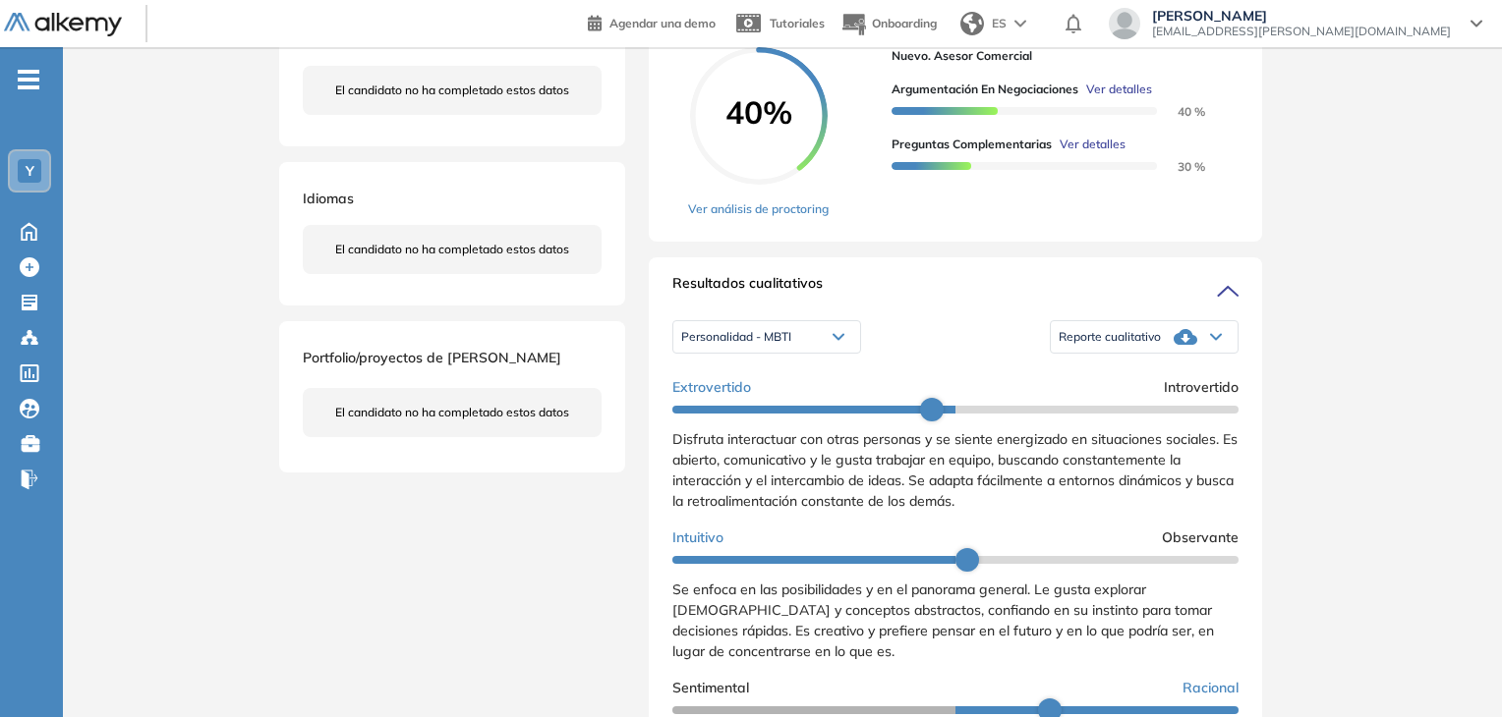
click at [1160, 348] on div "Reporte cualitativo" at bounding box center [1144, 336] width 187 height 39
click at [1155, 379] on li "Reporte con Afinidad AI" at bounding box center [1119, 370] width 120 height 20
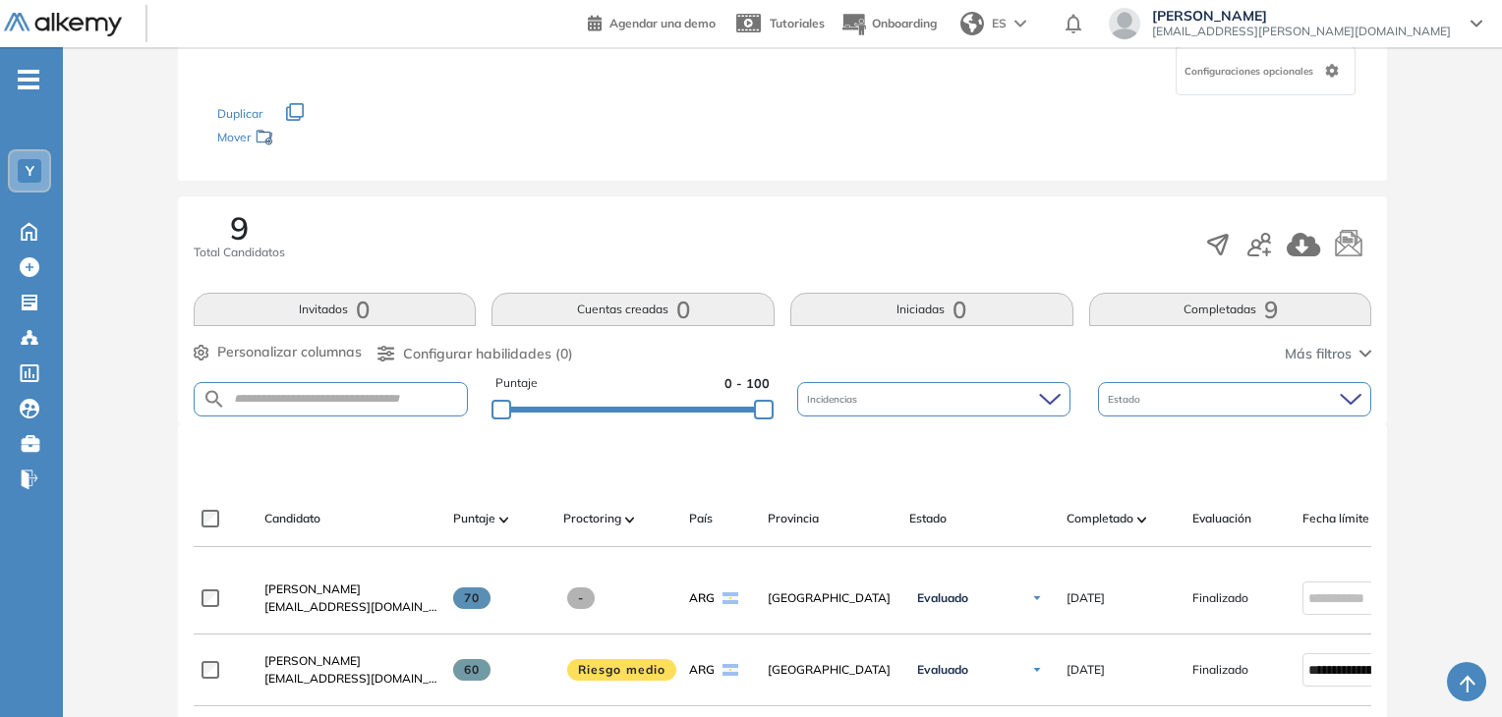
scroll to position [117, 0]
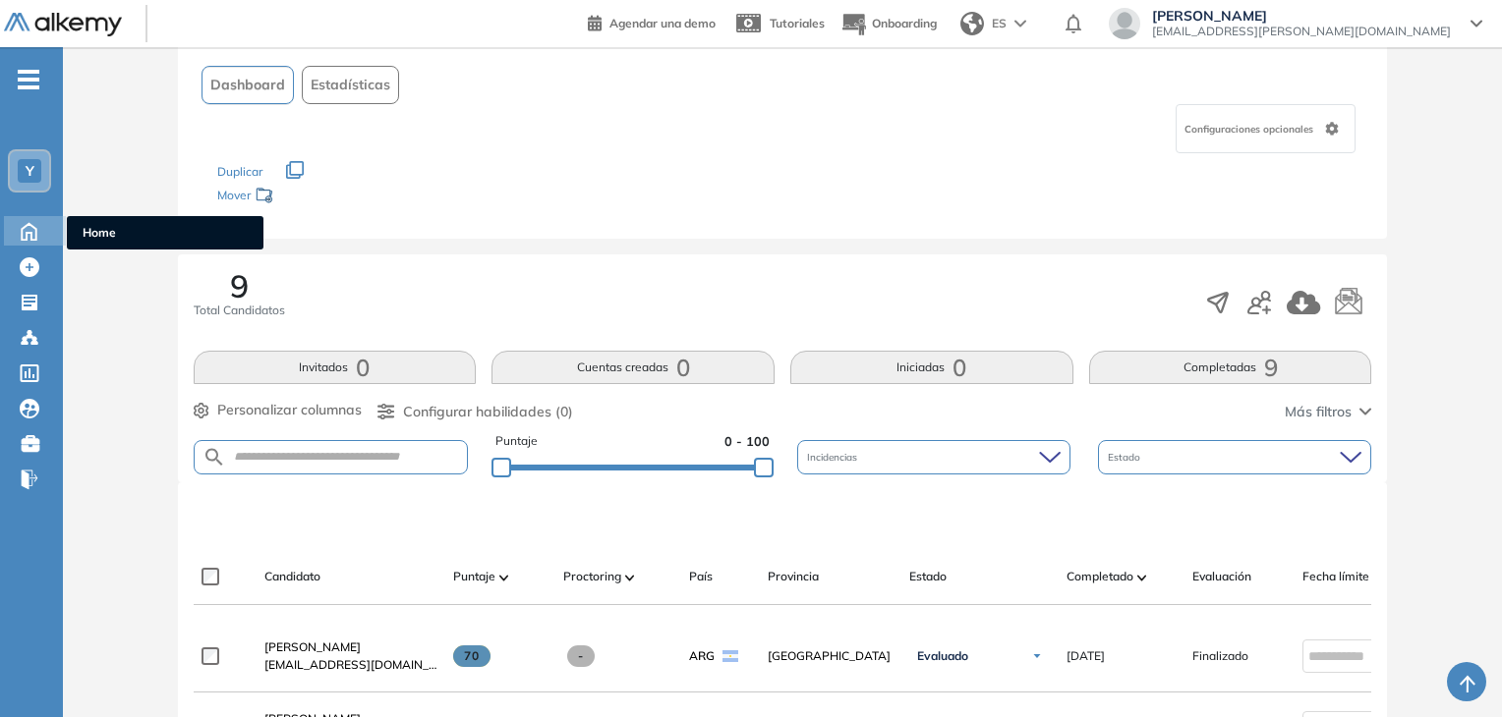
click at [34, 234] on icon at bounding box center [29, 230] width 34 height 24
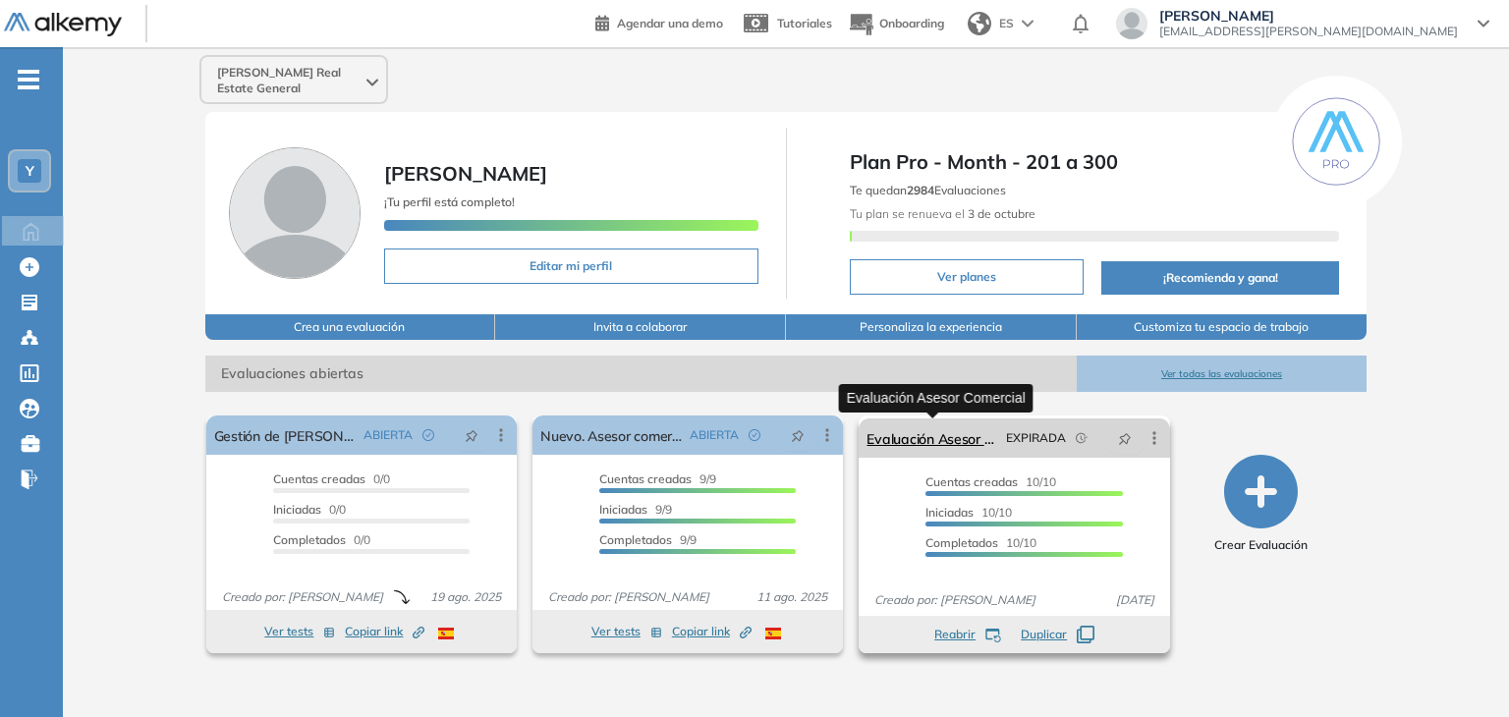
click at [929, 438] on link "Evaluación Asesor Comercial" at bounding box center [932, 438] width 131 height 39
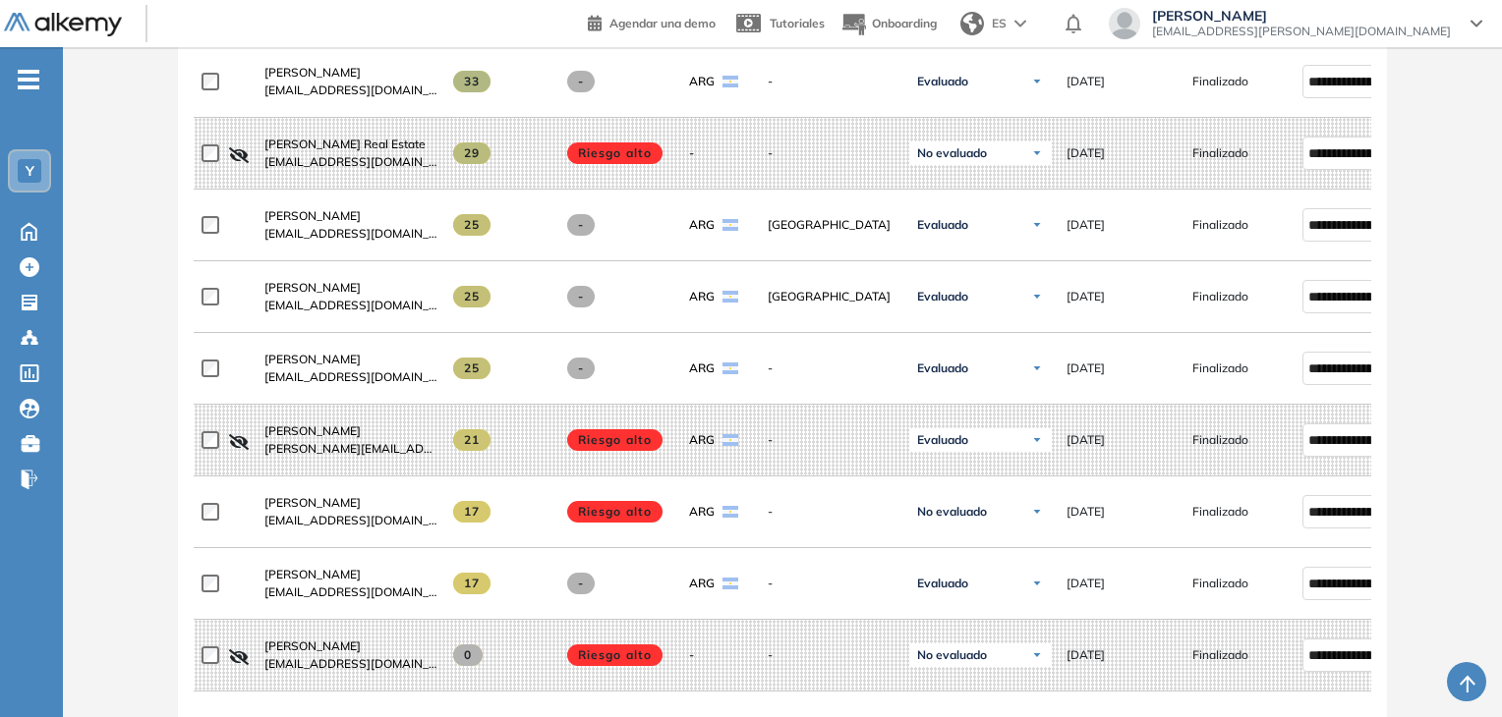
scroll to position [837, 0]
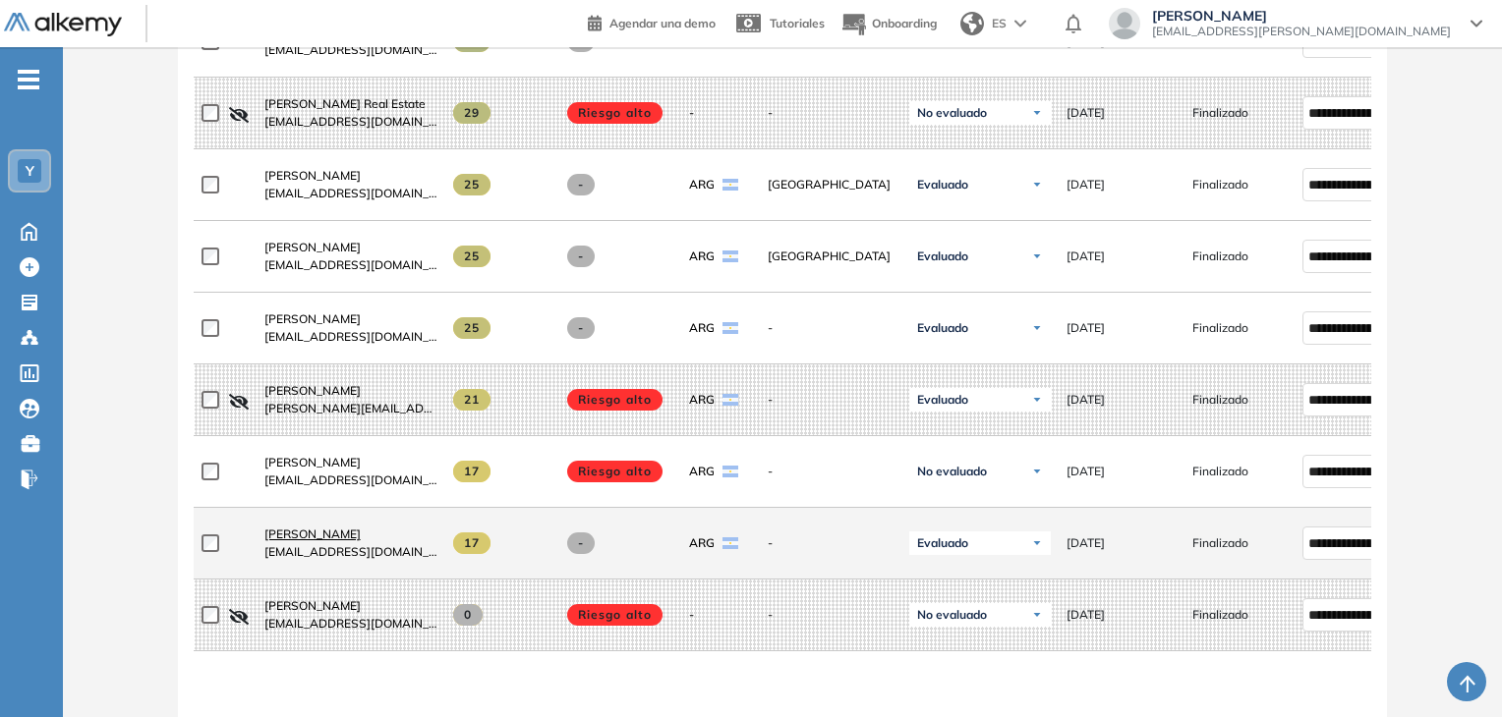
click at [339, 537] on span "[PERSON_NAME]" at bounding box center [312, 534] width 96 height 15
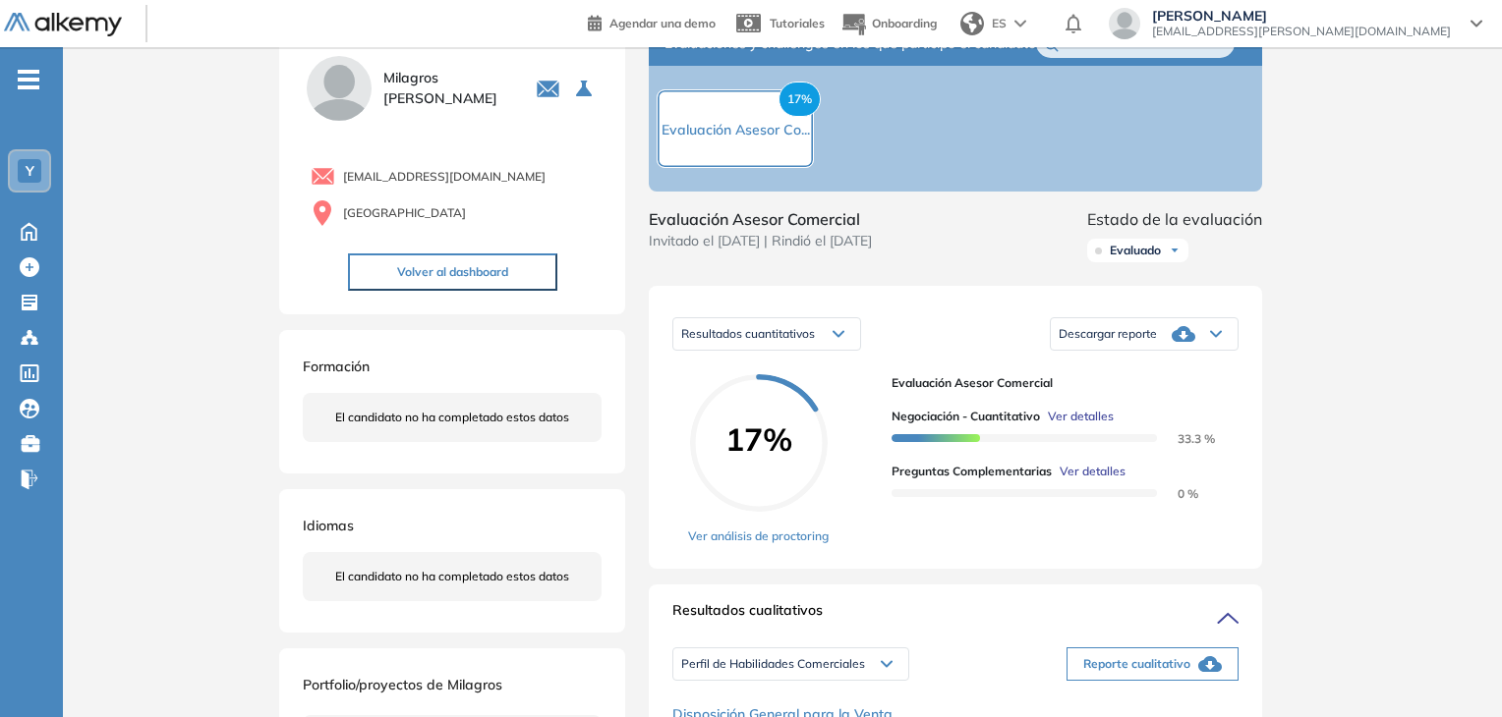
scroll to position [295, 0]
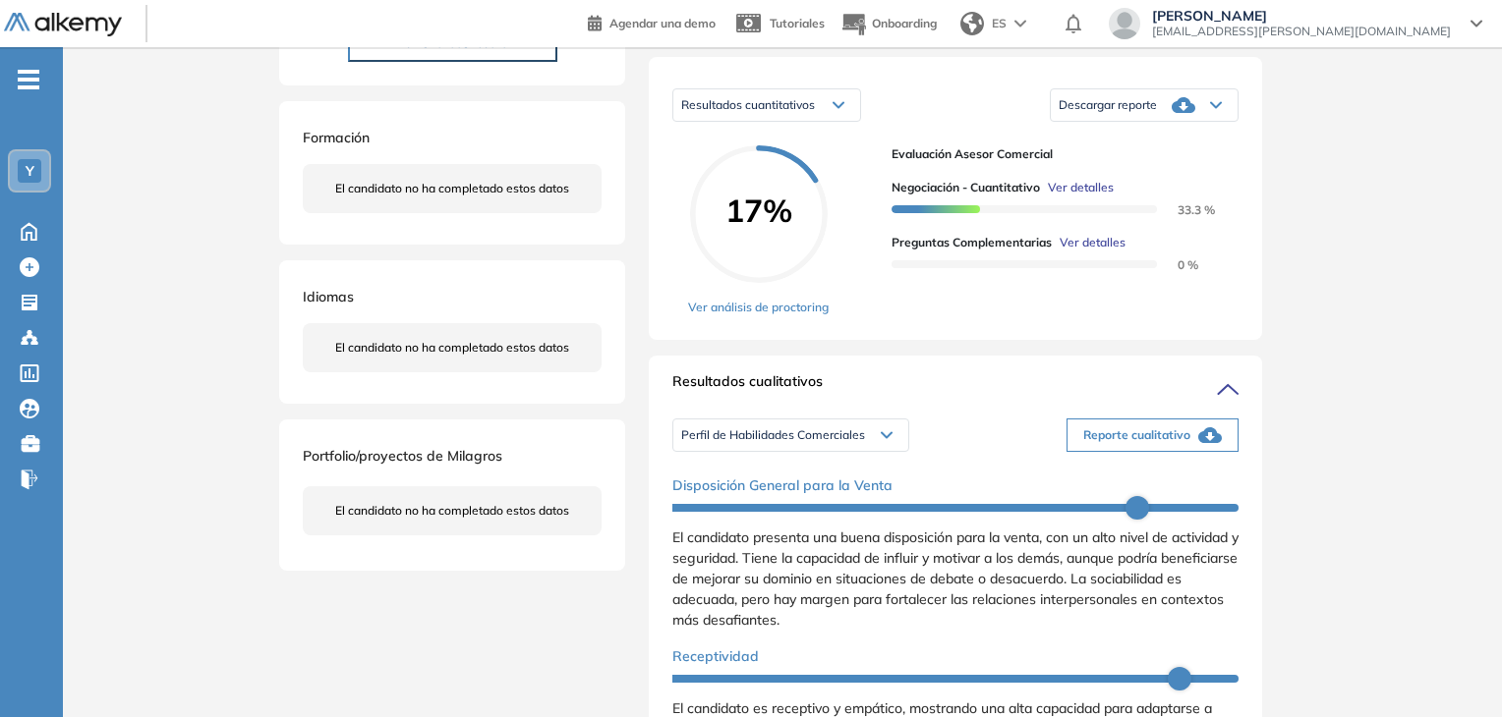
click at [1198, 447] on icon "button" at bounding box center [1210, 436] width 24 height 24
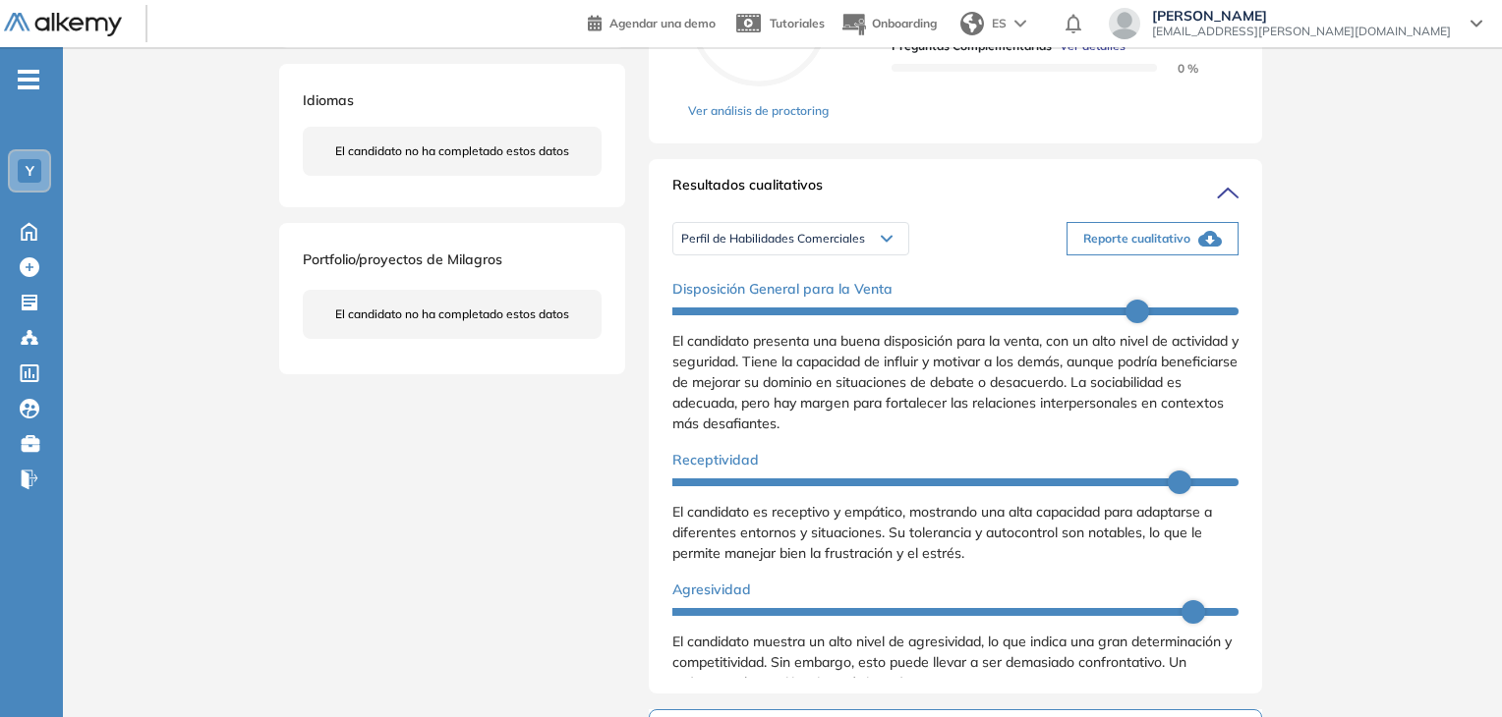
click at [865, 255] on div "Perfil de Habilidades Comerciales" at bounding box center [790, 238] width 235 height 31
click at [770, 316] on li "Personalidad - MBTI" at bounding box center [733, 307] width 102 height 20
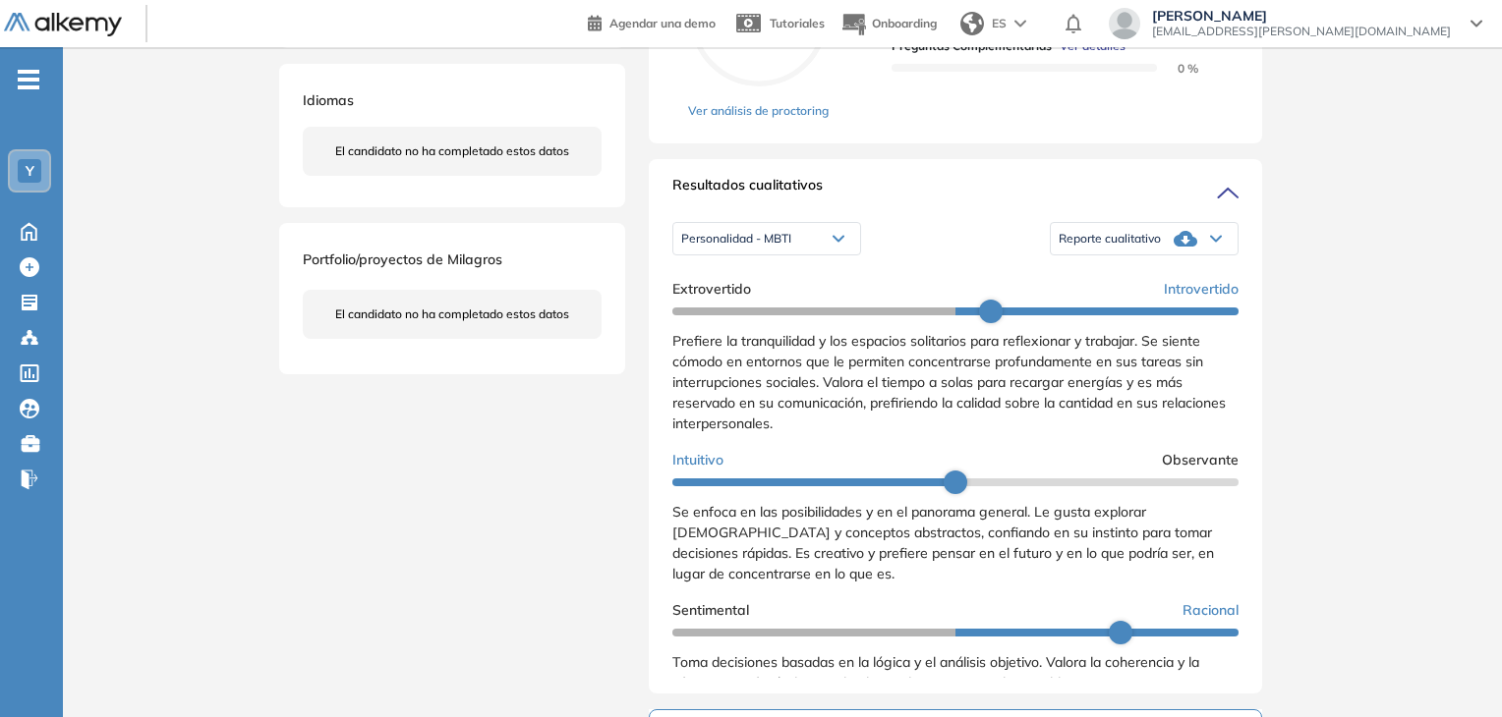
click at [1206, 258] on div "Reporte cualitativo" at bounding box center [1144, 238] width 187 height 39
click at [1159, 281] on li "Reporte con Afinidad AI" at bounding box center [1119, 271] width 120 height 20
click at [31, 372] on icon at bounding box center [30, 374] width 20 height 18
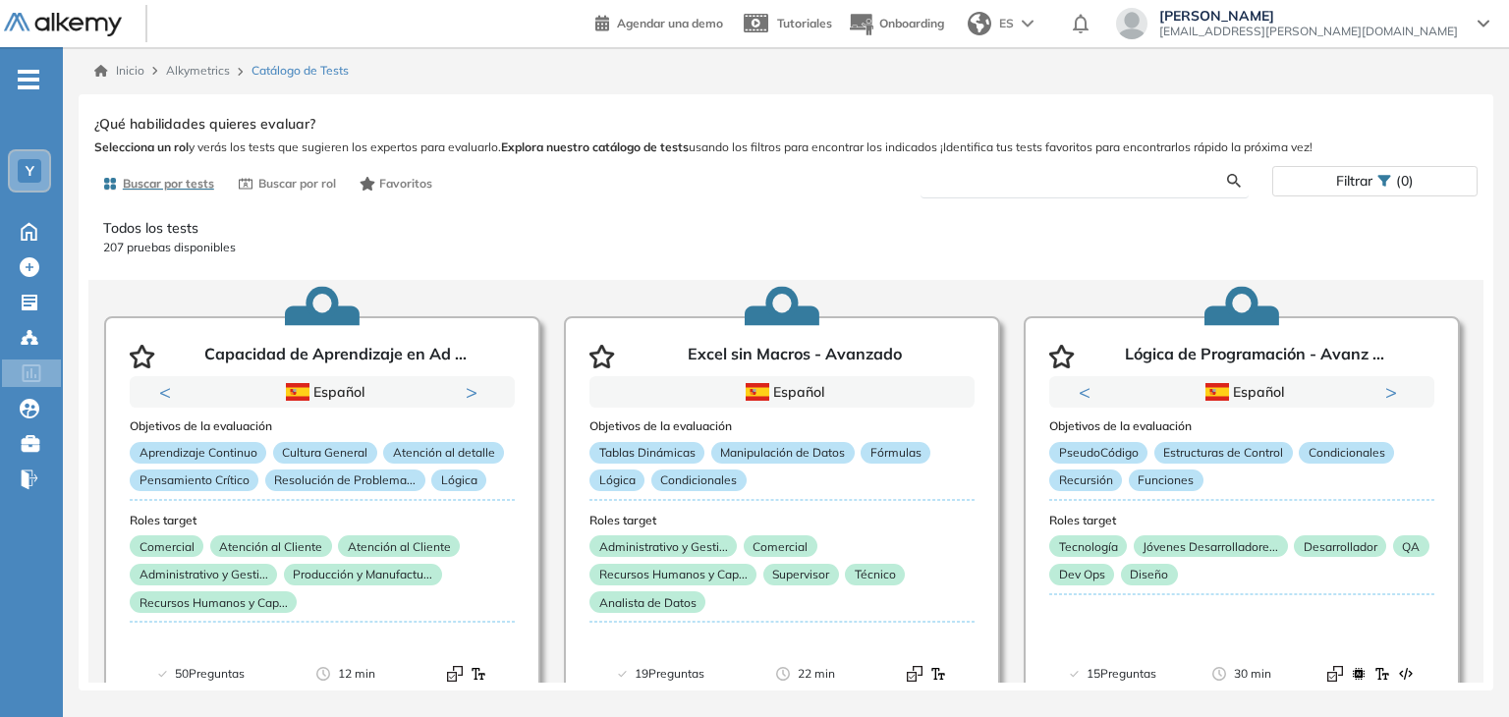
click at [1008, 186] on input "text" at bounding box center [1083, 181] width 292 height 18
type input "**********"
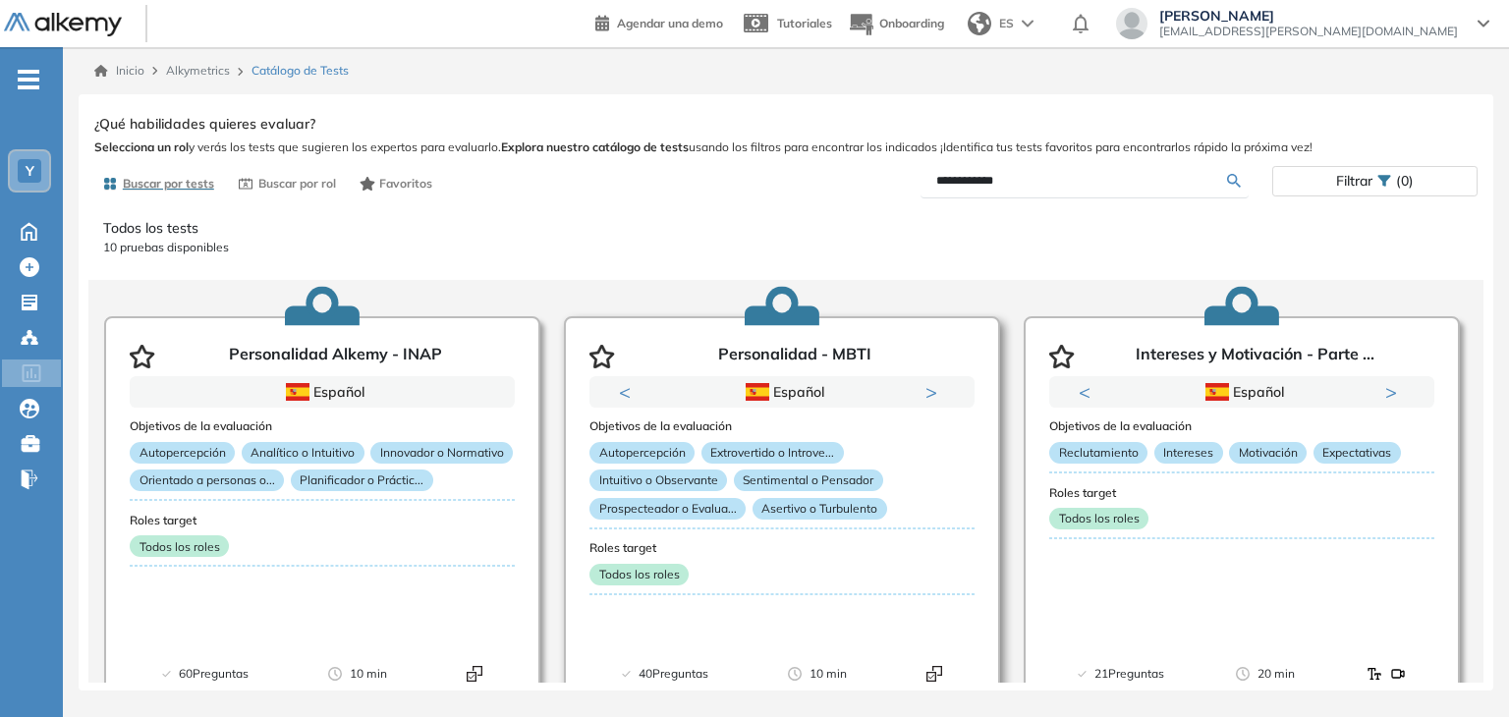
scroll to position [197, 0]
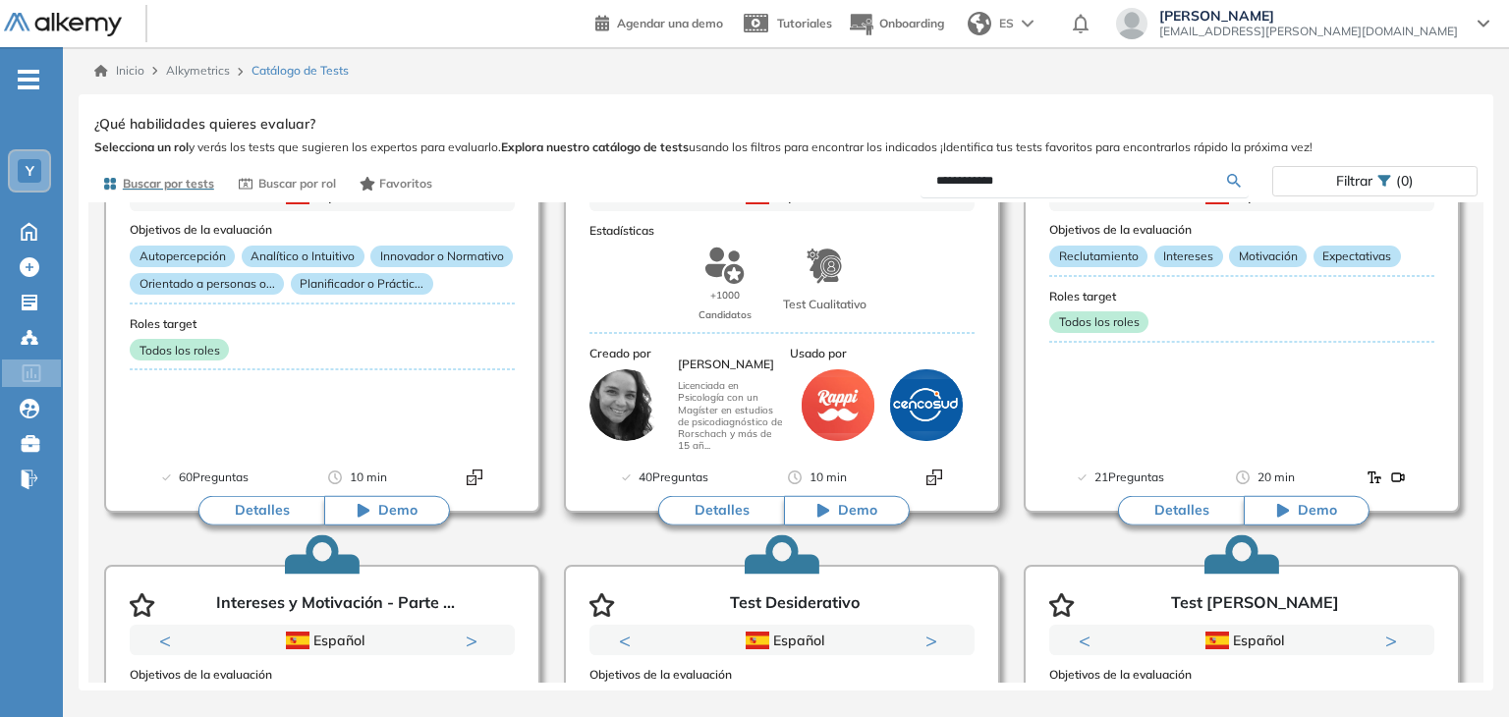
click at [723, 513] on button "Detalles" at bounding box center [721, 510] width 126 height 29
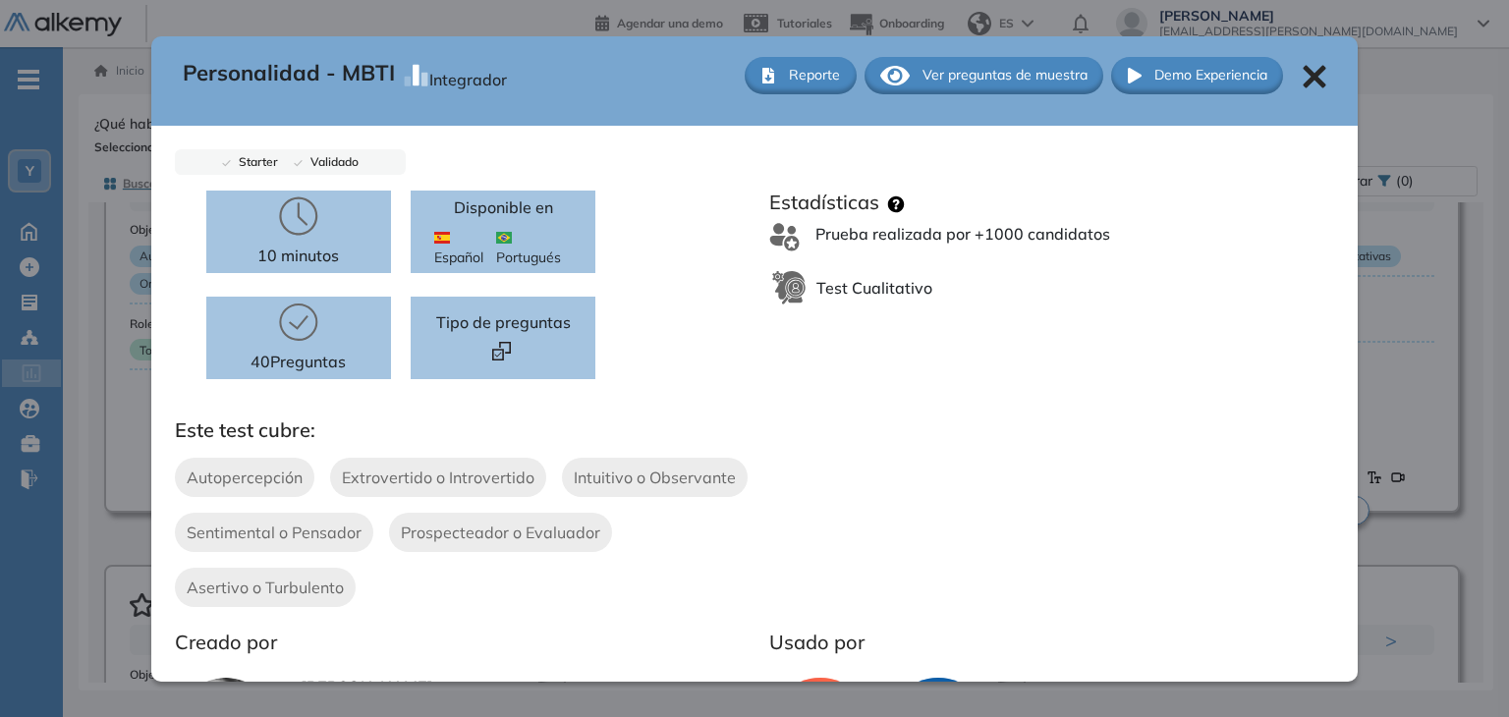
scroll to position [0, 0]
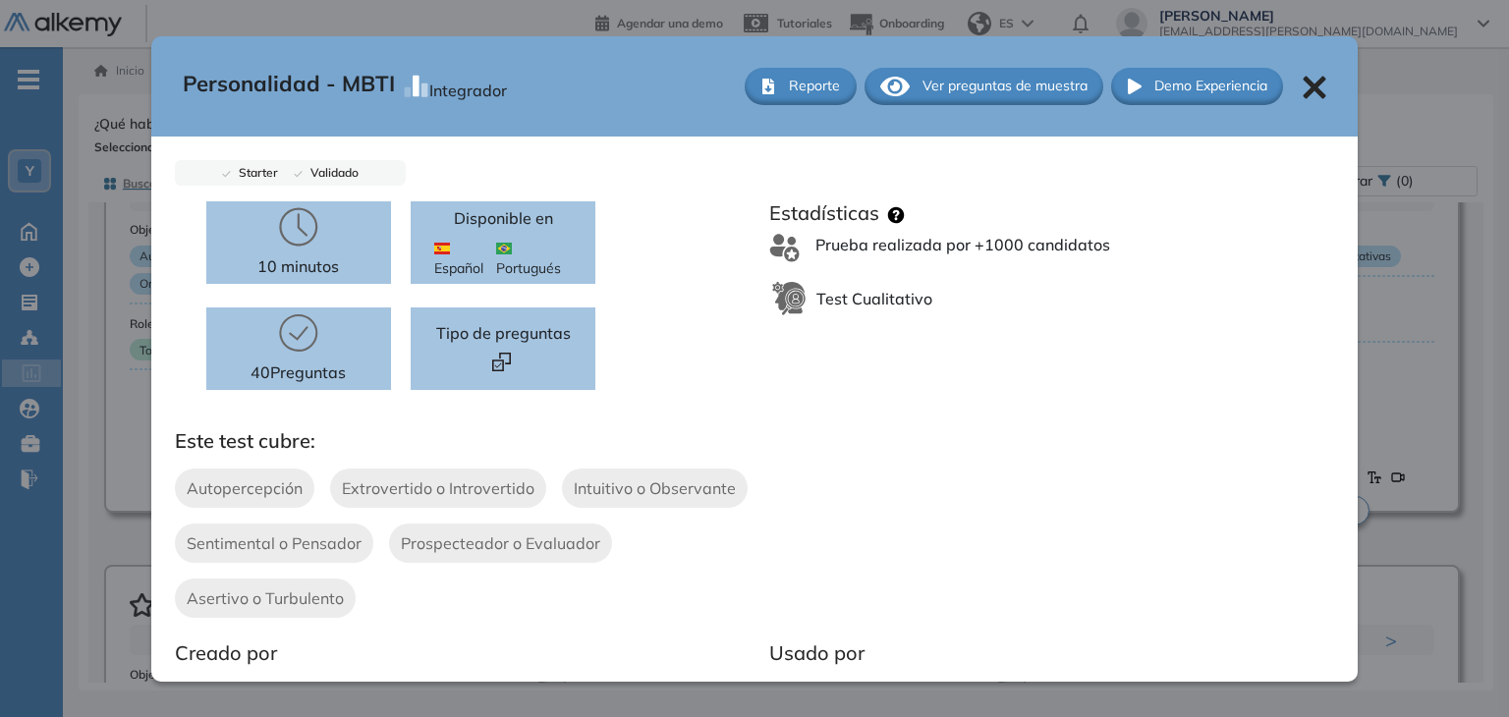
click at [1304, 85] on icon at bounding box center [1315, 87] width 23 height 23
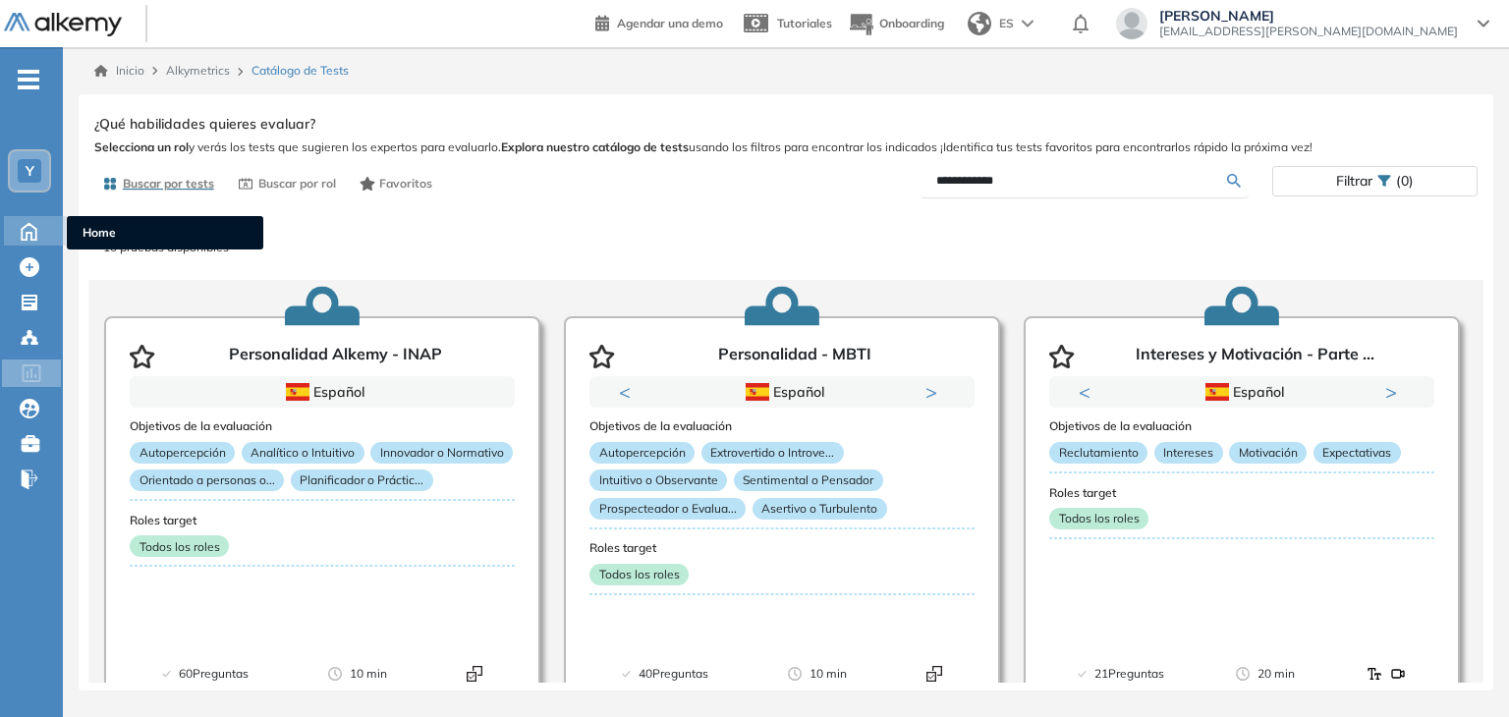
click at [37, 229] on icon at bounding box center [29, 230] width 34 height 24
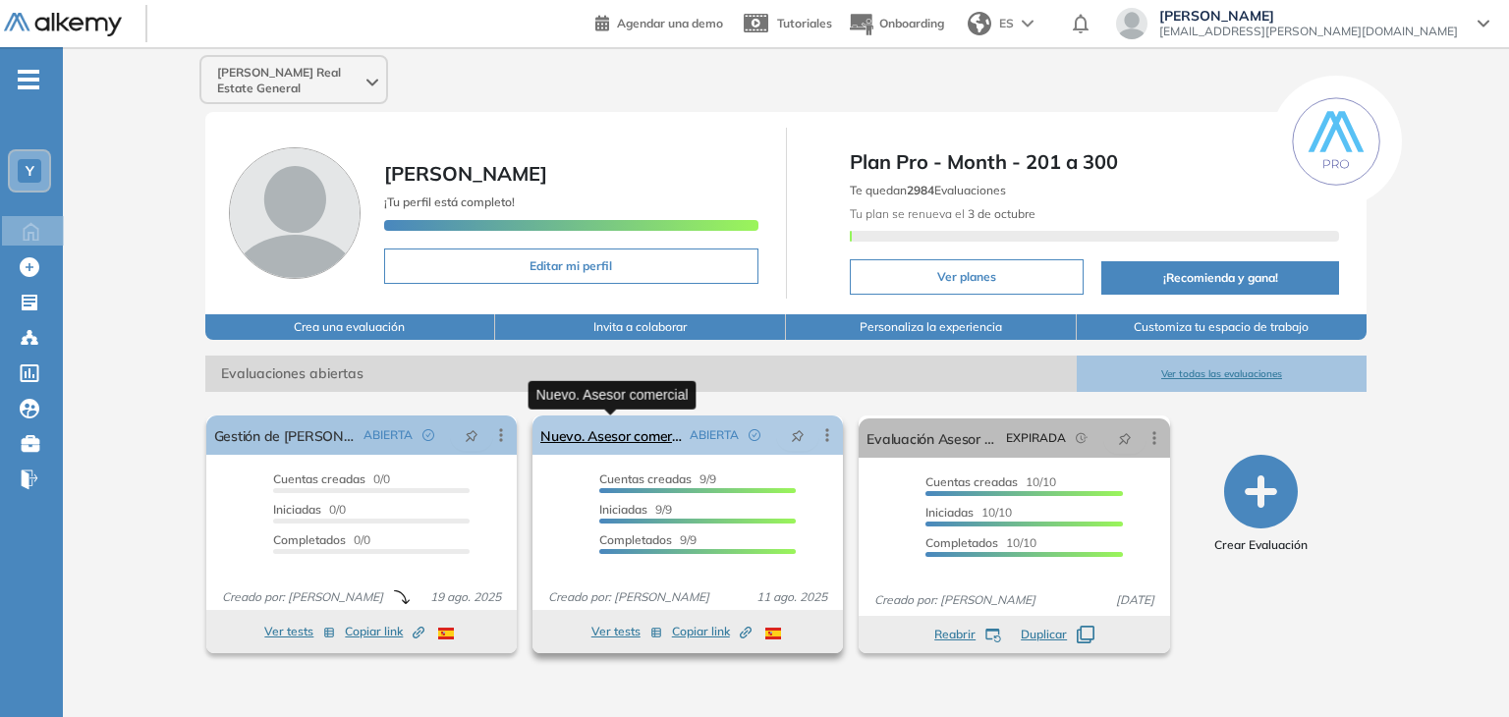
click at [648, 441] on link "Nuevo. Asesor comercial" at bounding box center [612, 435] width 142 height 39
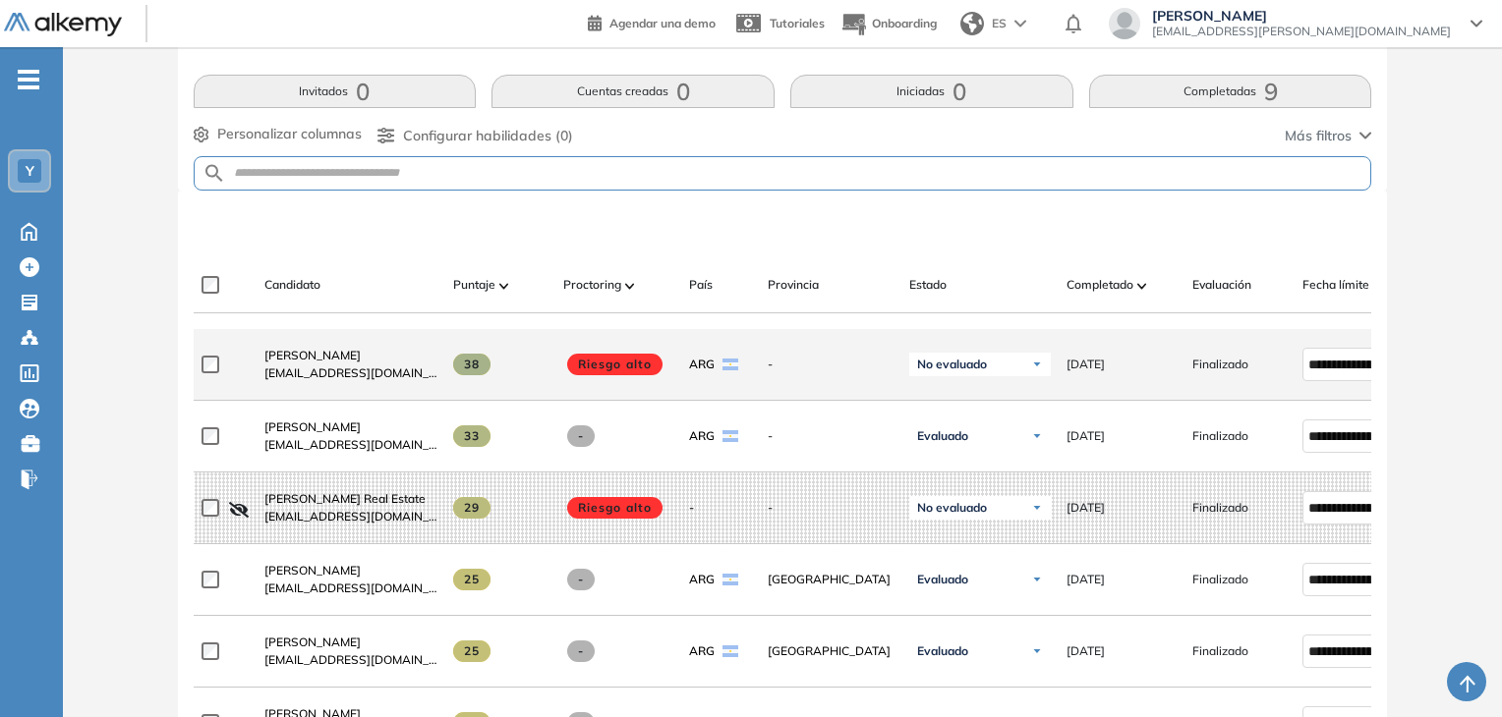
scroll to position [360, 0]
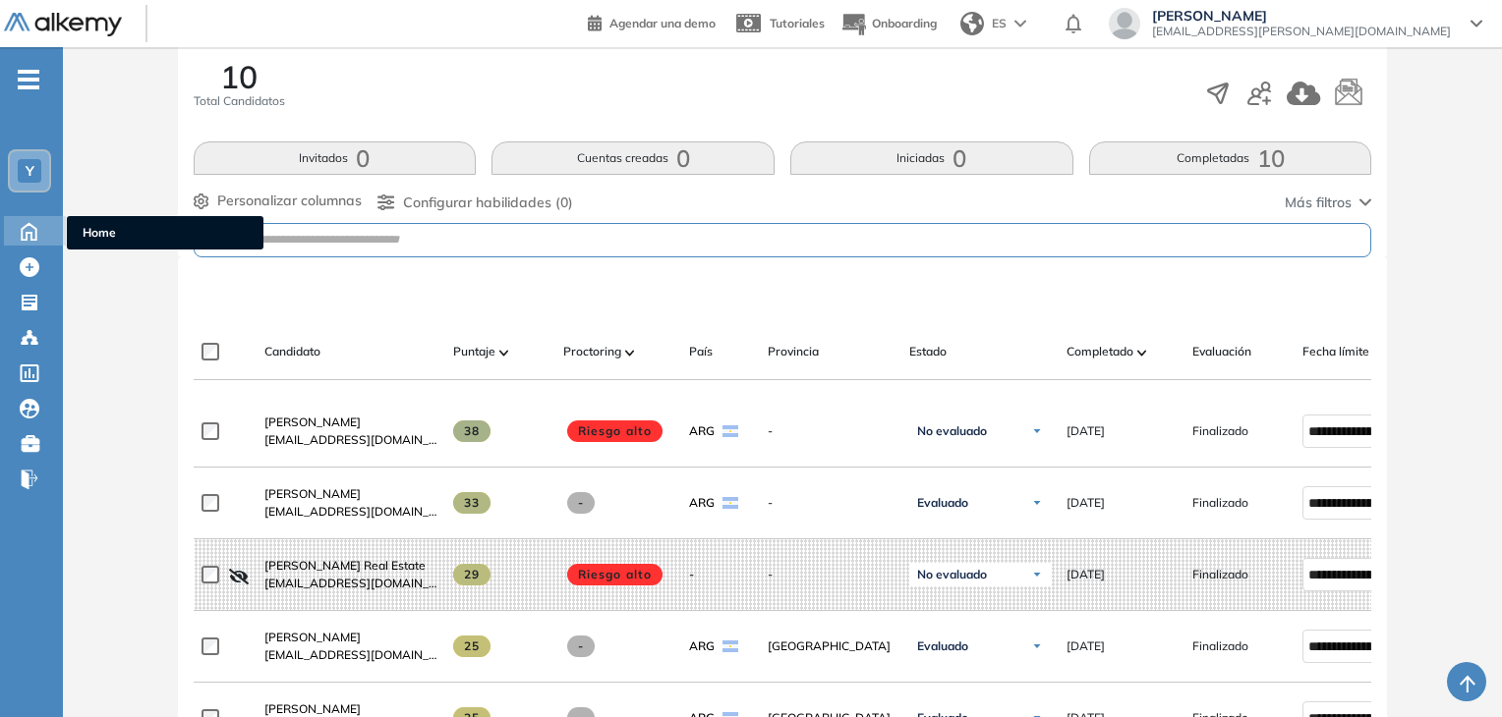
click at [28, 231] on icon at bounding box center [29, 231] width 15 height 17
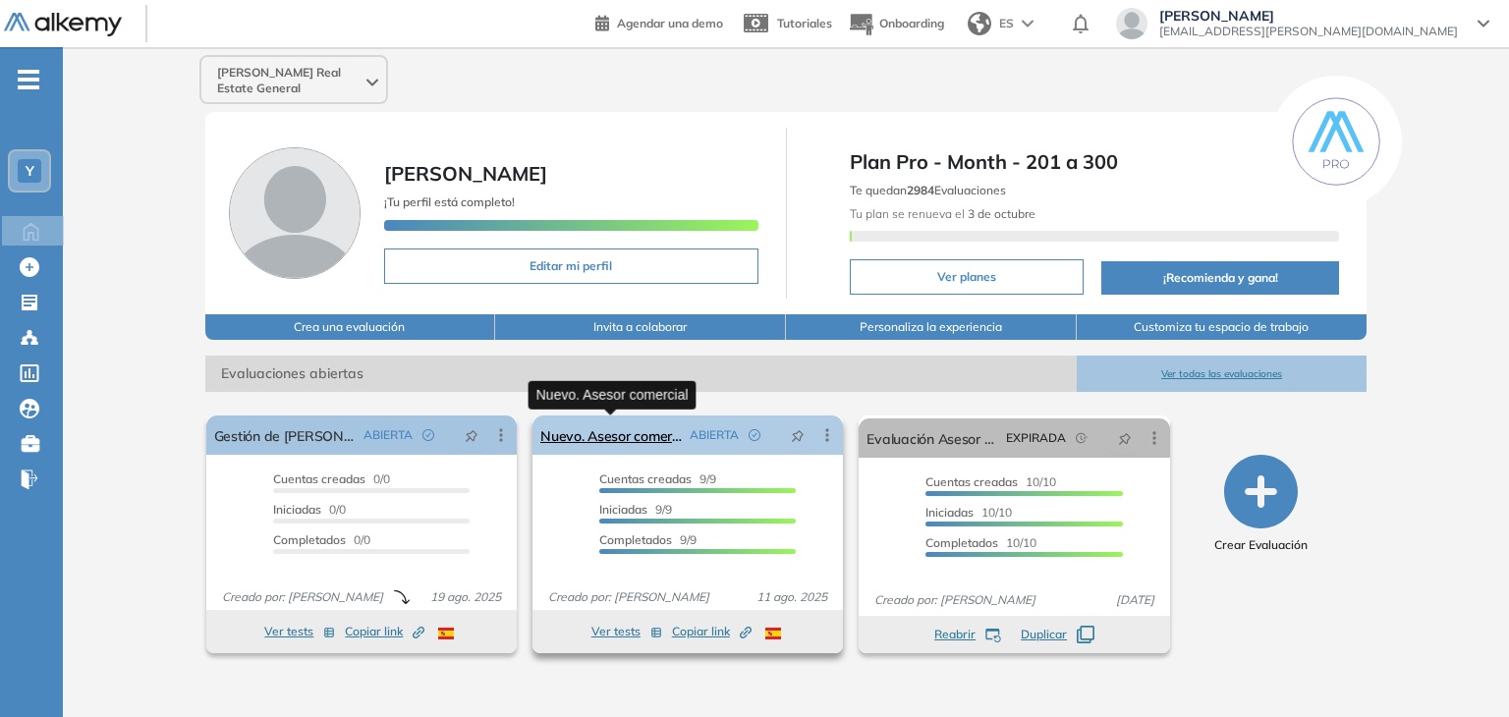
click at [651, 442] on link "Nuevo. Asesor comercial" at bounding box center [612, 435] width 142 height 39
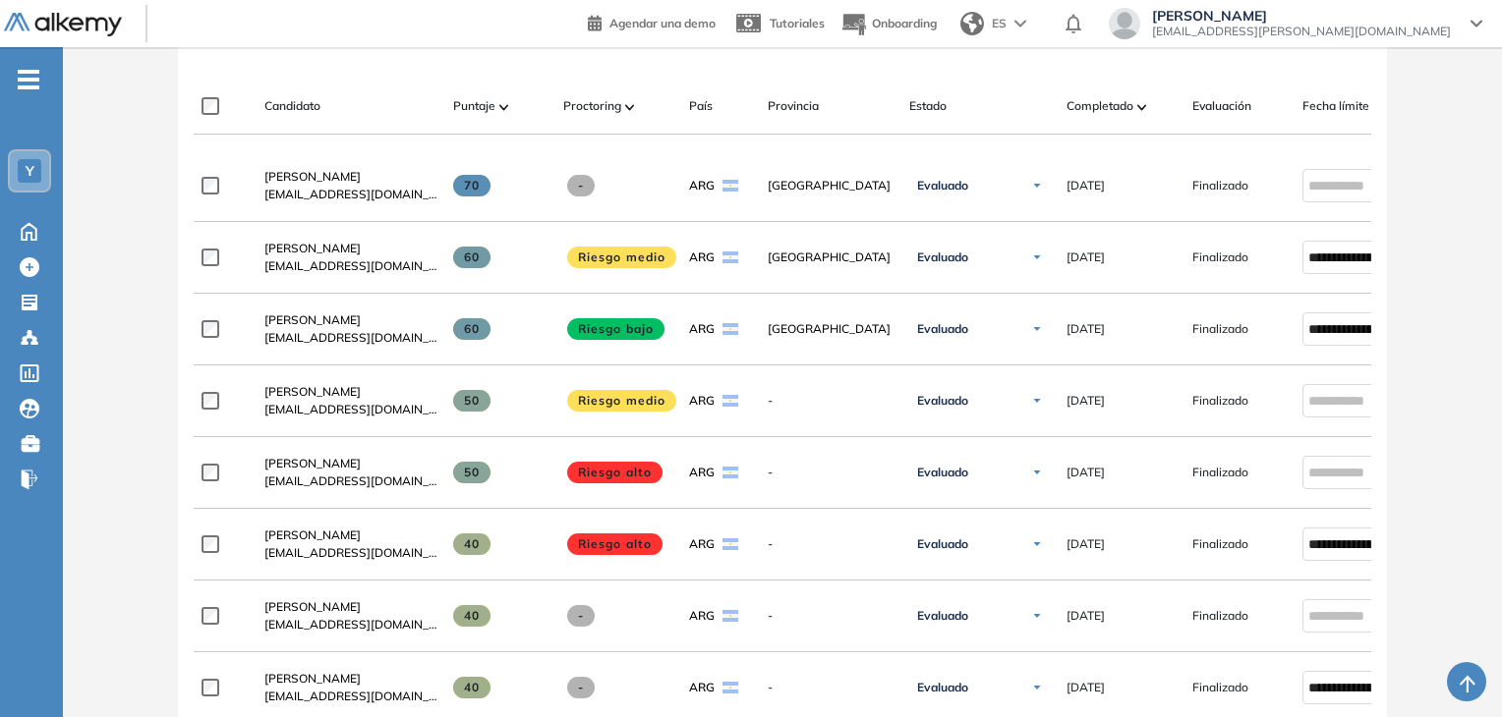
scroll to position [590, 0]
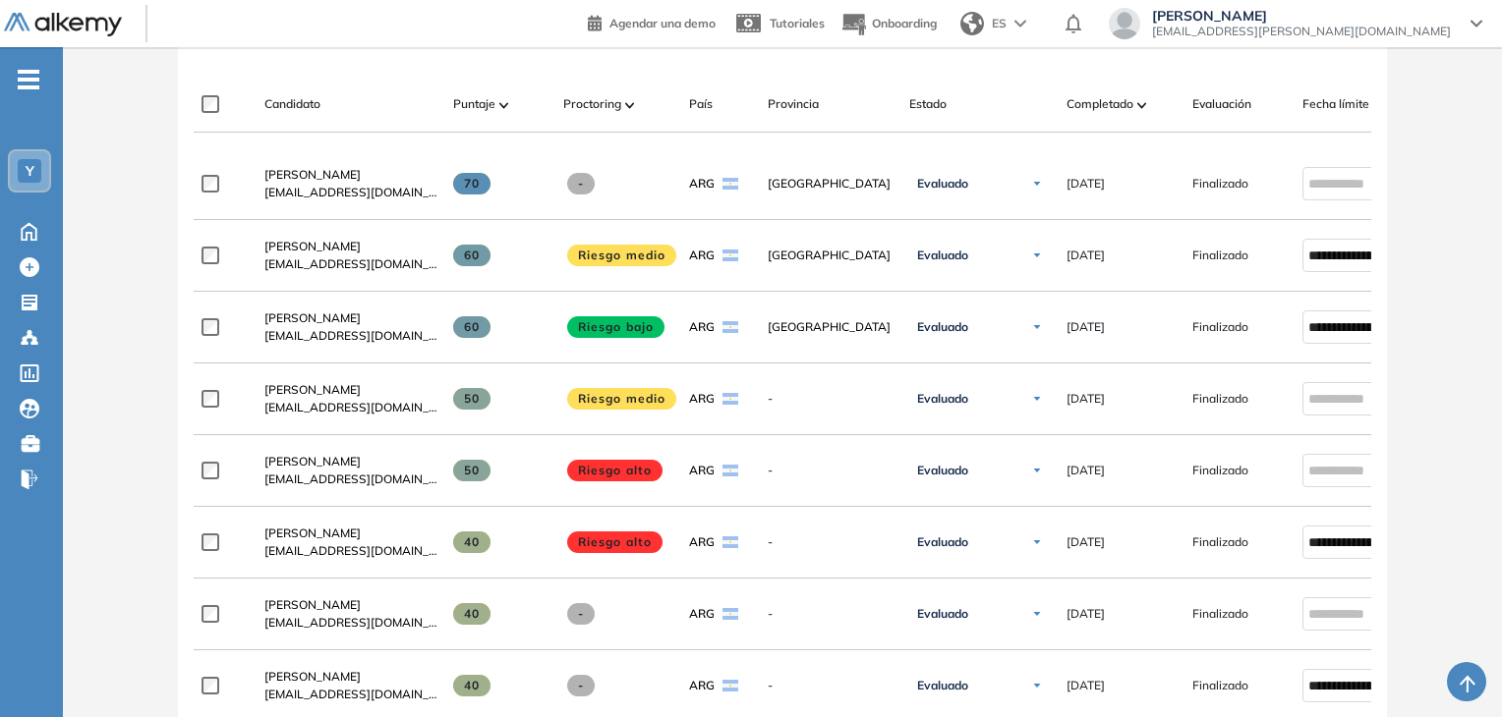
click at [356, 182] on span "[PERSON_NAME]" at bounding box center [312, 174] width 96 height 15
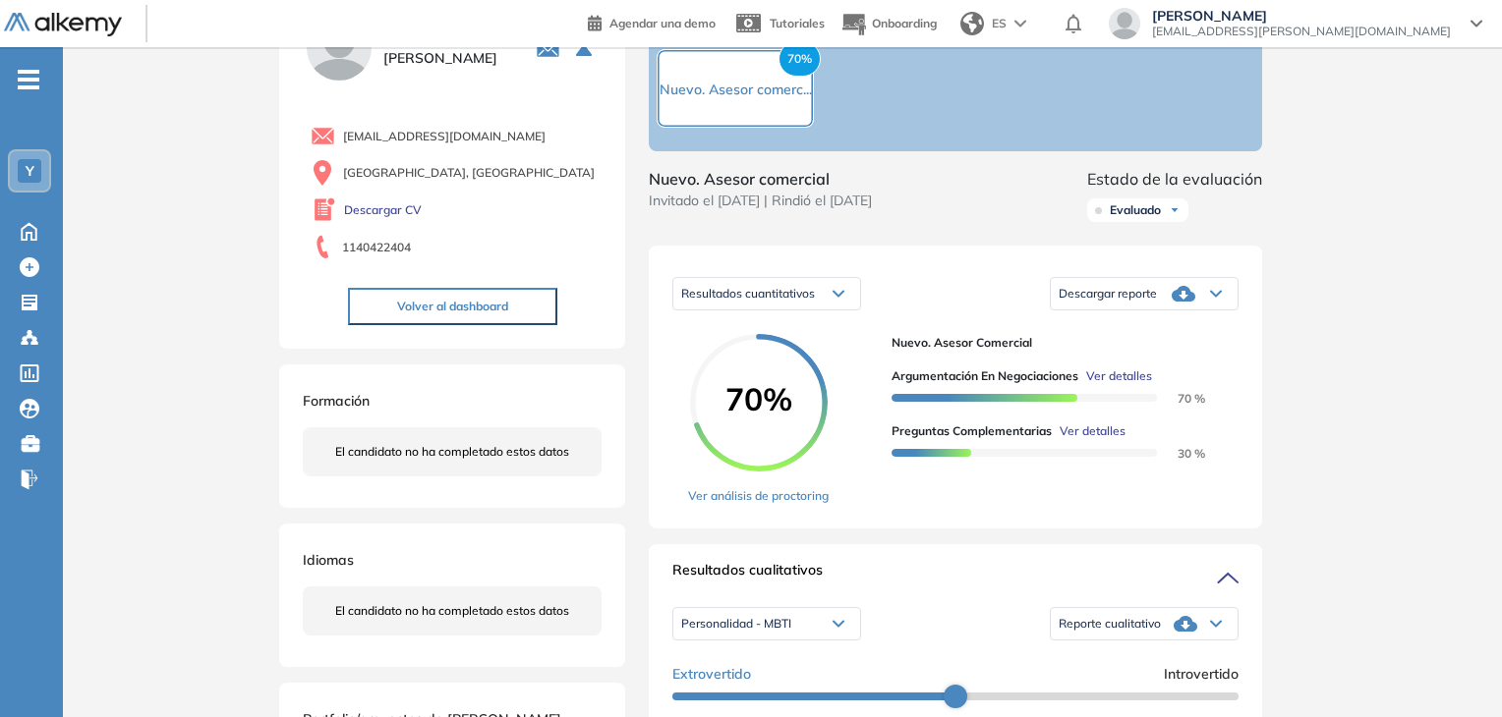
scroll to position [98, 0]
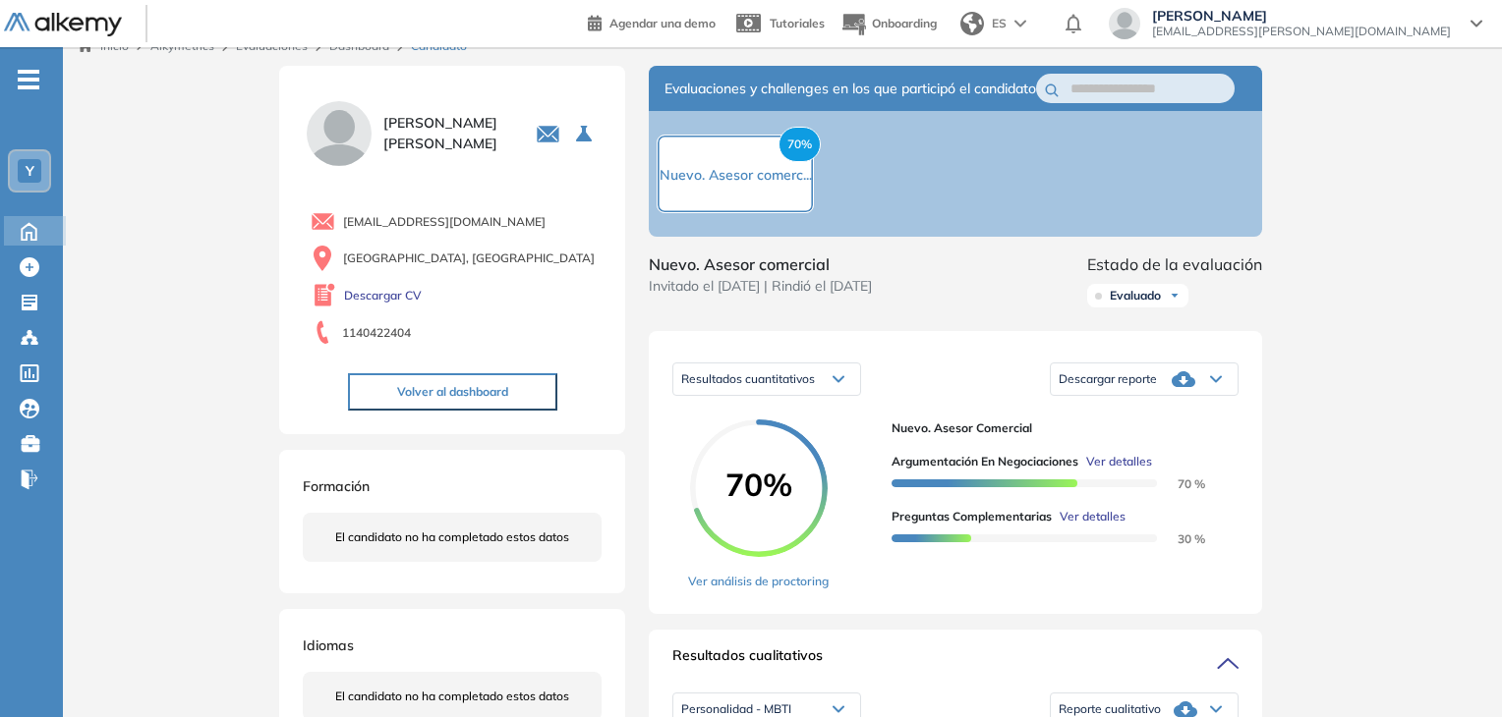
scroll to position [0, 0]
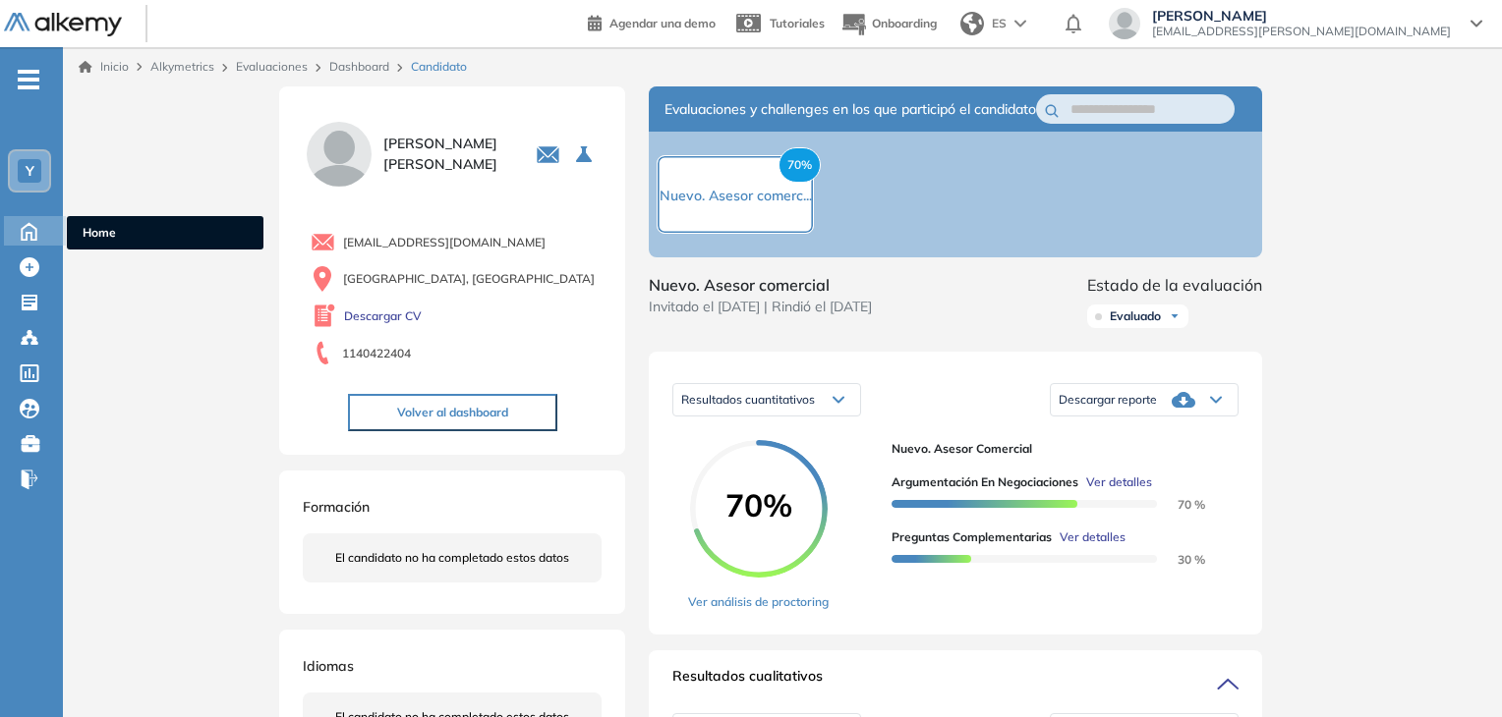
click at [35, 225] on icon at bounding box center [29, 230] width 34 height 24
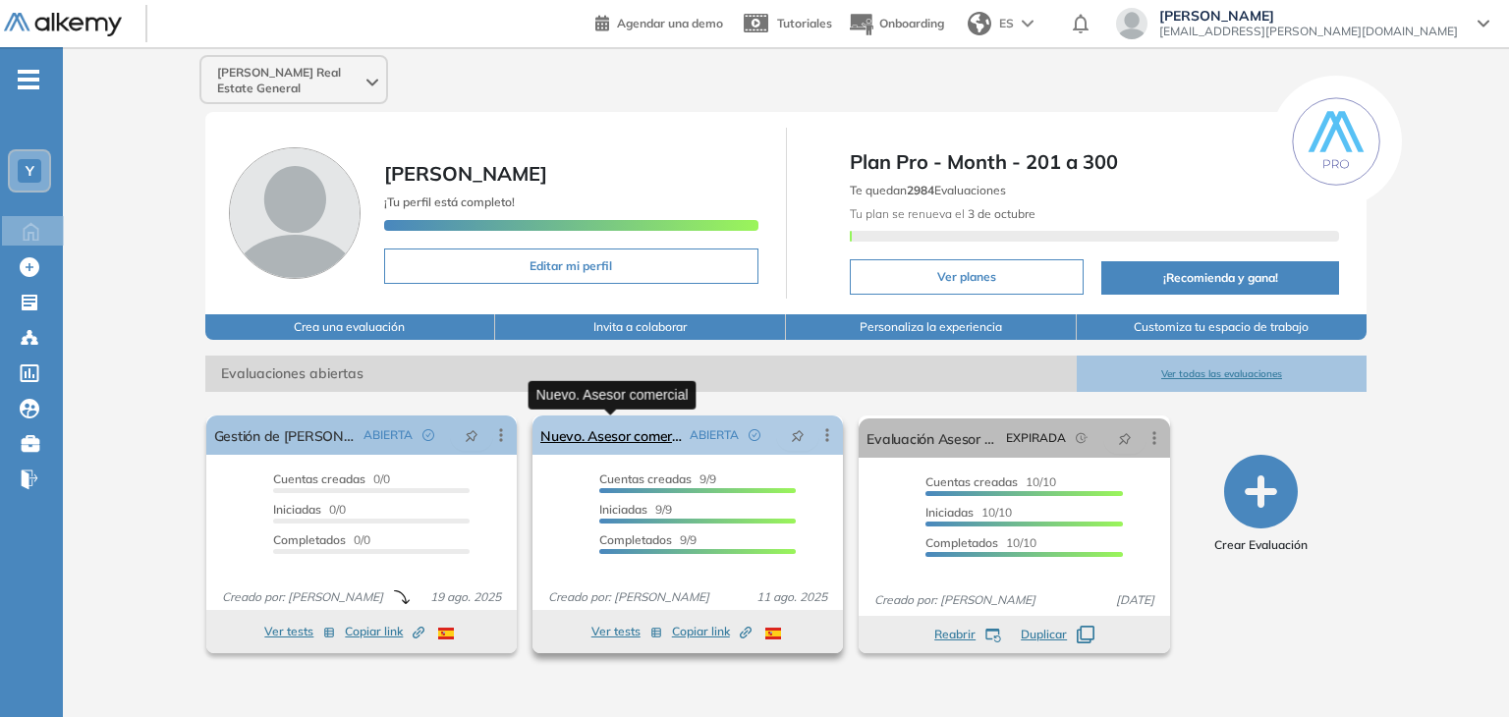
click at [618, 433] on link "Nuevo. Asesor comercial" at bounding box center [612, 435] width 142 height 39
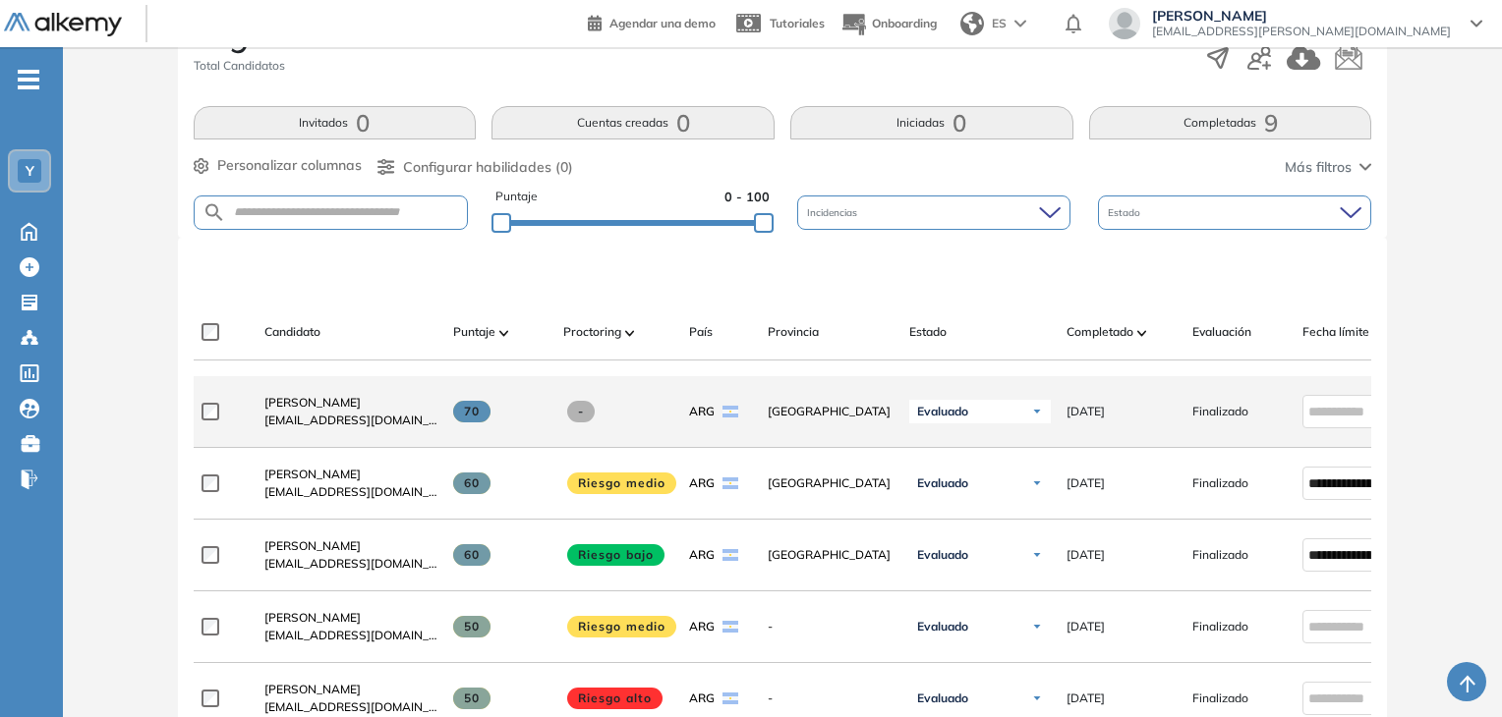
scroll to position [393, 0]
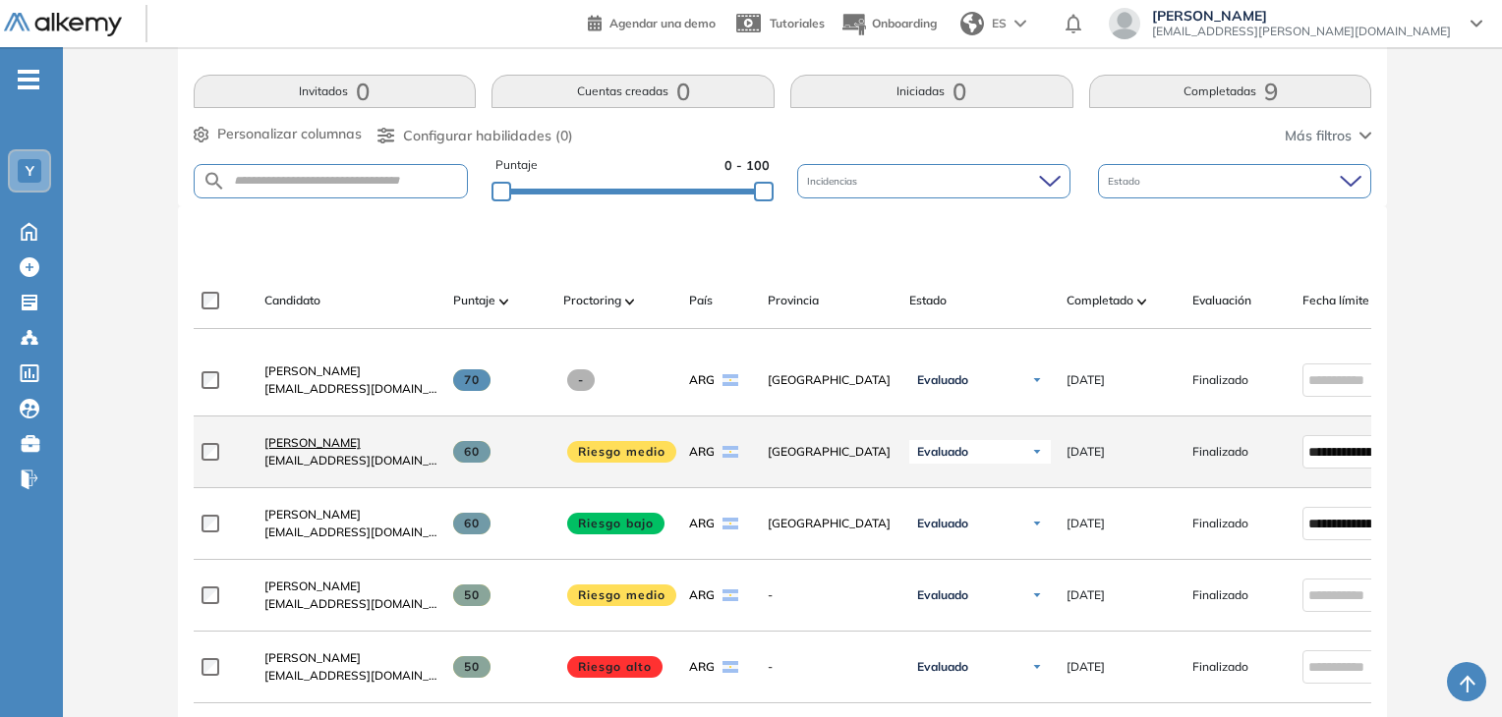
click at [354, 450] on span "[PERSON_NAME]" at bounding box center [312, 442] width 96 height 15
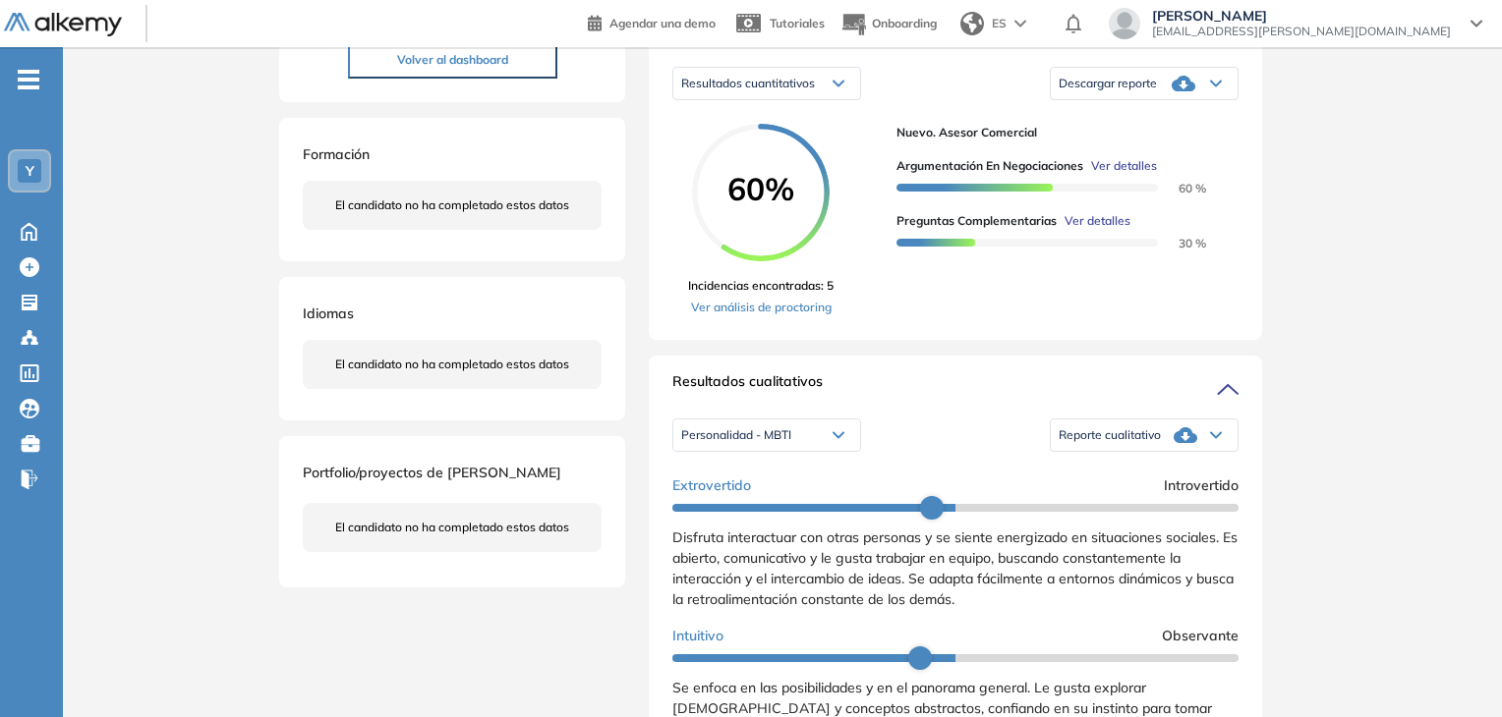
scroll to position [491, 0]
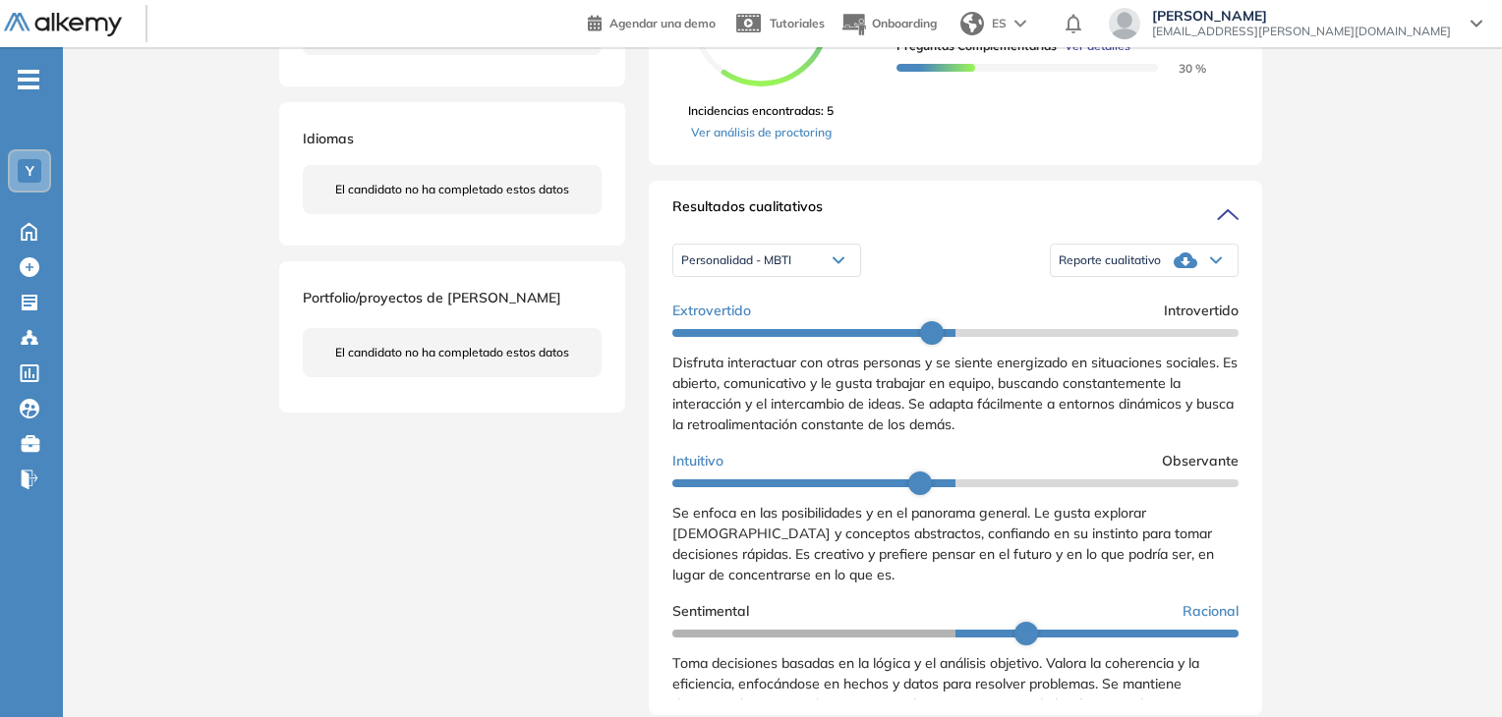
click at [827, 276] on div "Personalidad - MBTI" at bounding box center [766, 260] width 187 height 31
click at [962, 261] on div "Personalidad - MBTI Personalidad - MBTI Perfil de Habilidades Comerciales Repor…" at bounding box center [955, 260] width 566 height 49
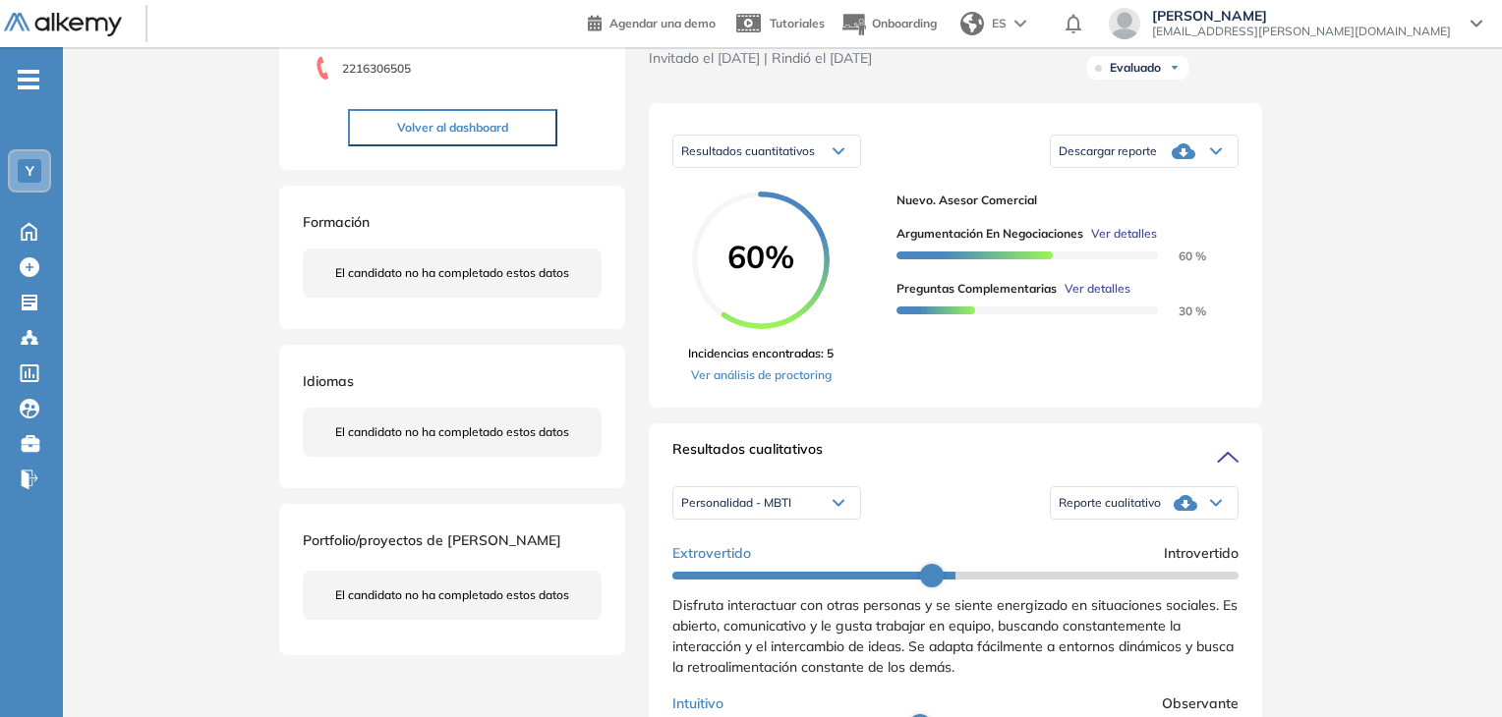
scroll to position [197, 0]
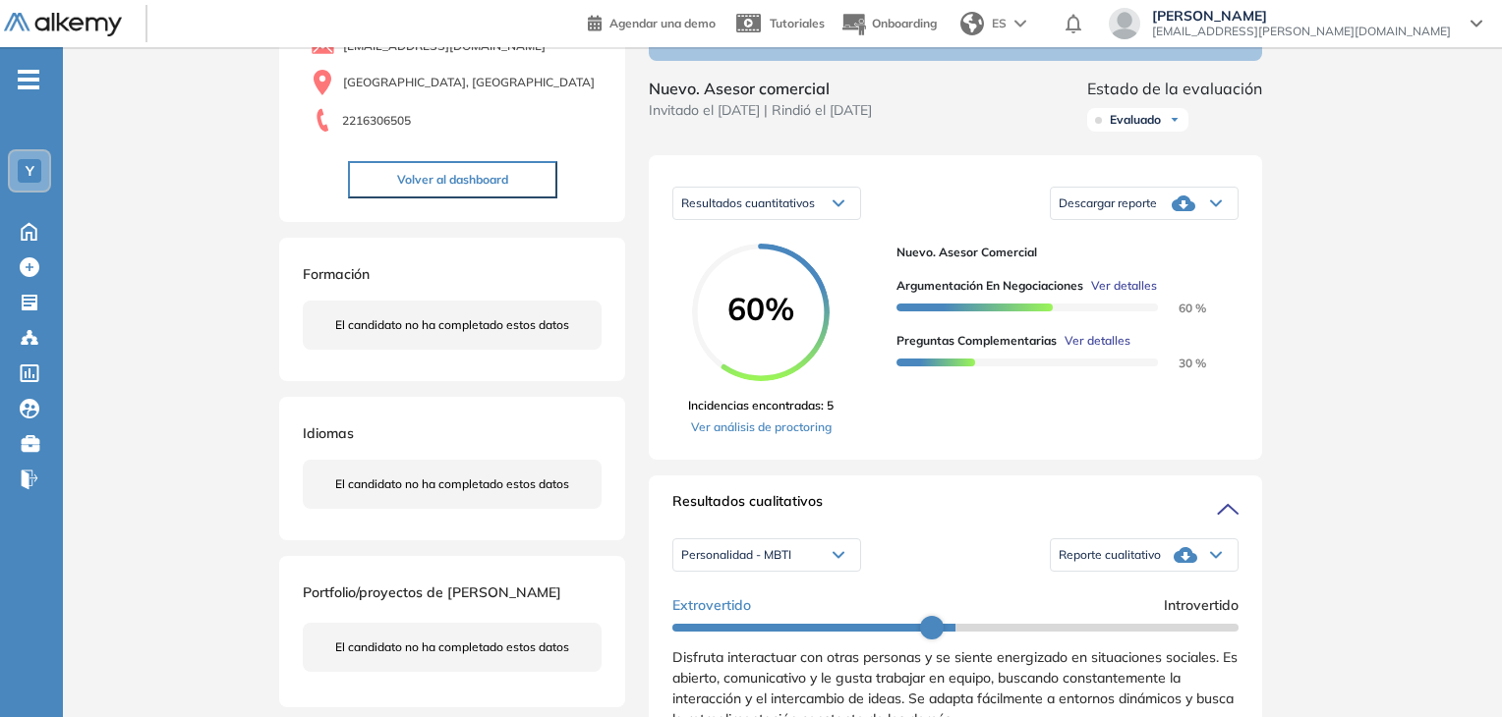
click at [1218, 207] on icon at bounding box center [1216, 203] width 12 height 8
click at [1321, 431] on div "Inicio Alkymetrics Evaluaciones Dashboard Candidato Duración : 00:00:00 Cantida…" at bounding box center [782, 715] width 1439 height 1729
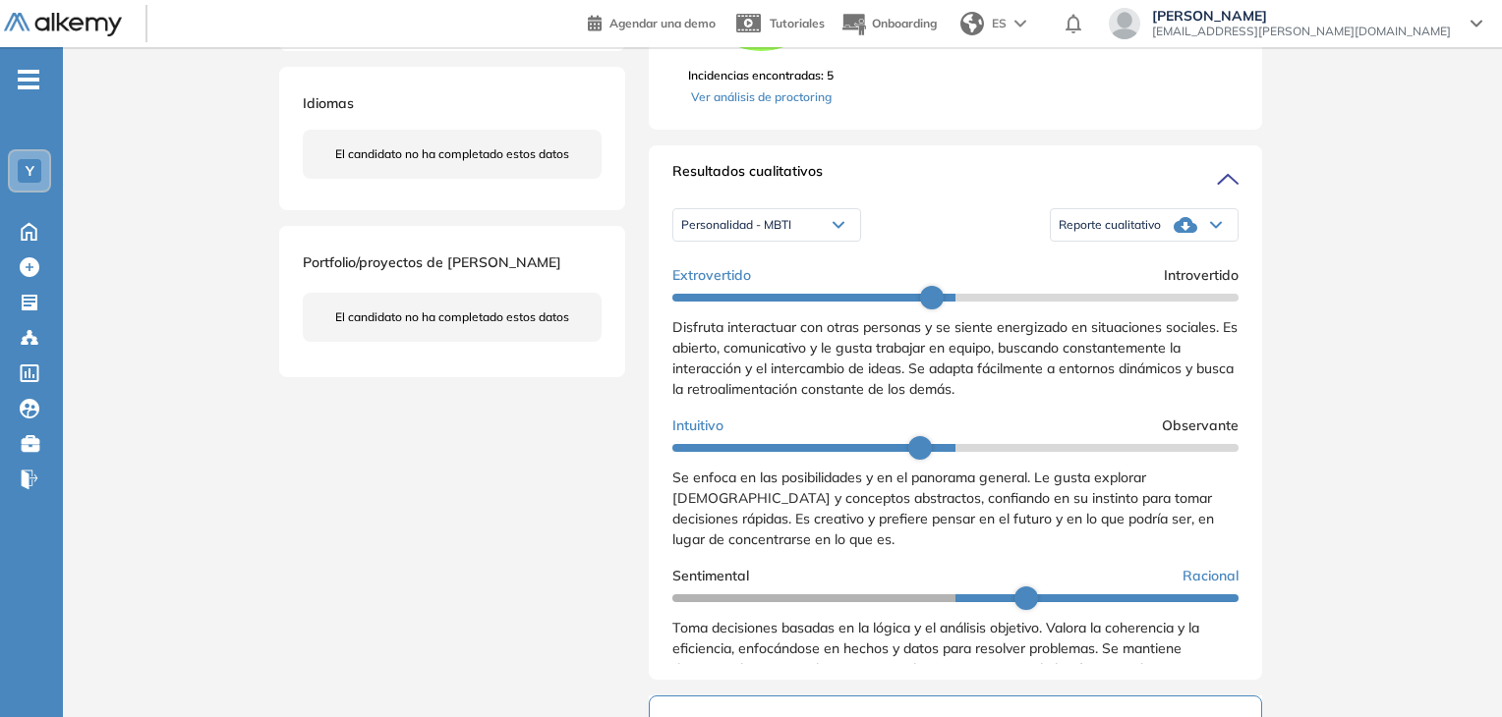
scroll to position [590, 0]
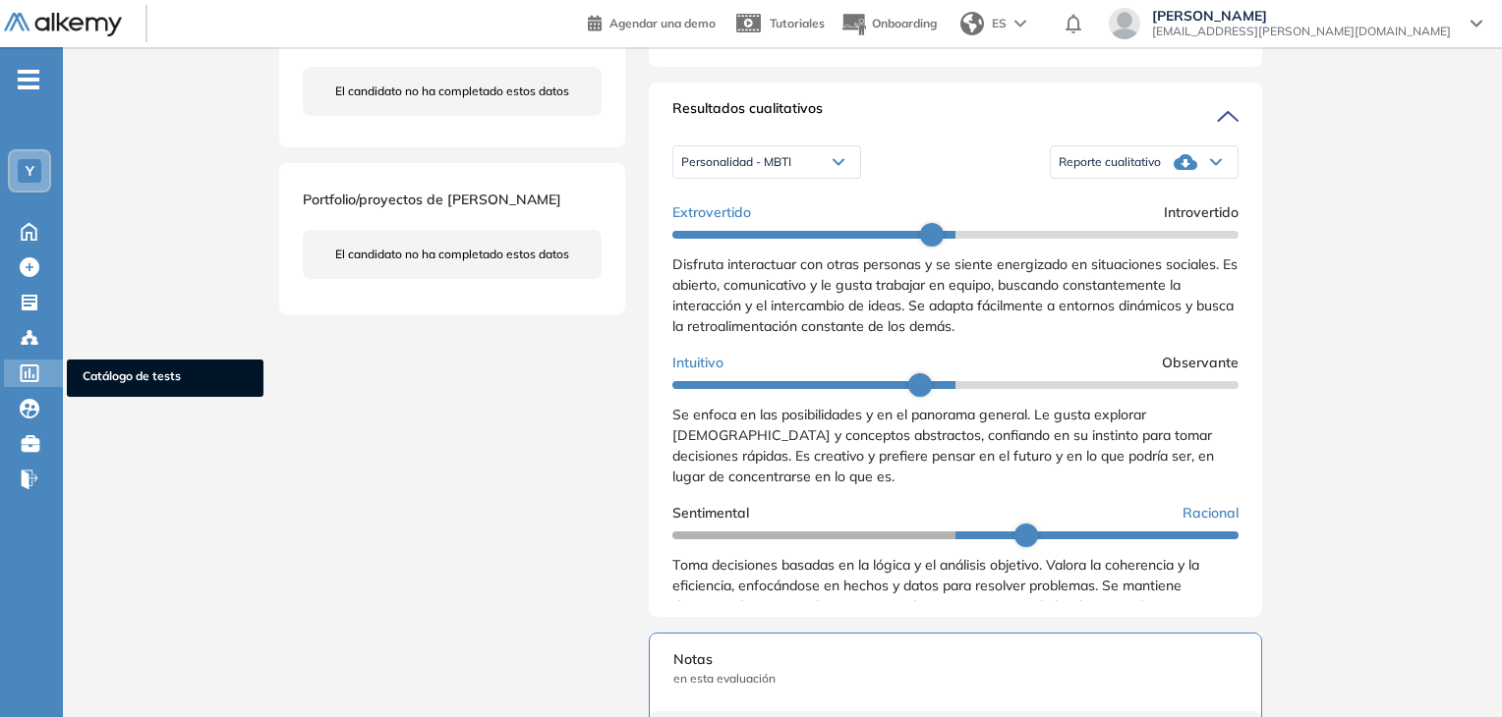
click at [38, 365] on icon at bounding box center [30, 374] width 20 height 18
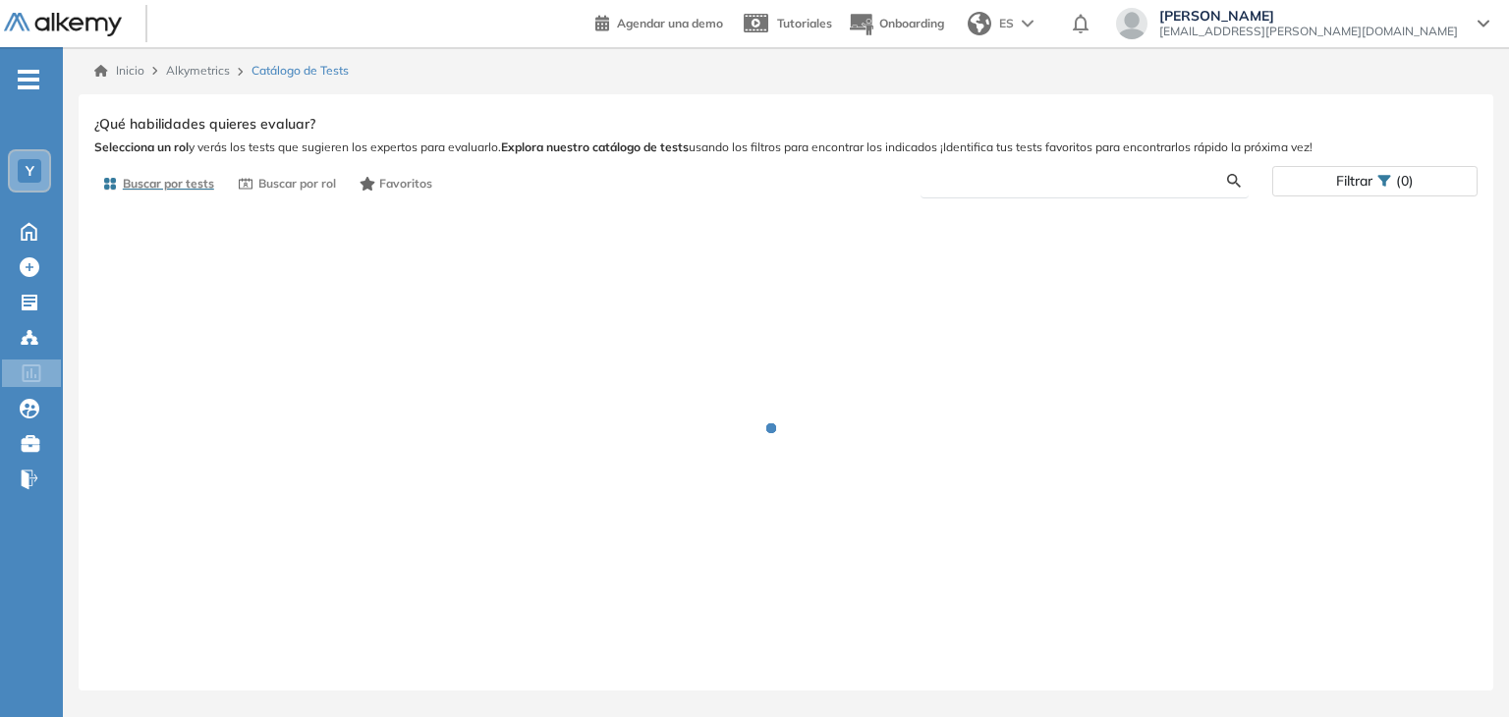
click at [1002, 180] on input "text" at bounding box center [1083, 181] width 292 height 18
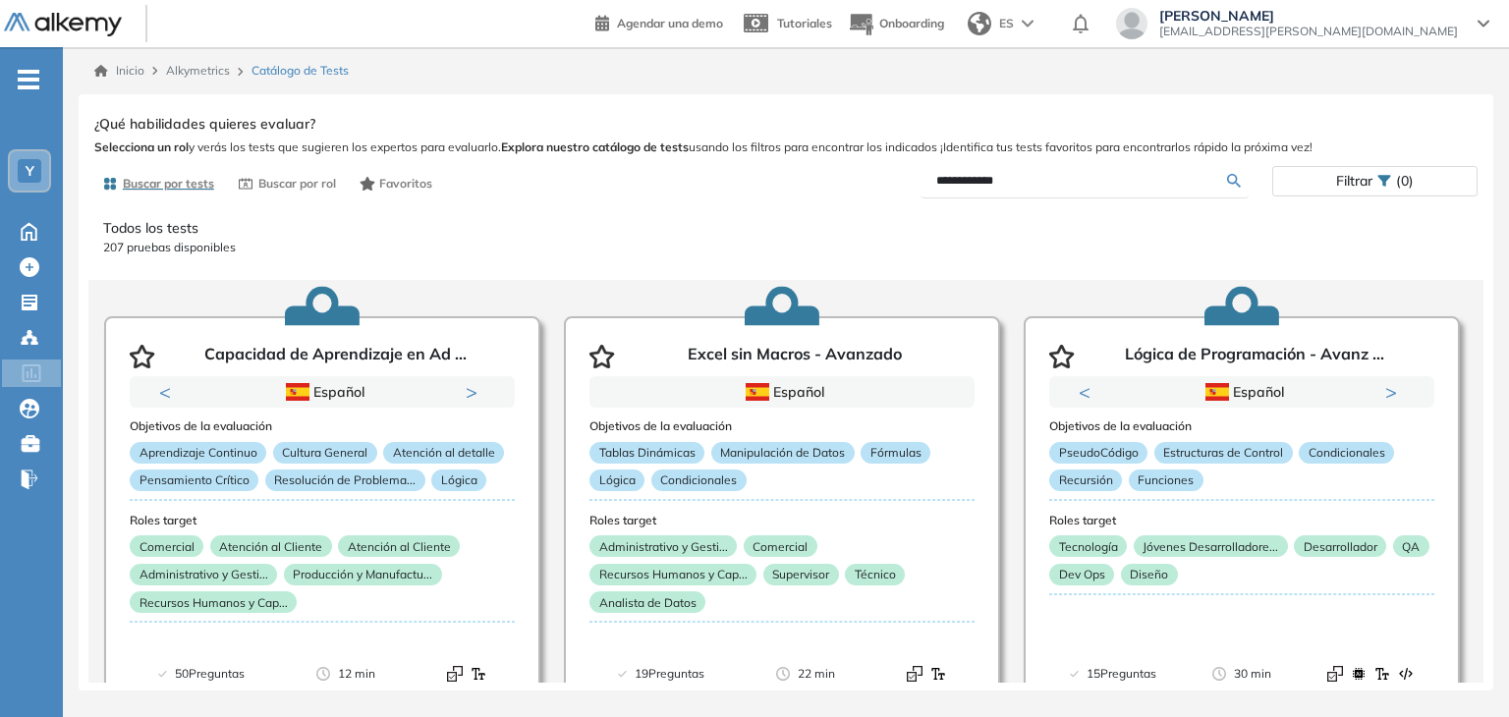
type input "**********"
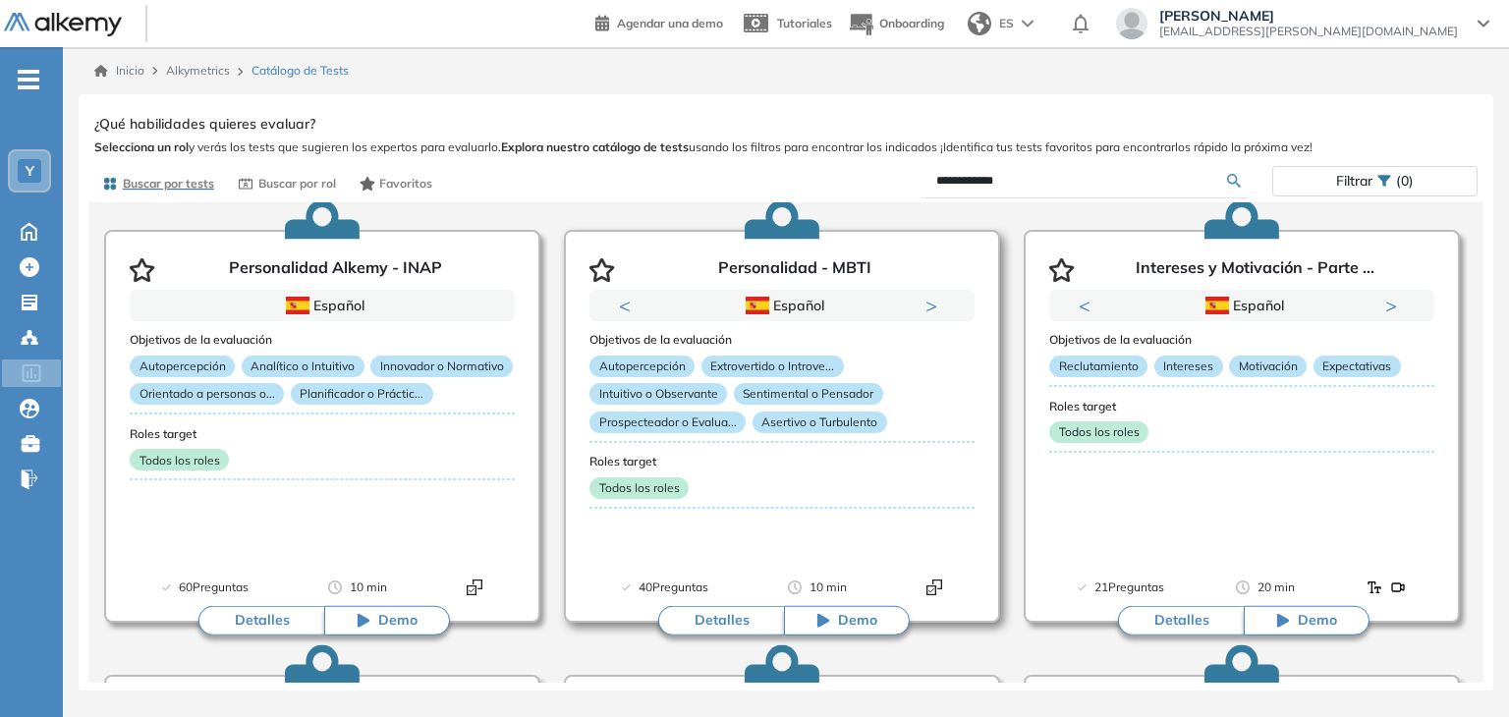
scroll to position [197, 0]
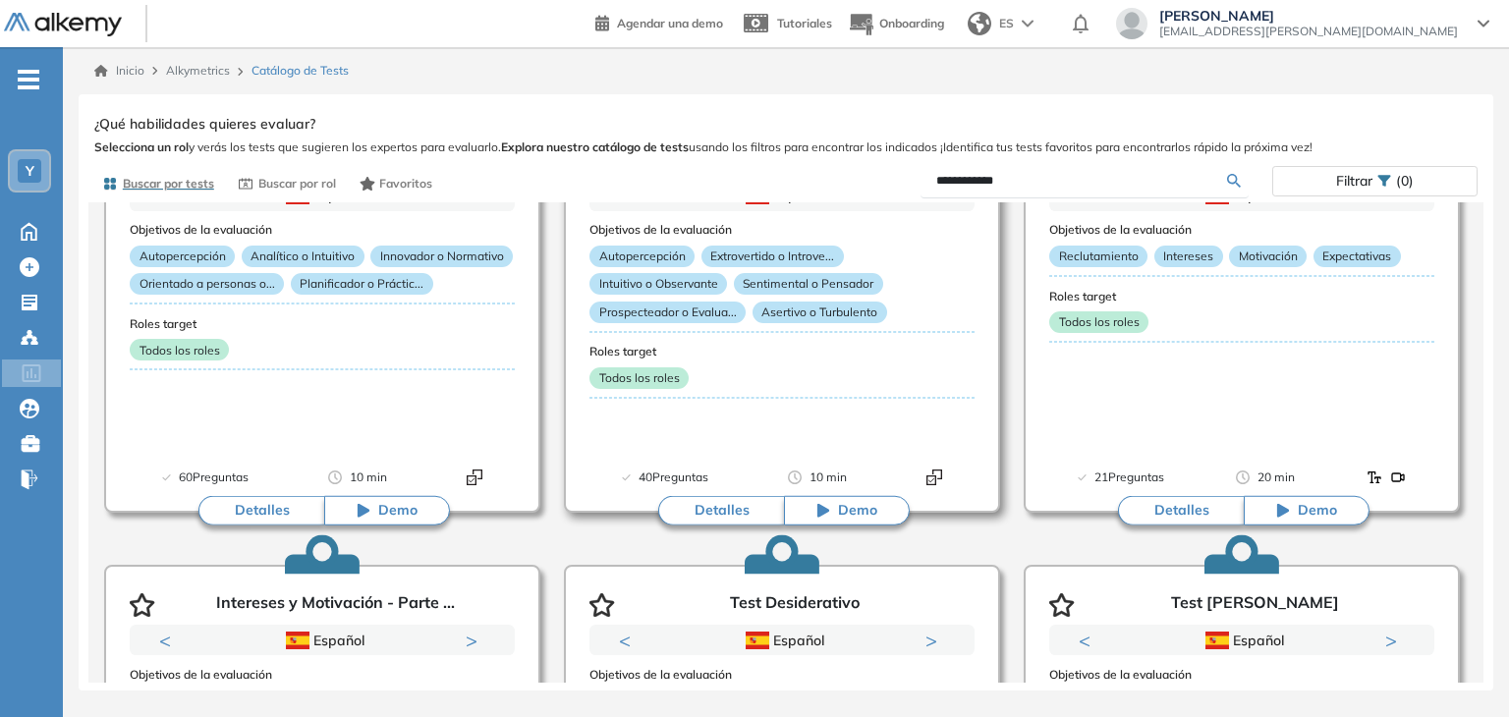
click at [721, 517] on button "Detalles" at bounding box center [721, 510] width 126 height 29
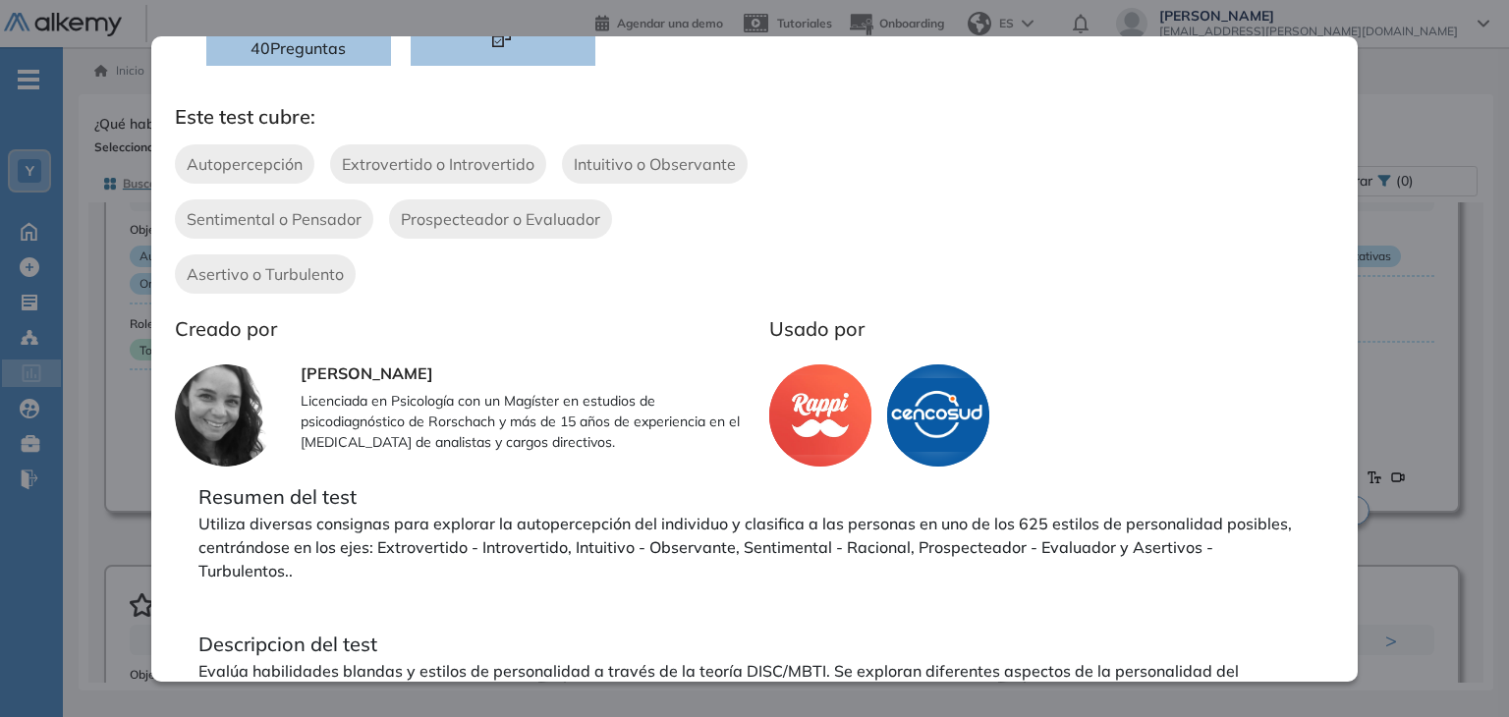
scroll to position [412, 0]
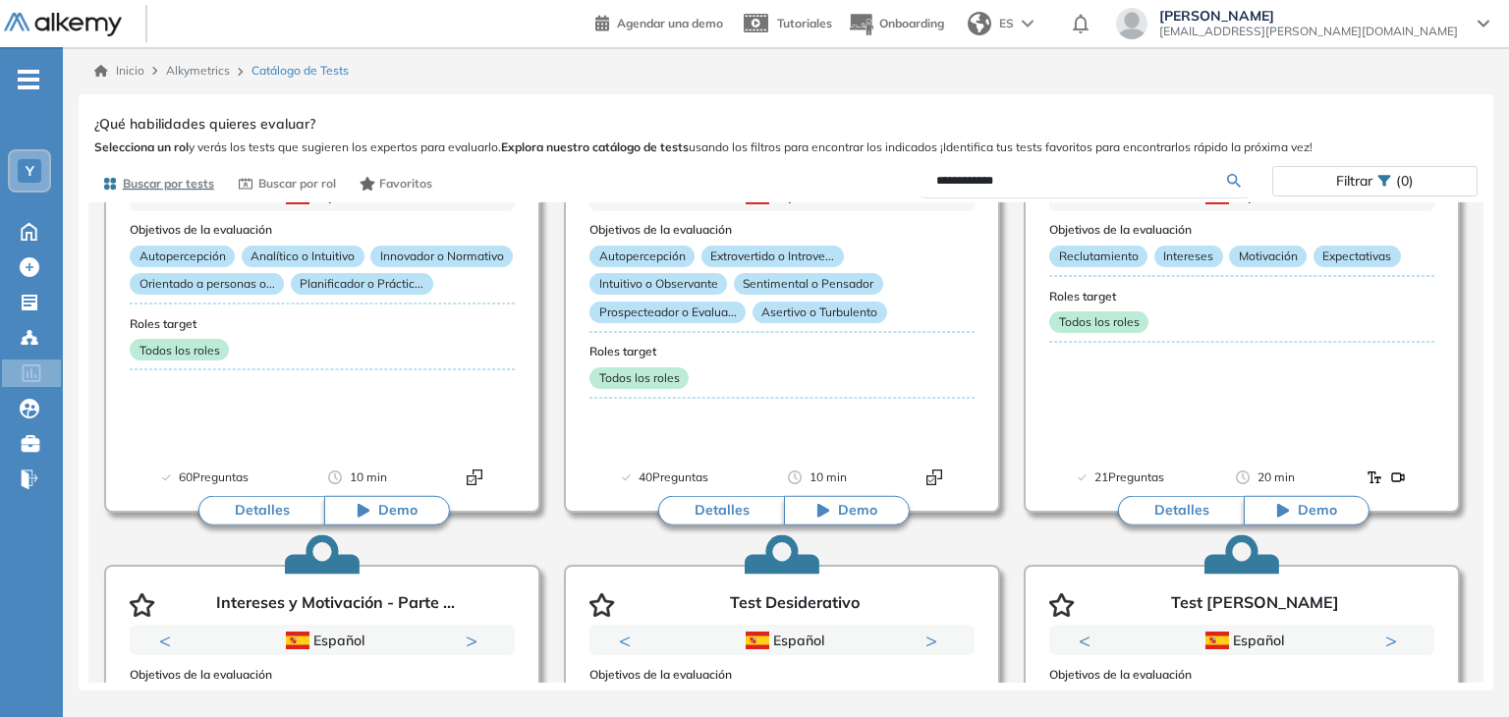
click at [1416, 111] on div "Personalidad - MBTI Integrador Reporte Ver preguntas de muestra Demo Experienci…" at bounding box center [786, 396] width 1384 height 573
